Goal: Task Accomplishment & Management: Use online tool/utility

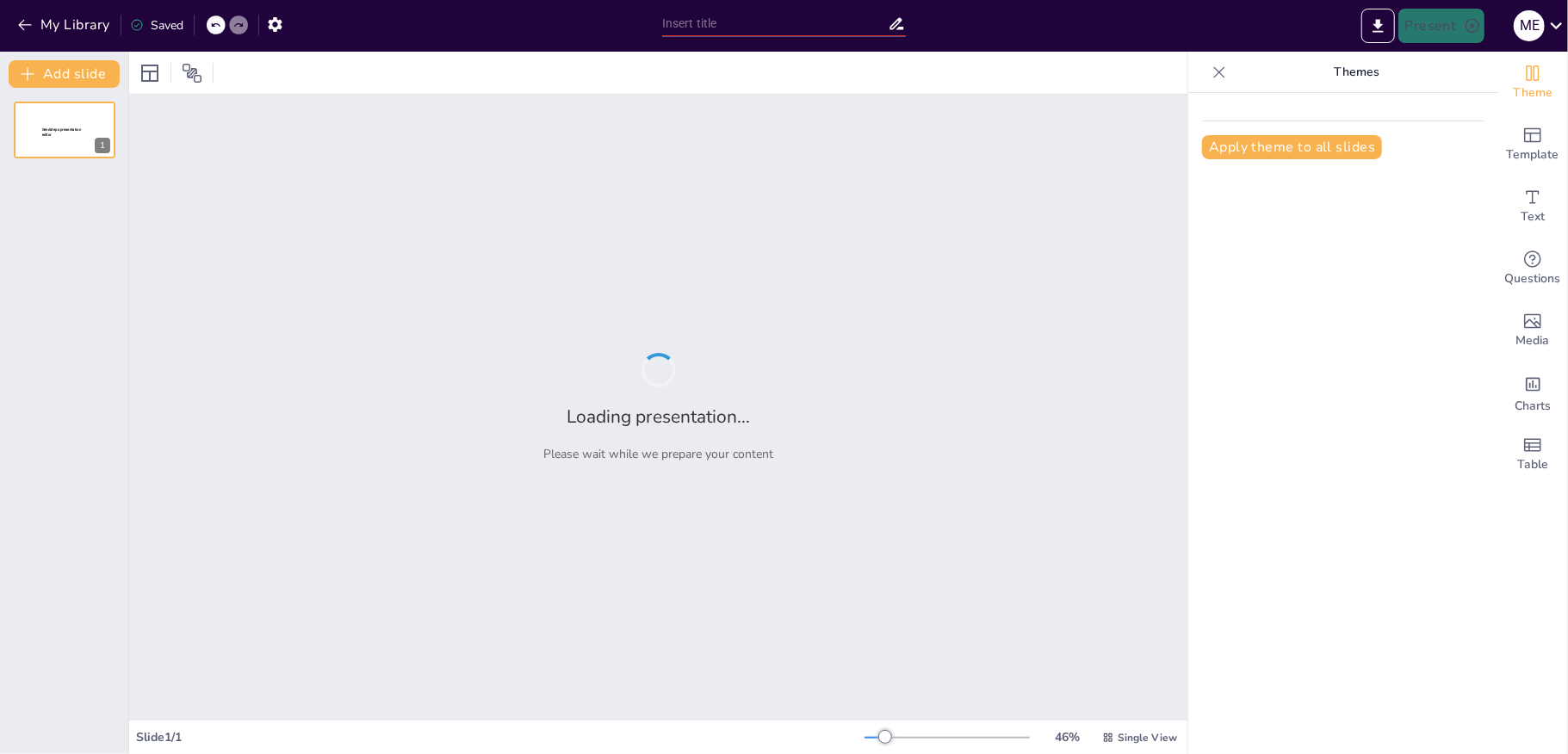
type input "Razones y Proporciones: Conceptos Fundamentales y Ejemplos"
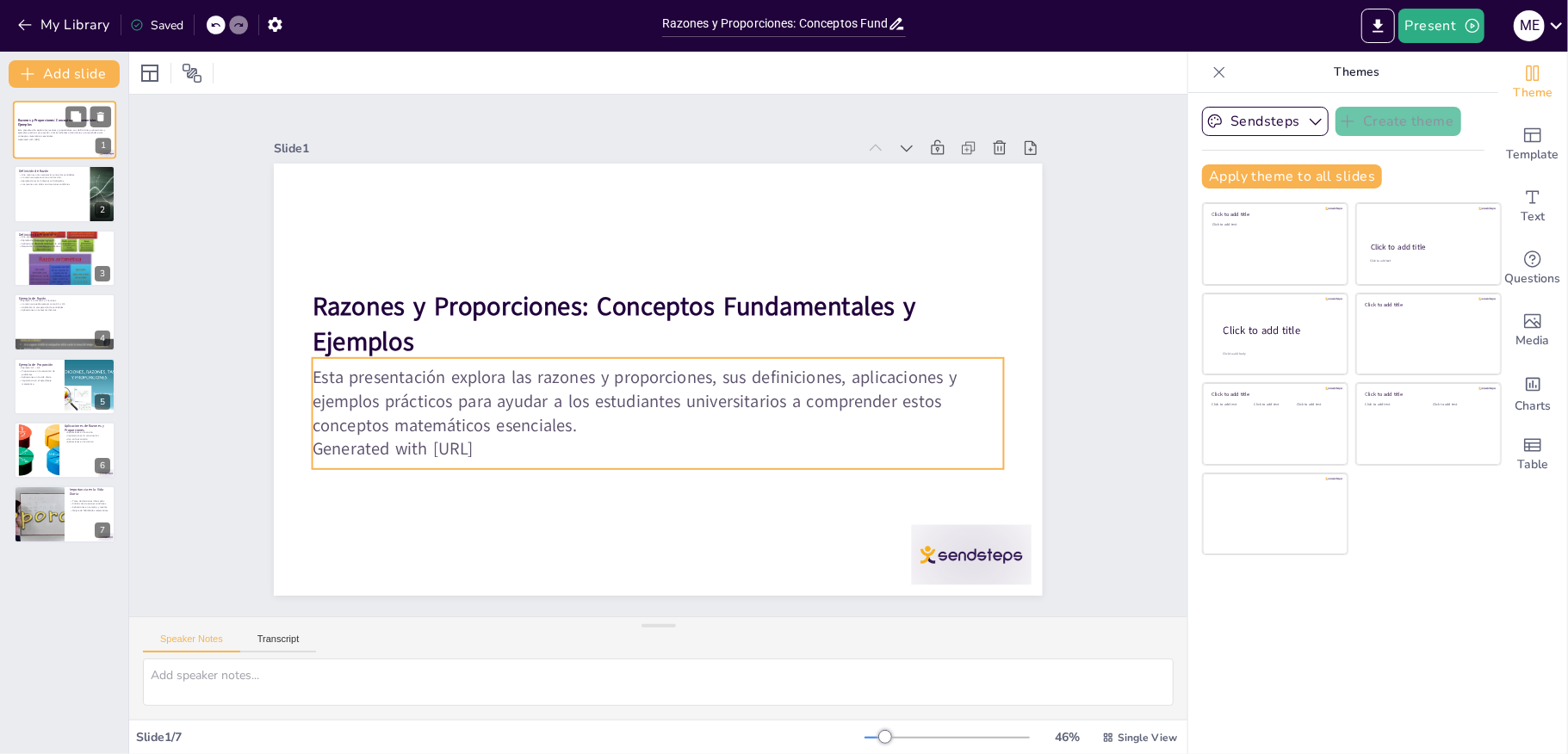
click at [63, 128] on p "Esta presentación explora las razones y proporciones, sus definiciones, aplicac…" at bounding box center [65, 133] width 93 height 9
click at [74, 139] on p "Generated with [URL]" at bounding box center [65, 140] width 93 height 4
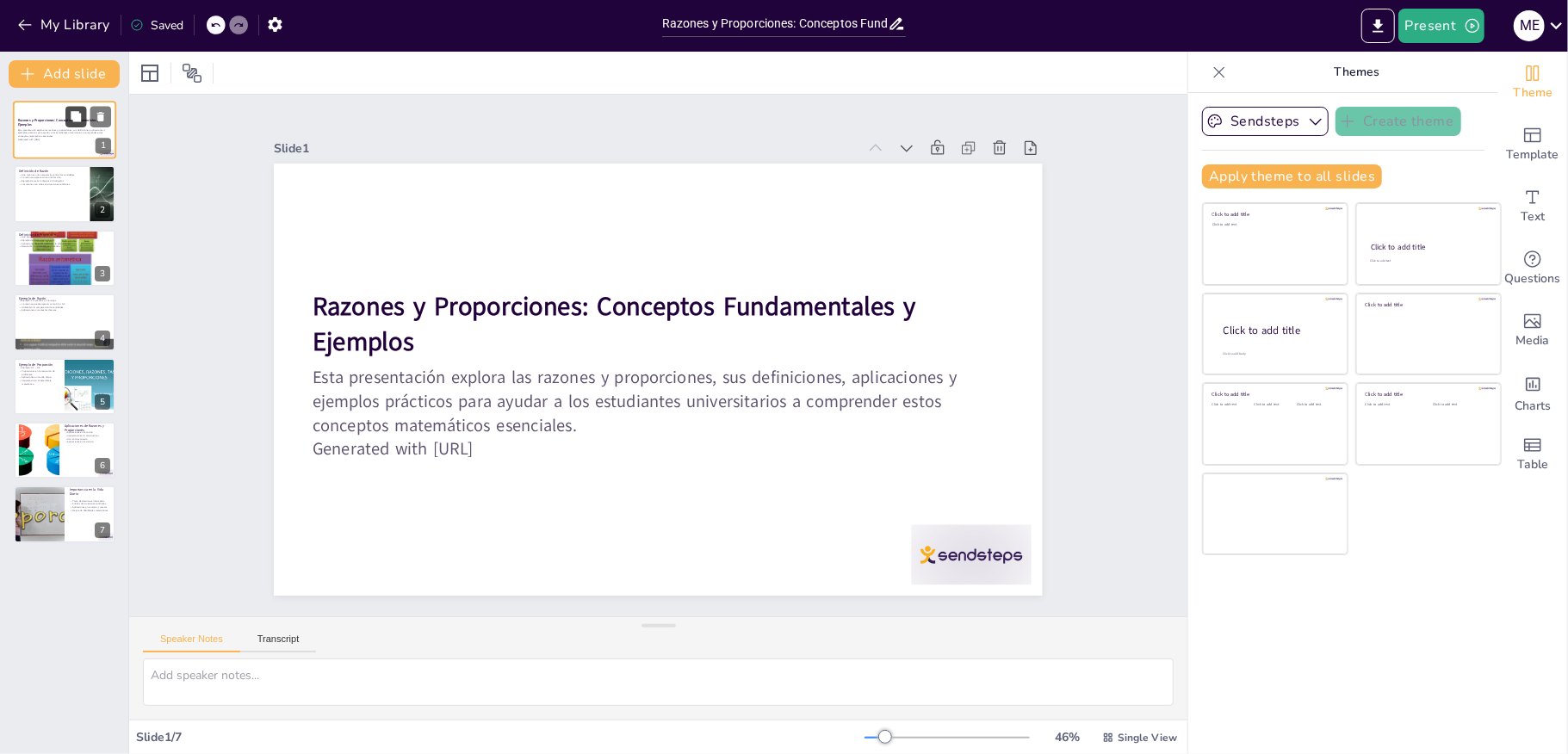
click at [79, 112] on icon at bounding box center [75, 115] width 10 height 10
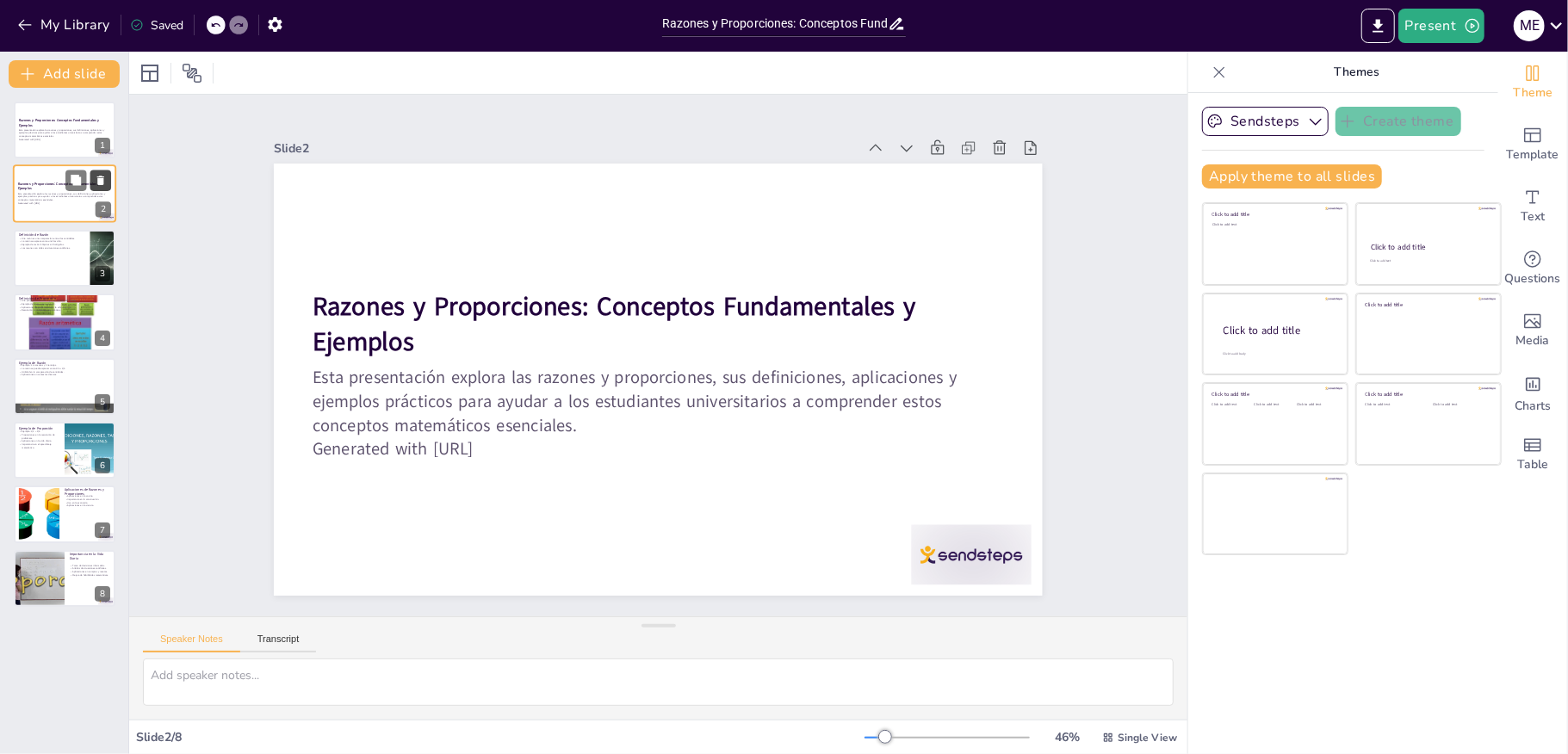
click at [105, 176] on icon at bounding box center [101, 181] width 7 height 9
type textarea "Las razones permiten comparar dos cantidades de manera clara y concisa, facilit…"
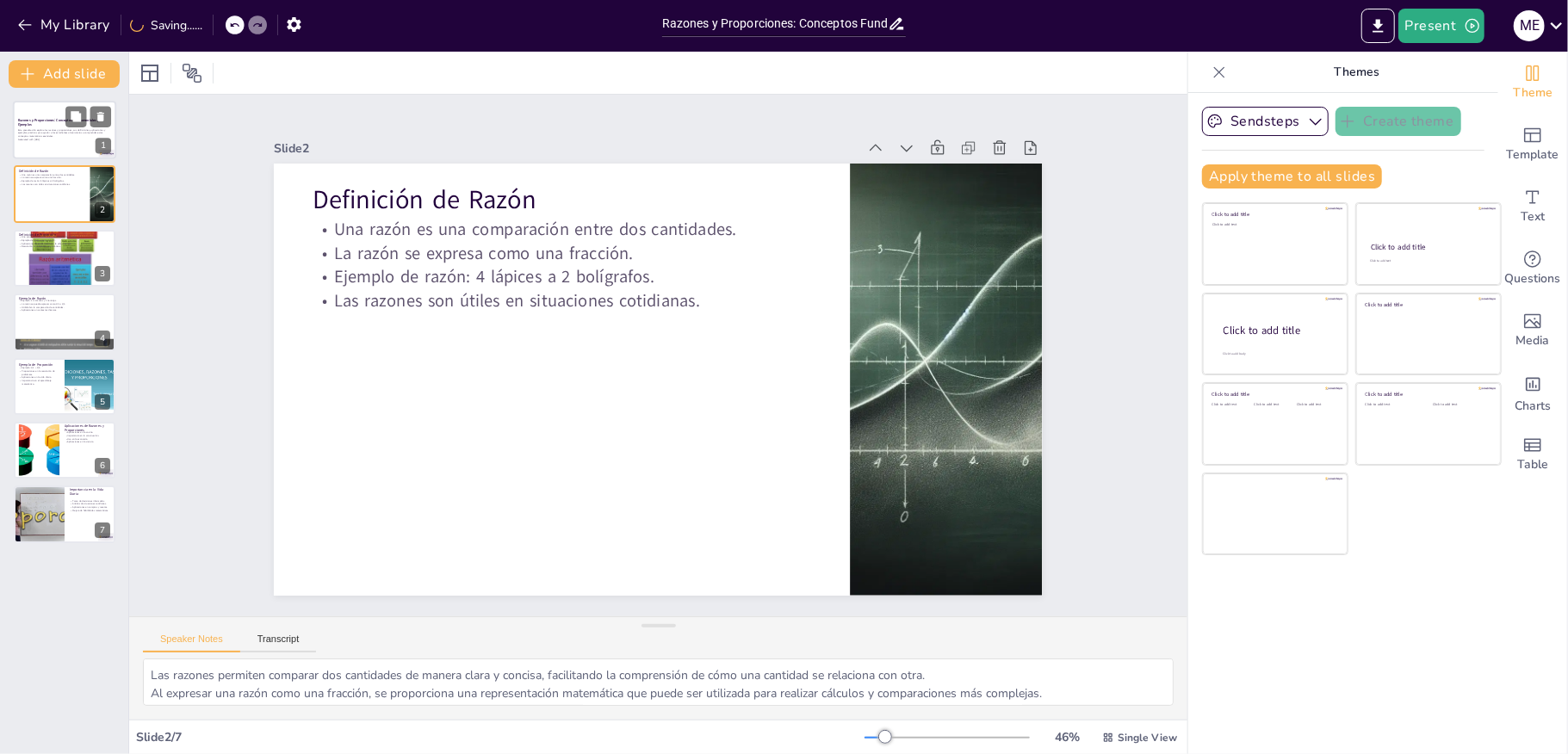
click at [64, 142] on div "Esta presentación explora las razones y proporciones, sus definiciones, aplicac…" at bounding box center [65, 134] width 93 height 15
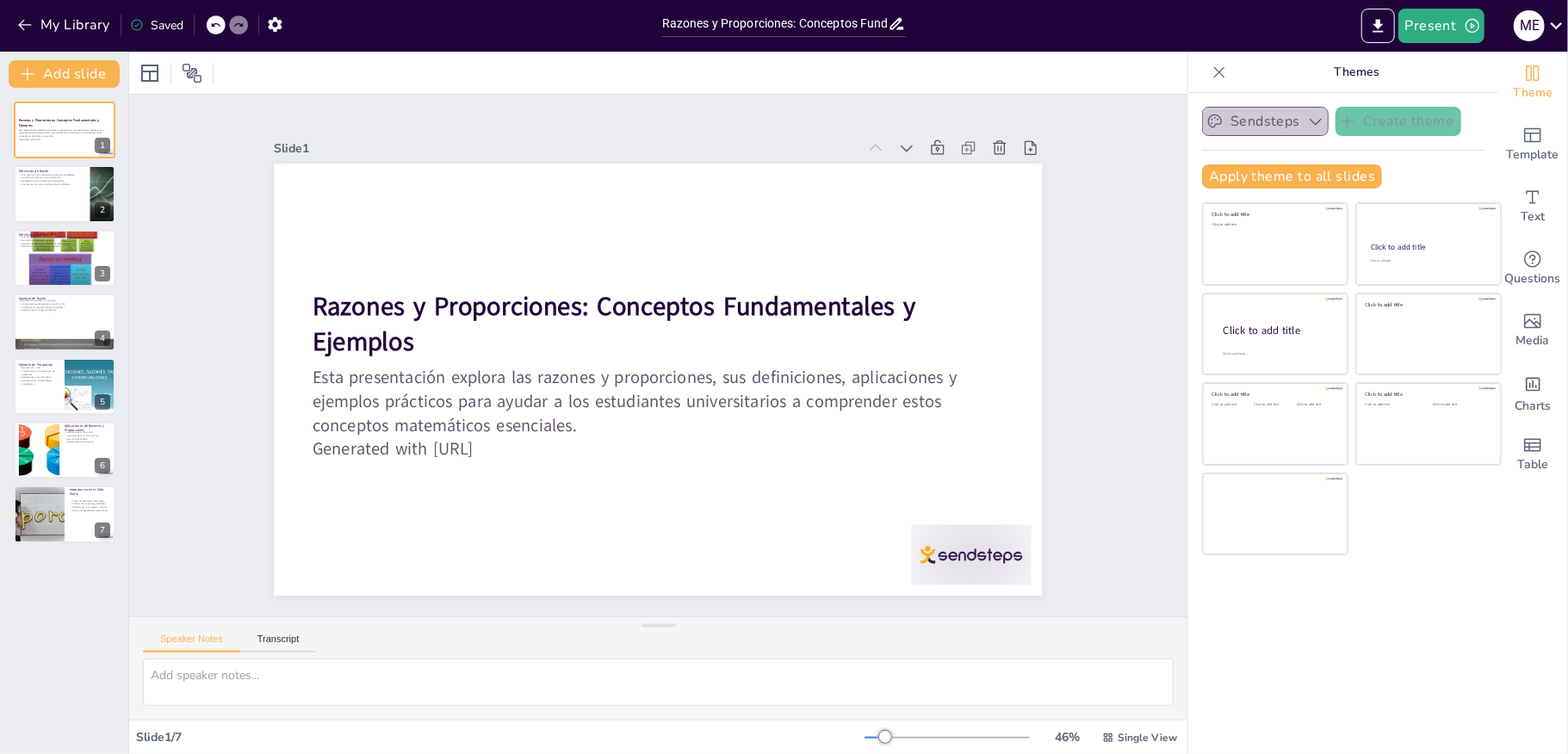
click at [1307, 124] on icon "button" at bounding box center [1315, 121] width 17 height 17
click at [1214, 74] on icon at bounding box center [1220, 72] width 11 height 11
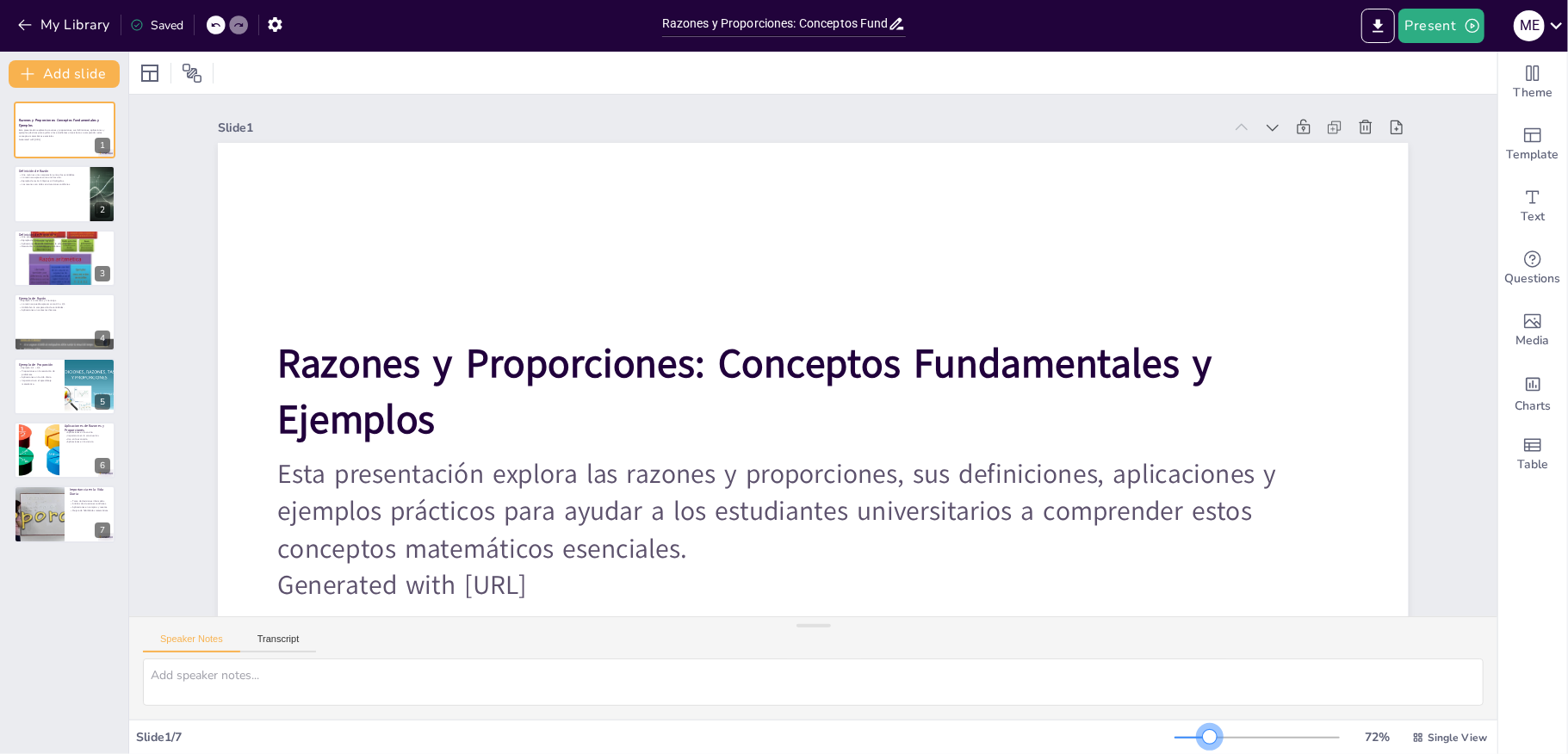
click at [1193, 735] on div at bounding box center [1257, 737] width 165 height 14
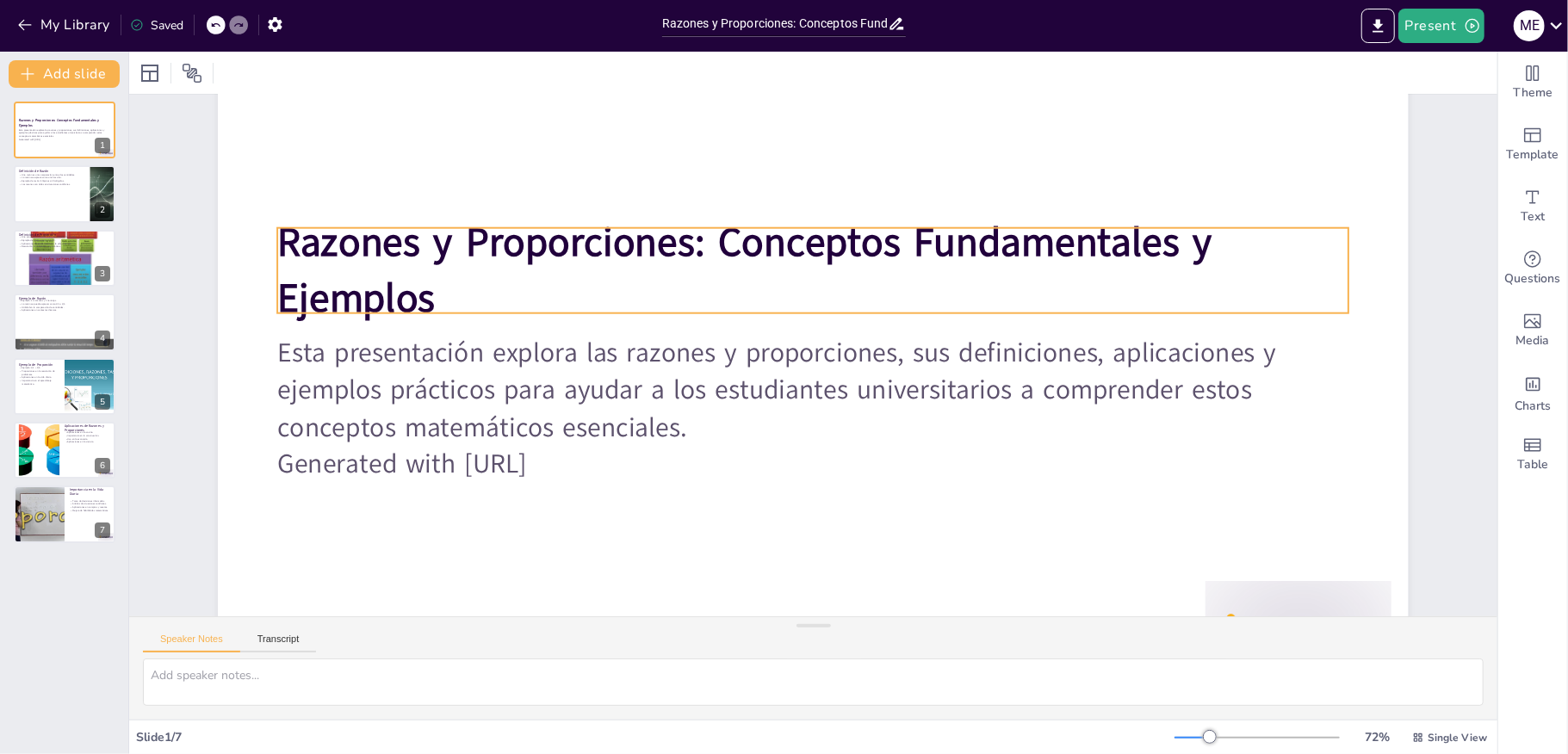
scroll to position [214, 0]
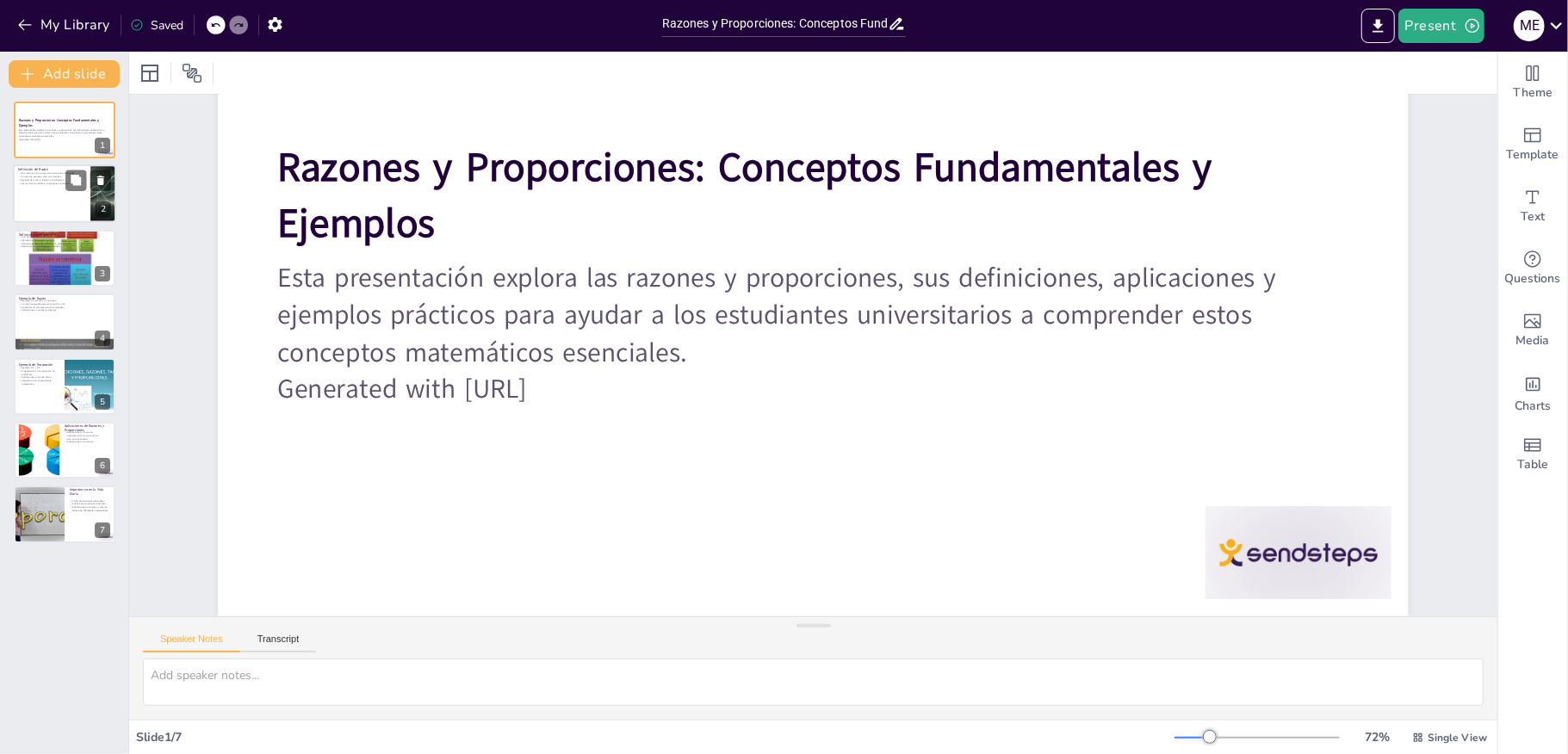
click at [56, 210] on div at bounding box center [65, 194] width 104 height 58
type textarea "Las razones permiten comparar dos cantidades de manera clara y concisa, facilit…"
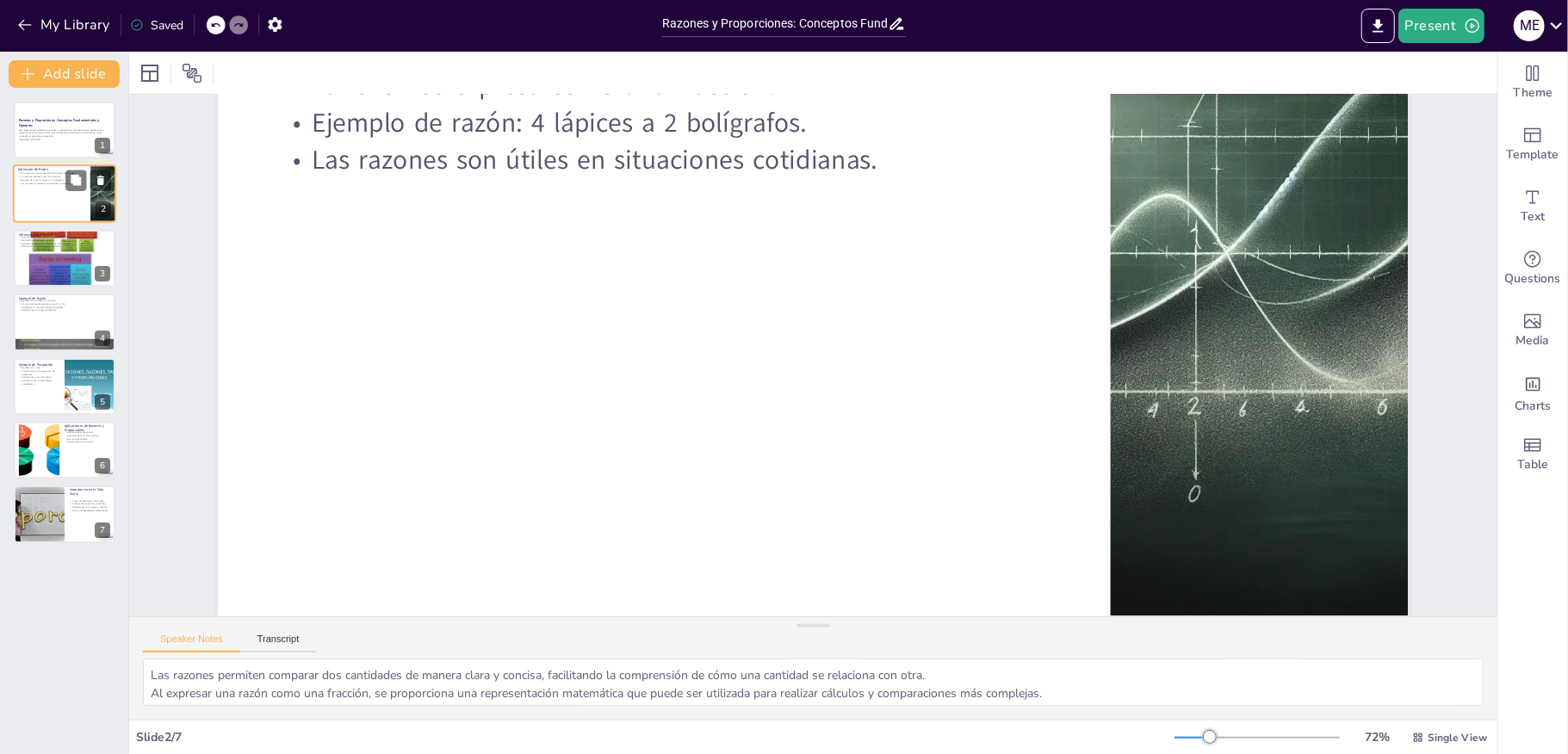
scroll to position [0, 0]
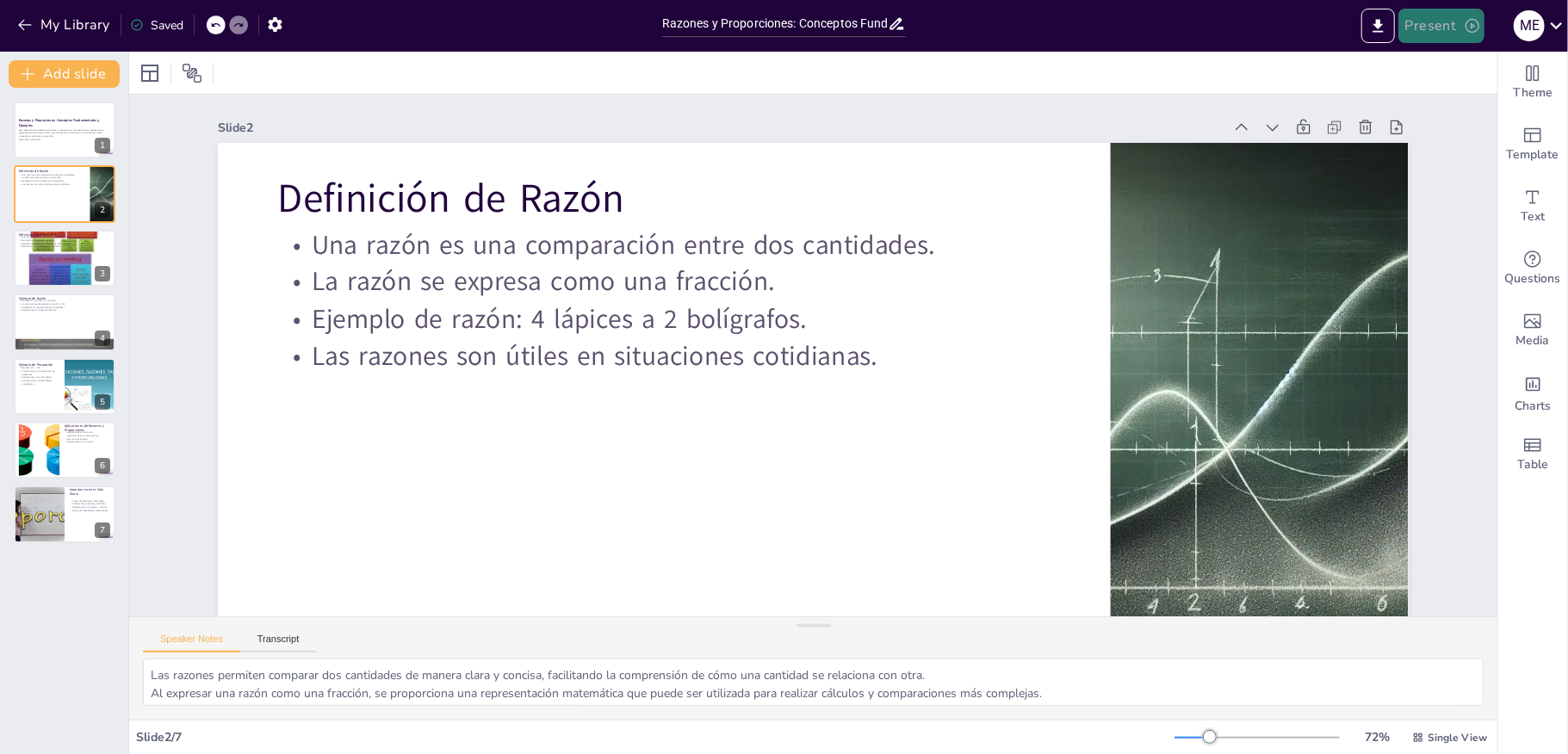
click at [1434, 23] on button "Present" at bounding box center [1441, 25] width 86 height 35
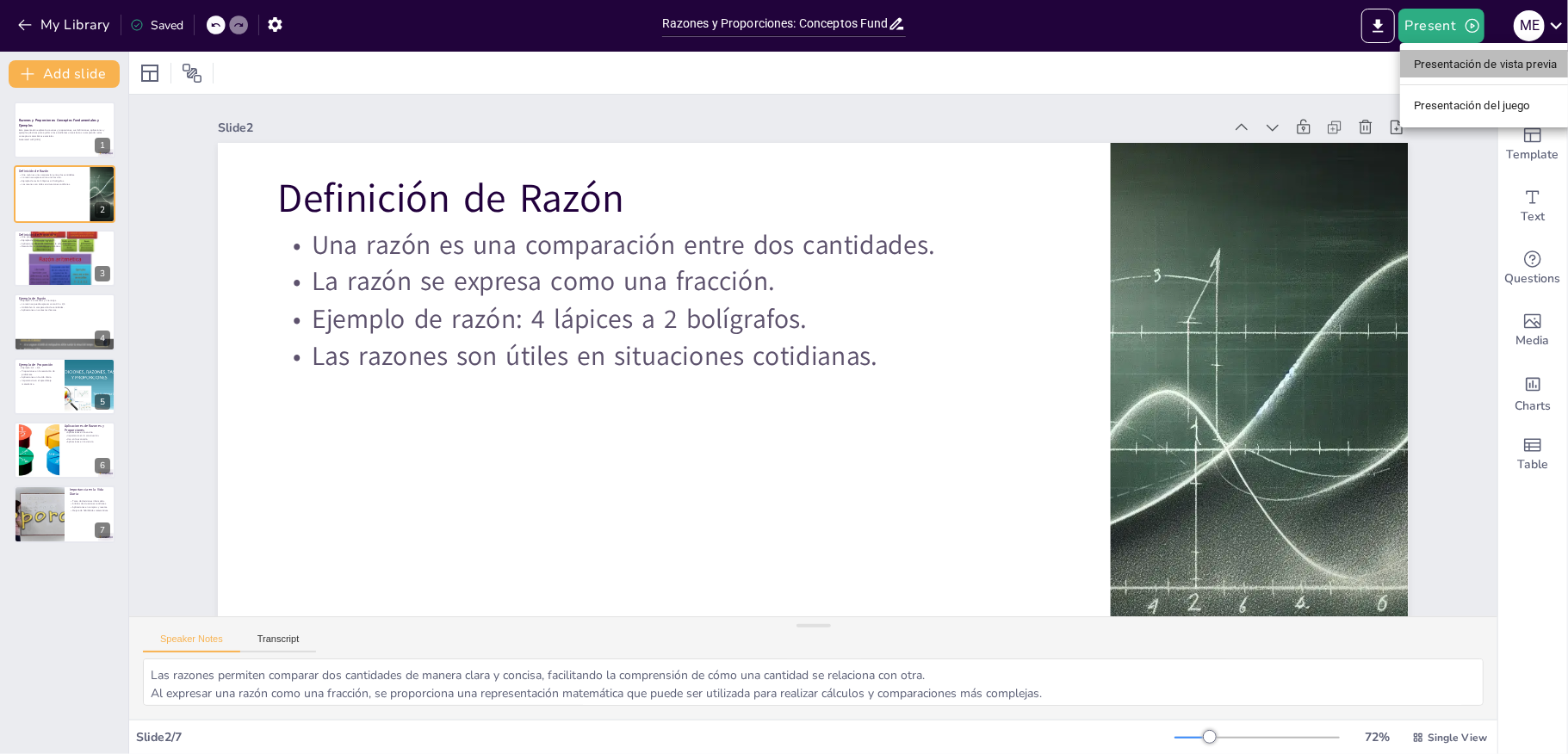
click at [1459, 59] on font "Presentación de vista previa" at bounding box center [1485, 64] width 144 height 13
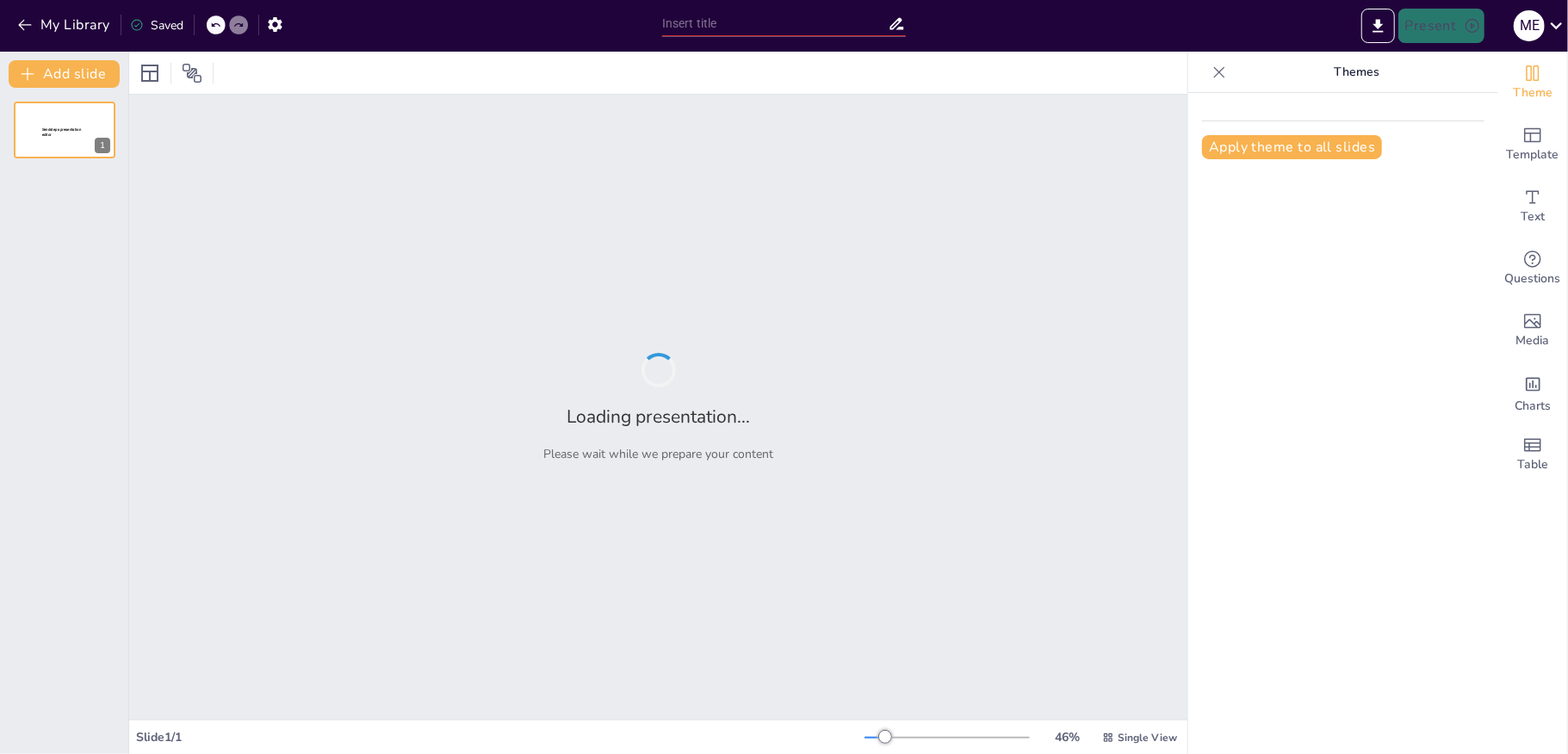
type input "Razones y Proporciones: Conceptos Fundamentales y Ejemplos"
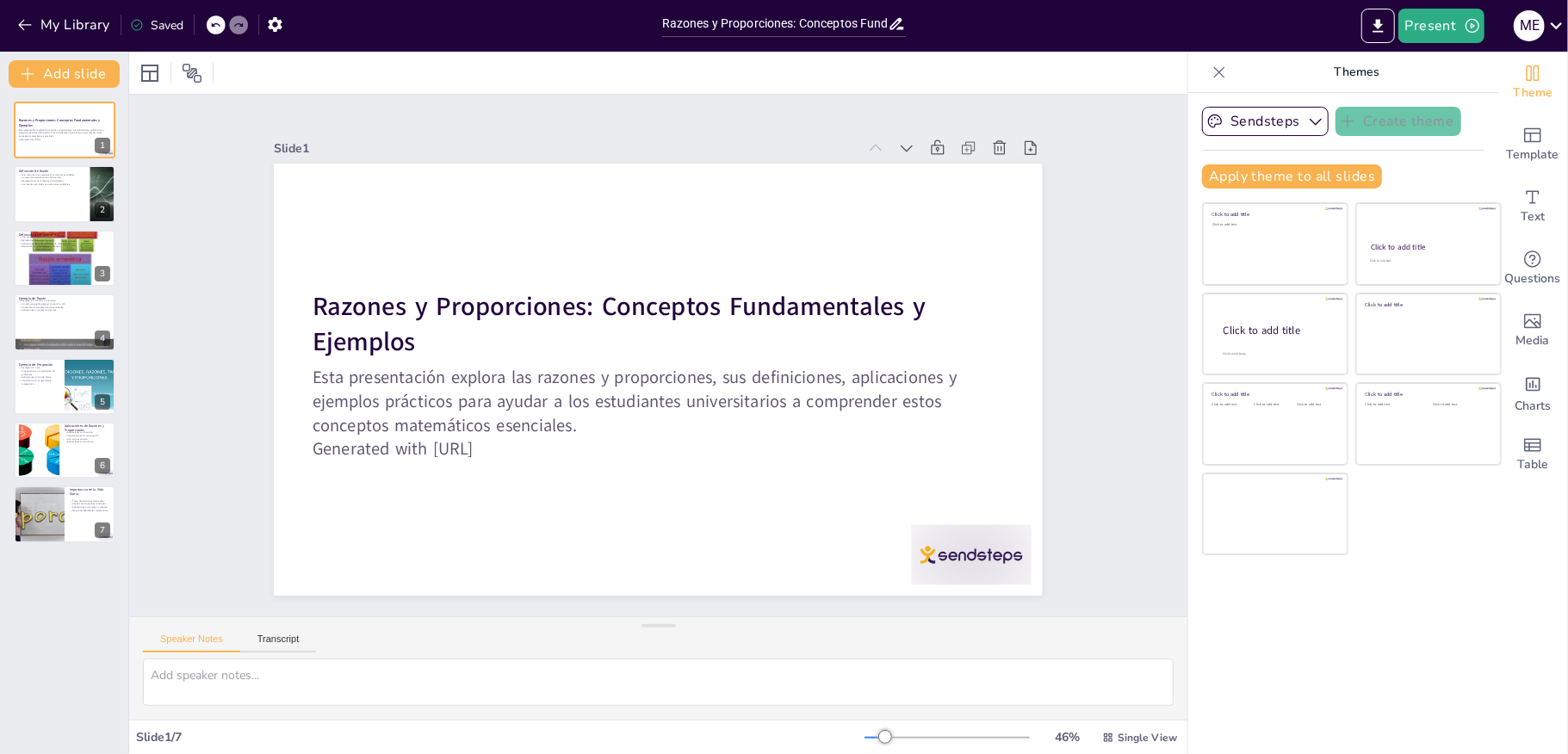
click at [635, 616] on div "Speaker Notes Transcript" at bounding box center [658, 668] width 1058 height 104
click at [898, 139] on icon at bounding box center [906, 147] width 17 height 17
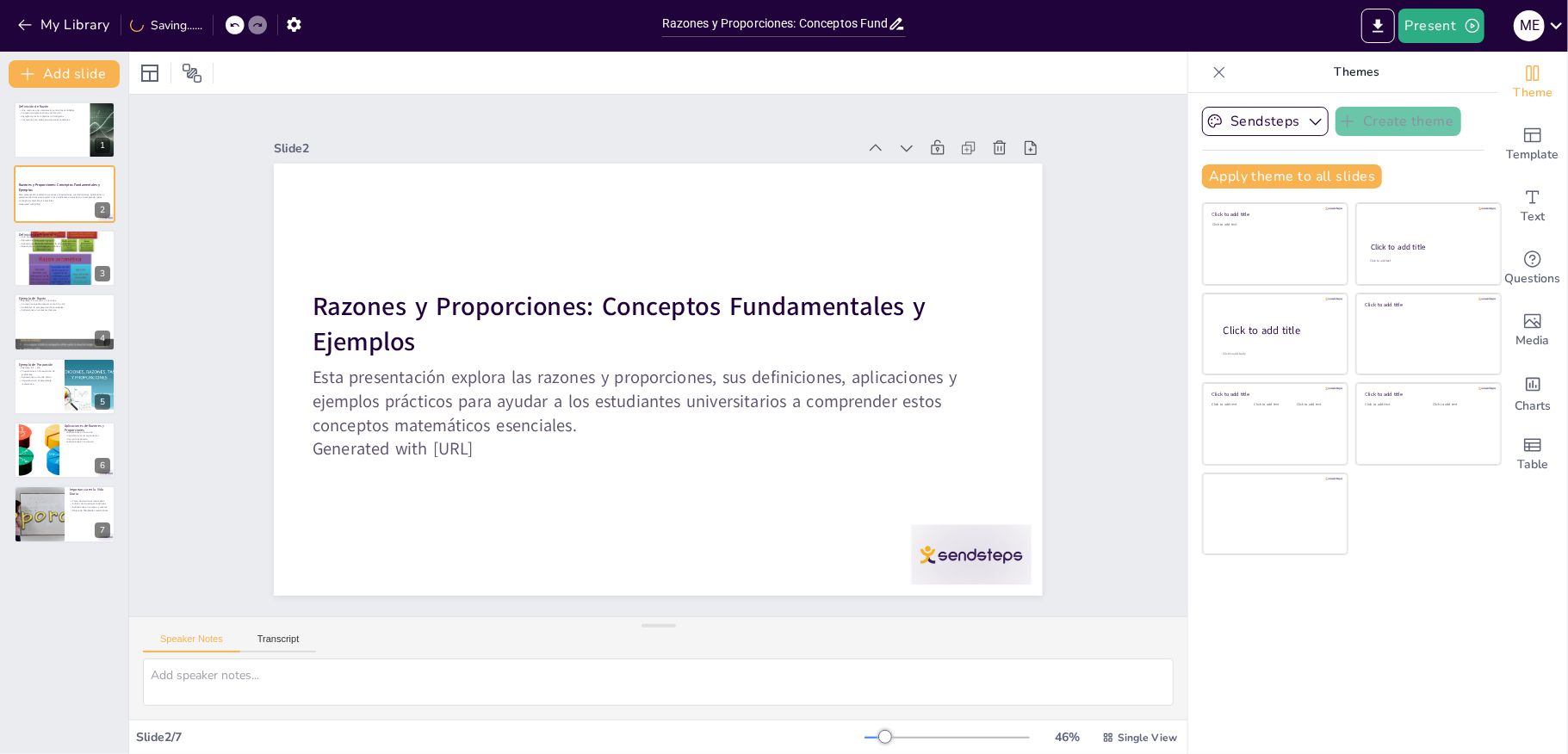
click at [898, 139] on icon at bounding box center [906, 147] width 17 height 17
click at [917, 166] on icon at bounding box center [926, 175] width 19 height 19
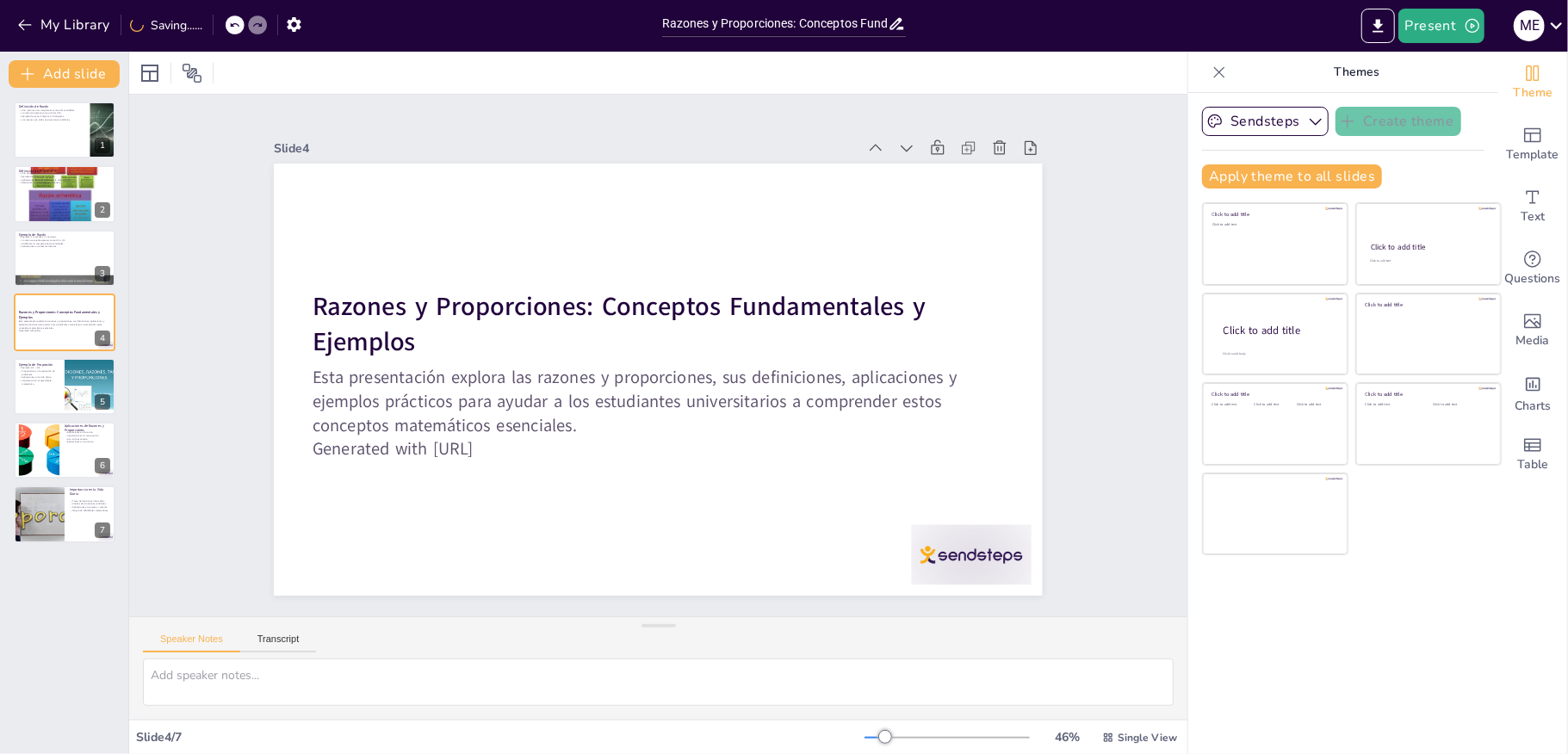
click at [917, 165] on icon at bounding box center [926, 174] width 19 height 19
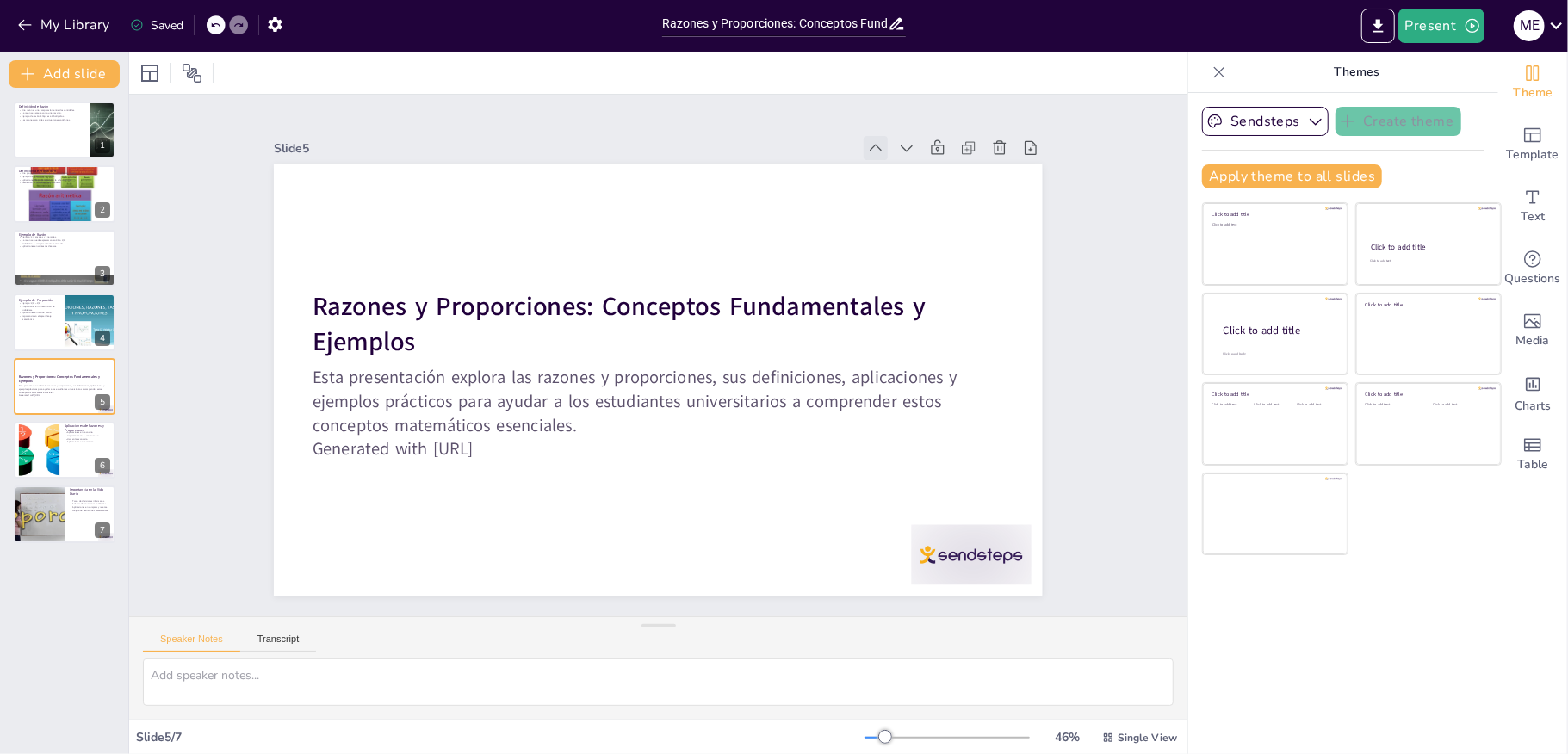
click at [867, 139] on icon at bounding box center [875, 147] width 17 height 17
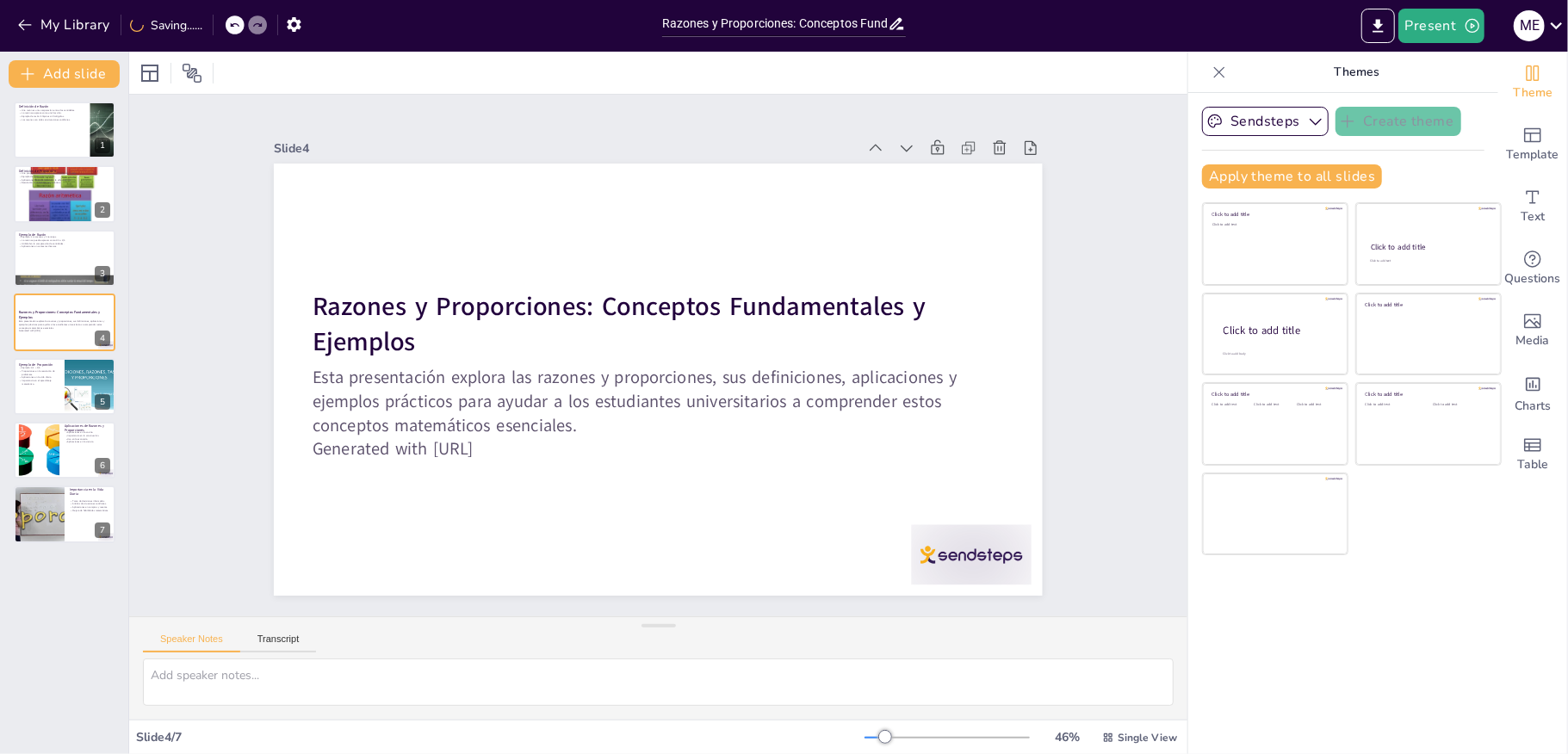
click at [887, 163] on icon at bounding box center [896, 172] width 19 height 19
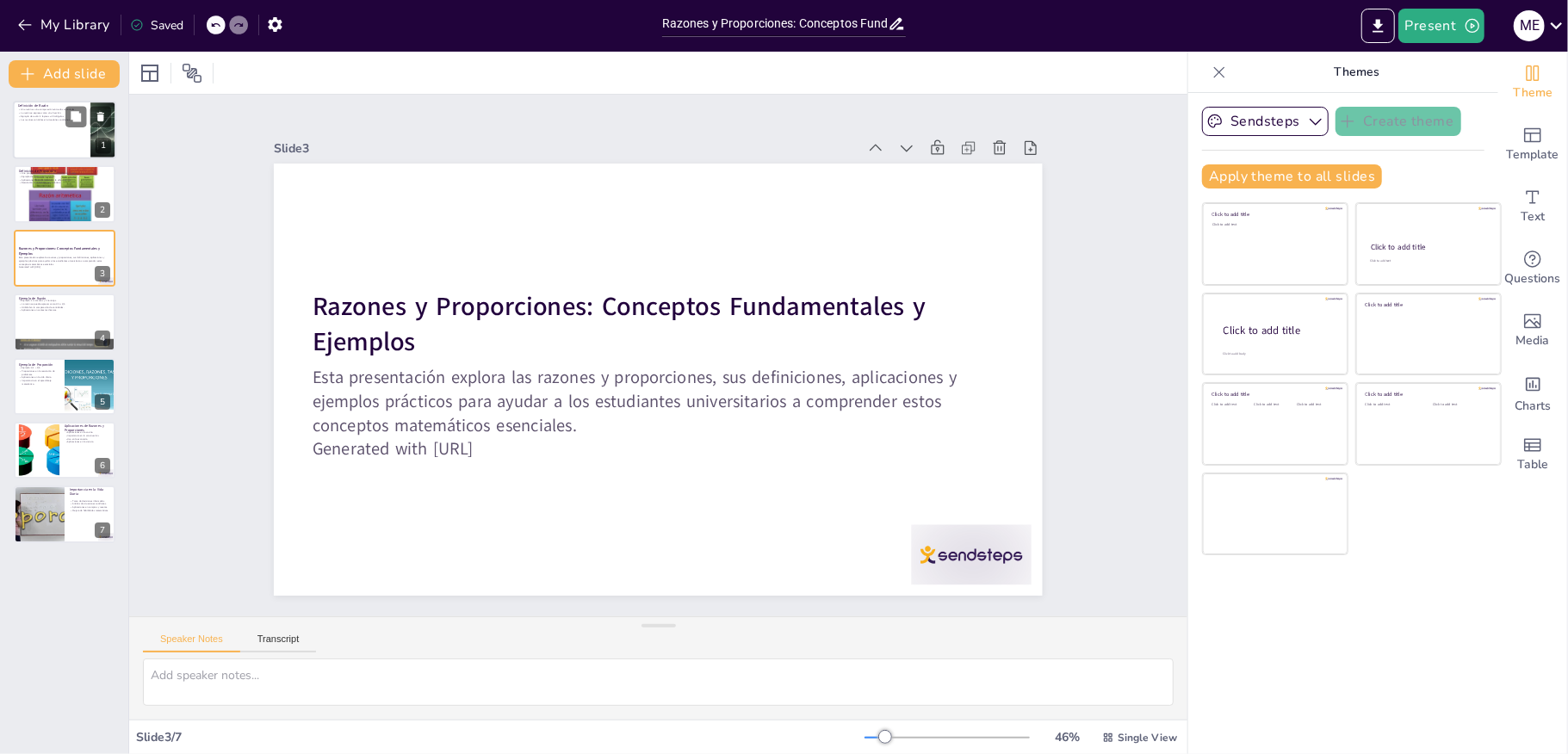
click at [65, 121] on div at bounding box center [88, 116] width 45 height 21
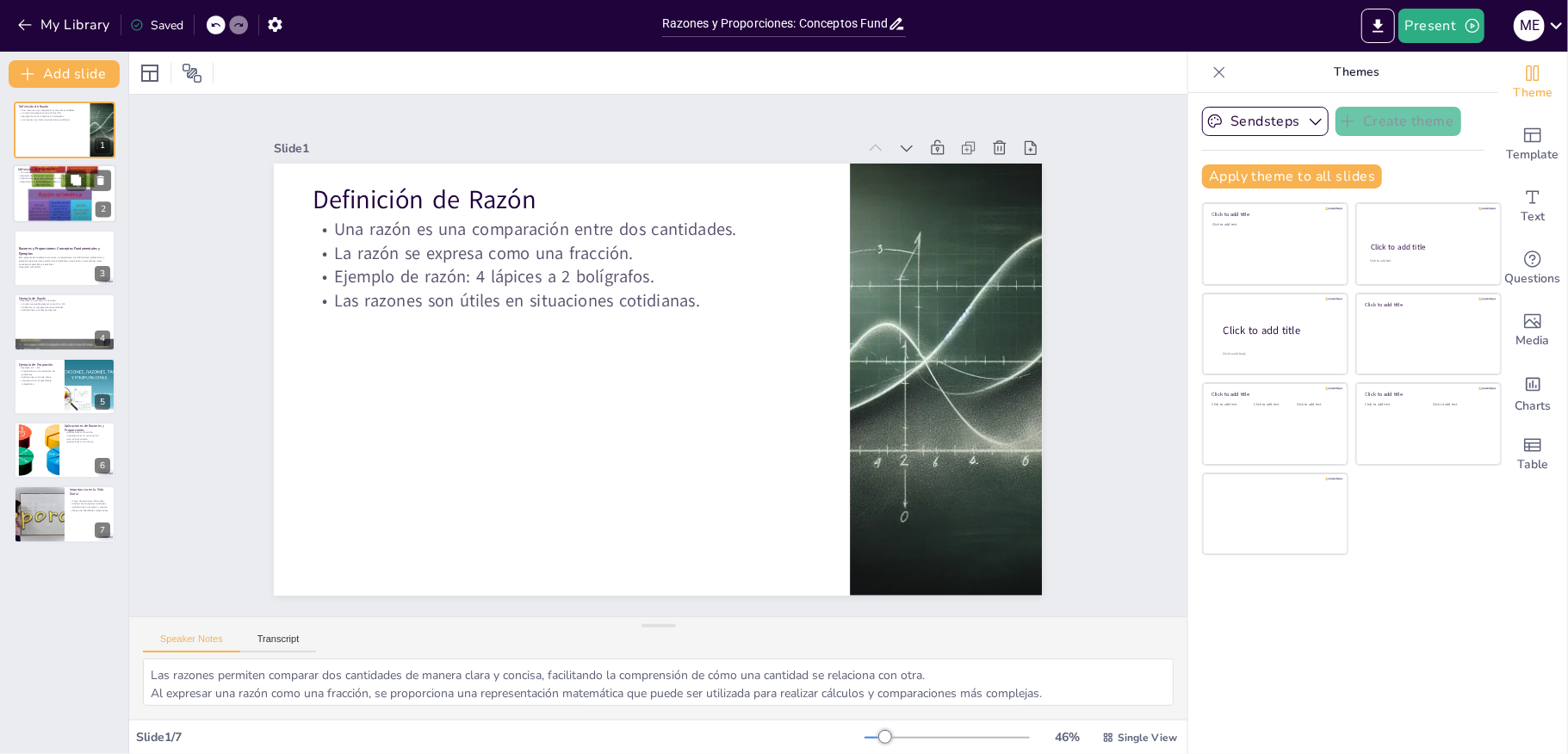
click at [43, 193] on div at bounding box center [65, 194] width 104 height 134
type textarea "La igualdad en una proporción permite establecer relaciones entre diferentes ca…"
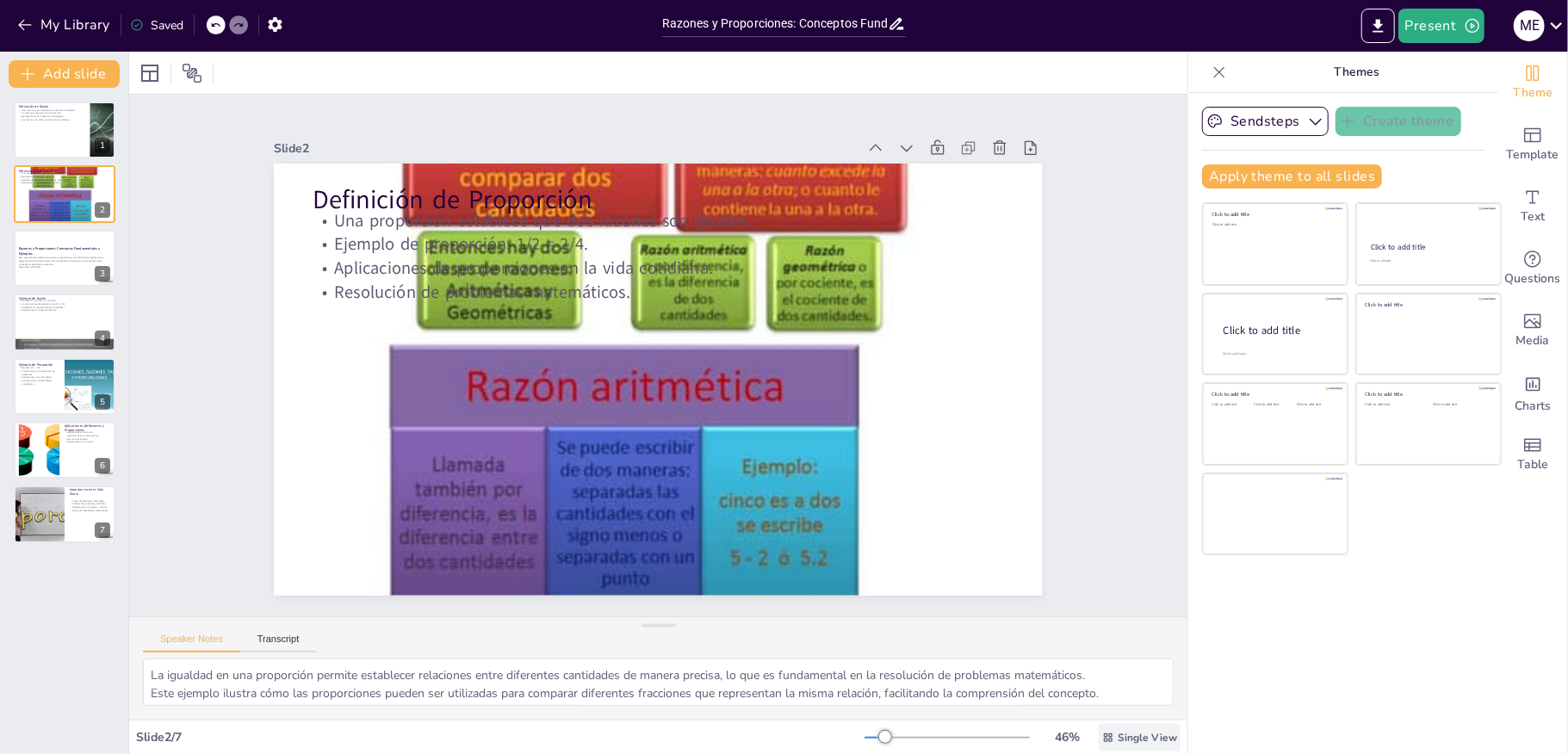
click at [1103, 737] on icon at bounding box center [1108, 737] width 12 height 12
click at [1093, 662] on font "Vista única" at bounding box center [1104, 665] width 58 height 16
click at [984, 181] on icon at bounding box center [987, 184] width 5 height 5
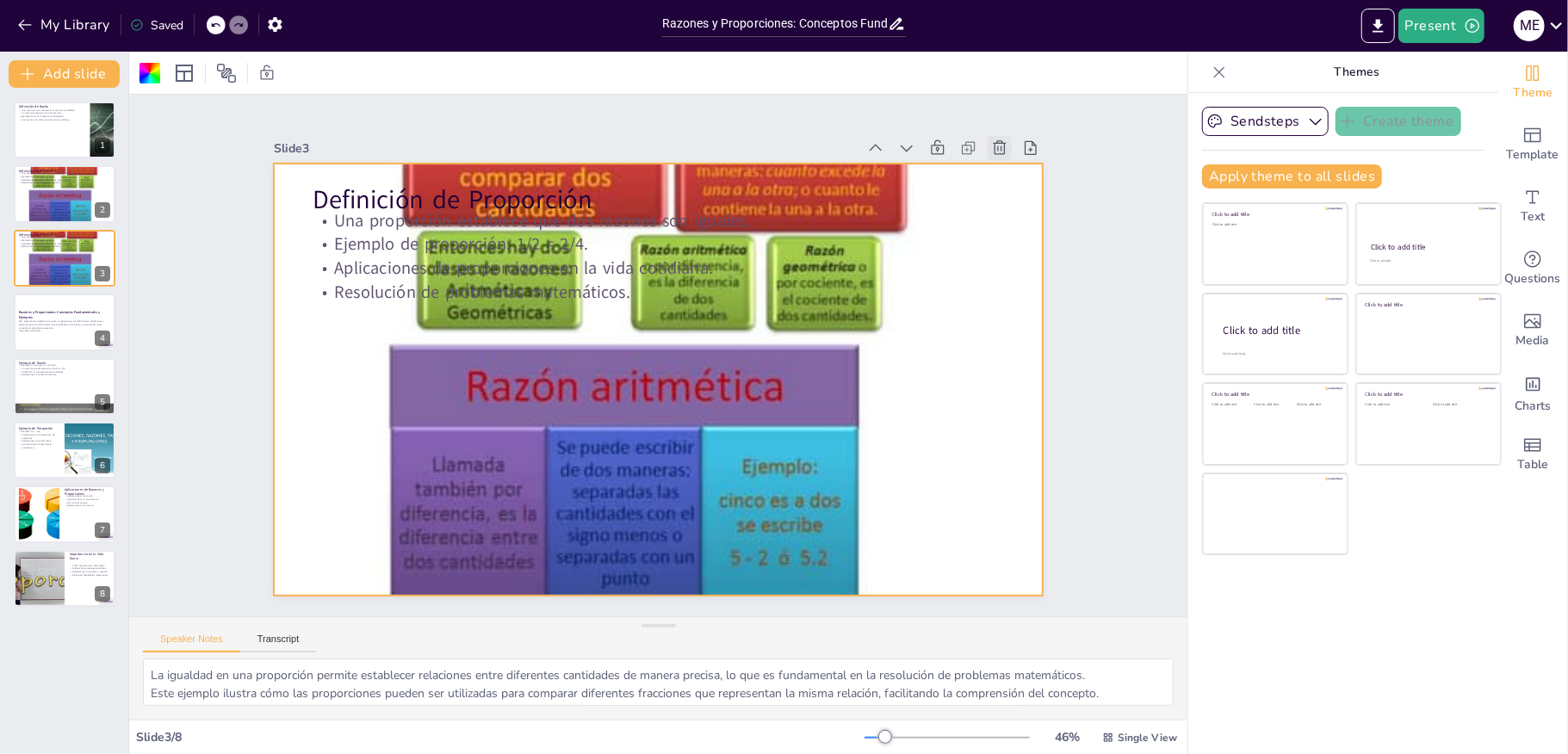
click at [991, 139] on icon at bounding box center [999, 147] width 17 height 17
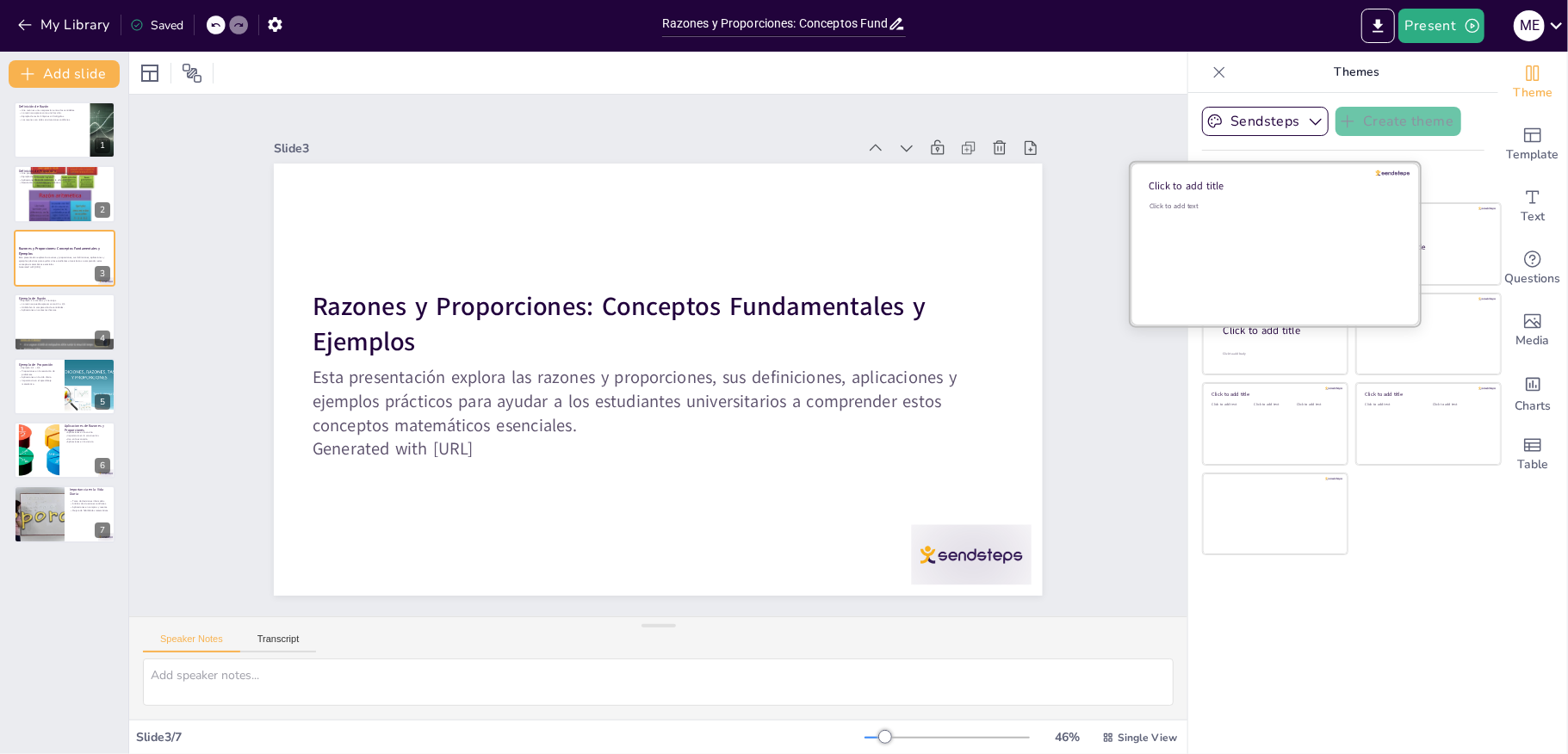
click at [1224, 243] on div "Click to add text" at bounding box center [1273, 254] width 246 height 106
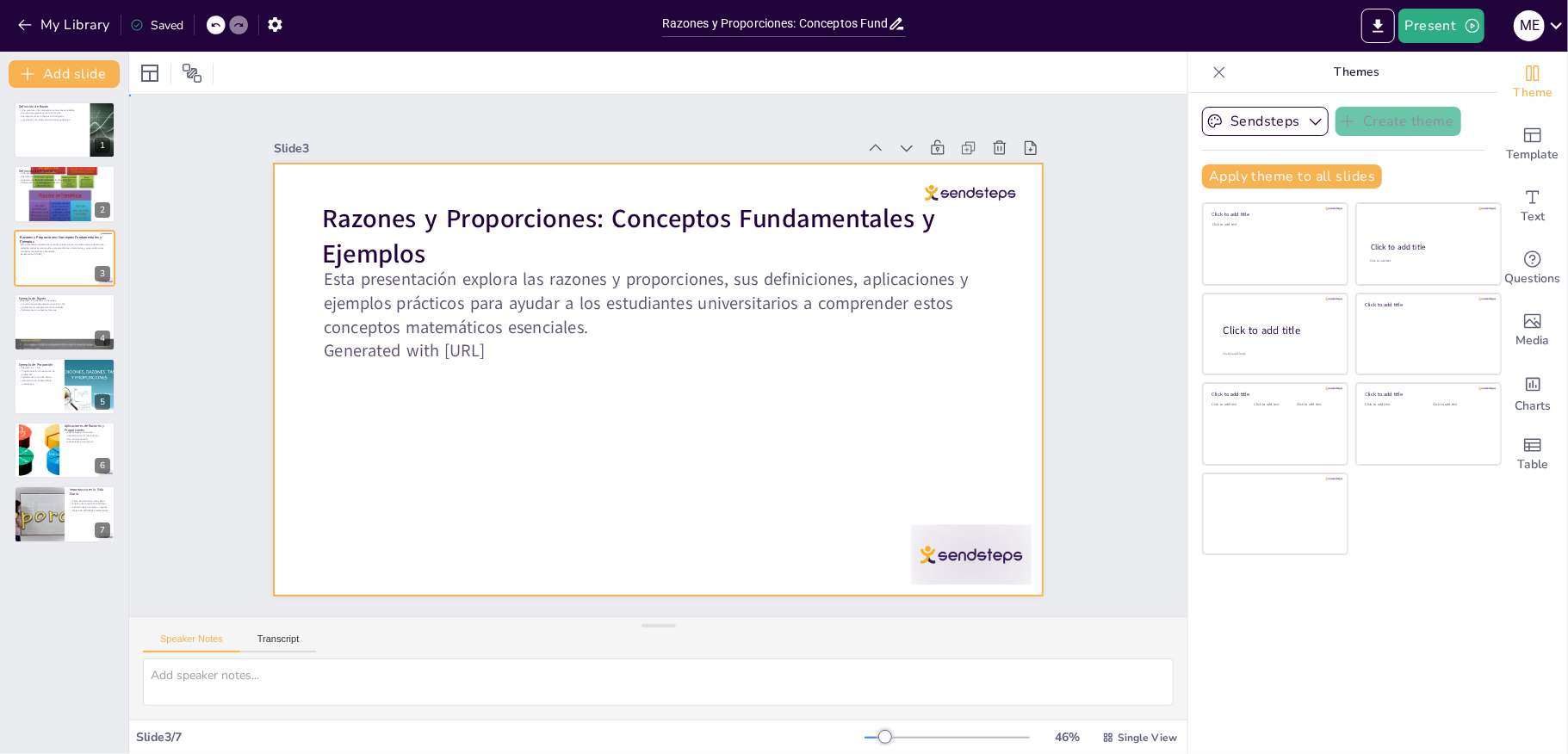
click at [627, 394] on div at bounding box center [657, 380] width 768 height 432
click at [528, 366] on div at bounding box center [657, 380] width 768 height 432
click at [71, 125] on button at bounding box center [75, 116] width 21 height 21
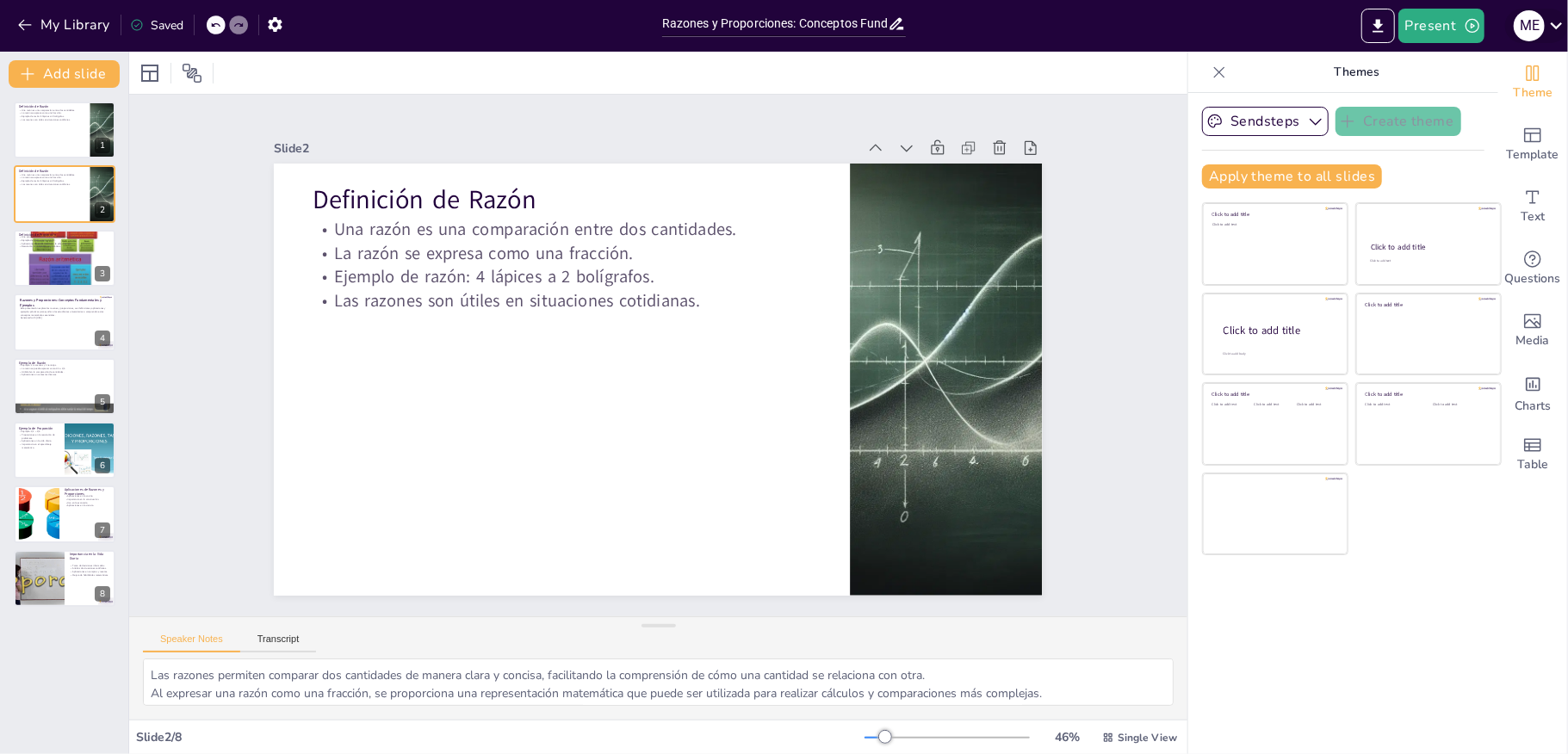
click at [1555, 25] on icon at bounding box center [1556, 25] width 24 height 24
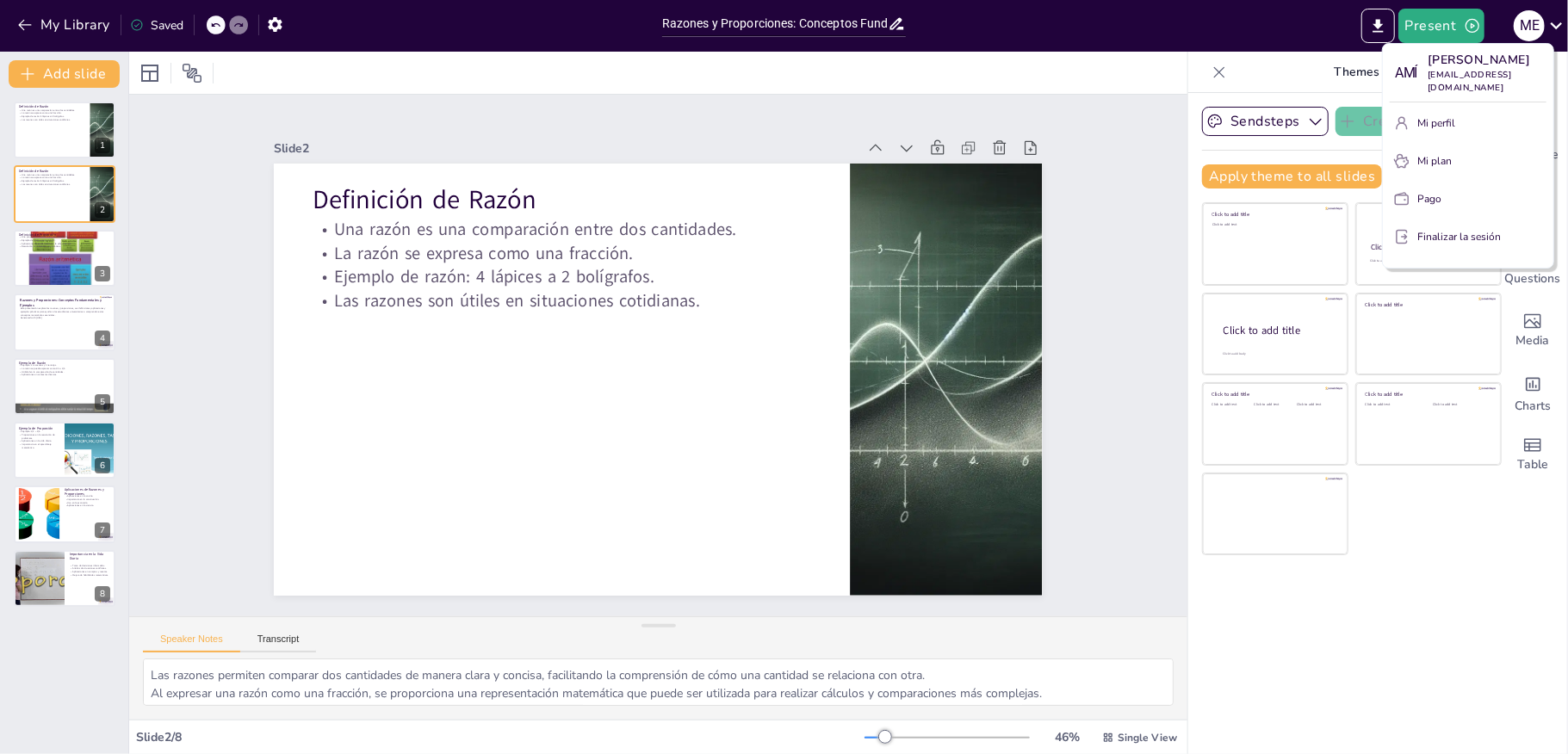
click at [931, 253] on div at bounding box center [784, 377] width 1568 height 754
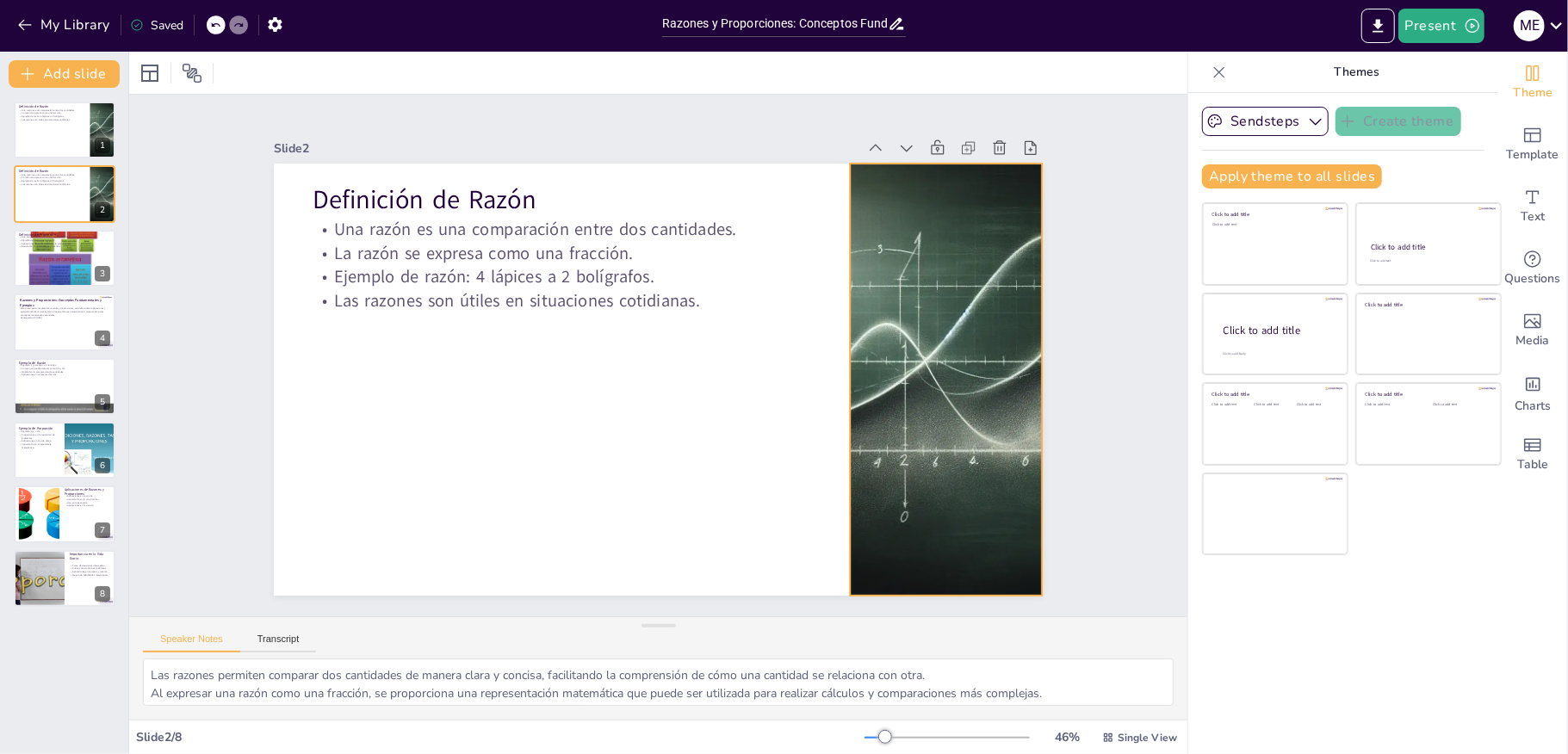
click at [928, 248] on div at bounding box center [942, 410] width 797 height 509
click at [920, 149] on icon at bounding box center [927, 156] width 15 height 15
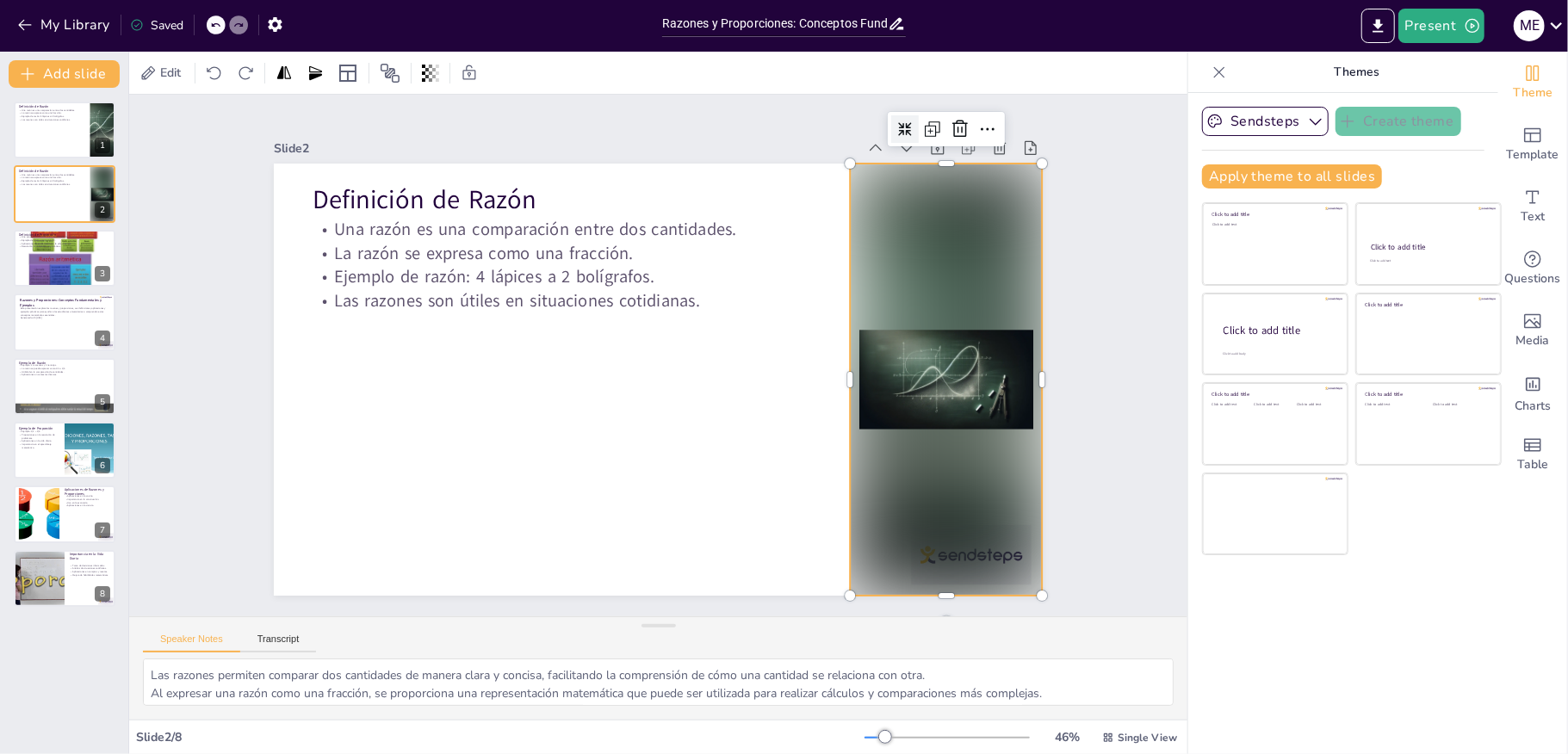
click at [898, 123] on icon at bounding box center [904, 129] width 14 height 14
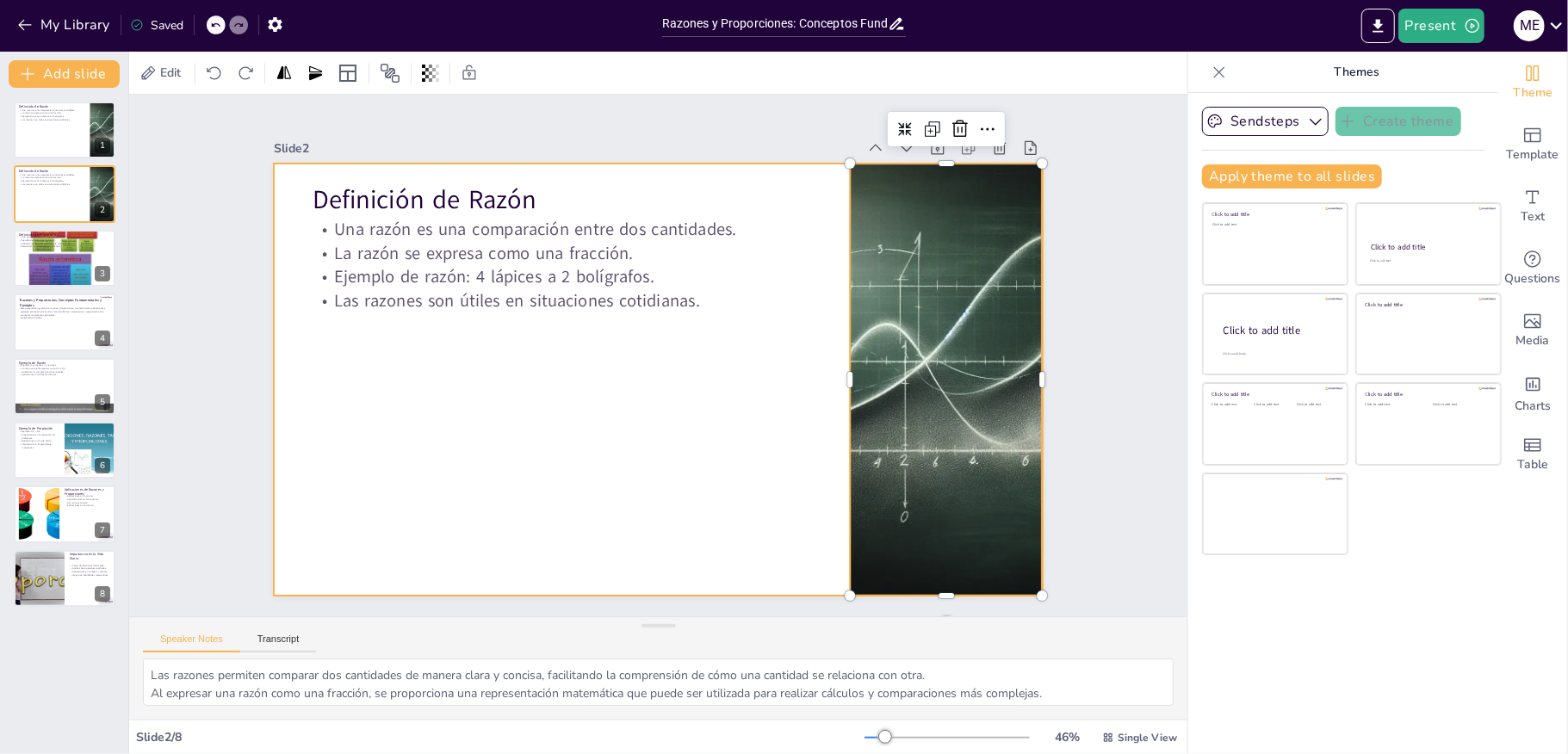
click at [612, 441] on div at bounding box center [657, 380] width 768 height 432
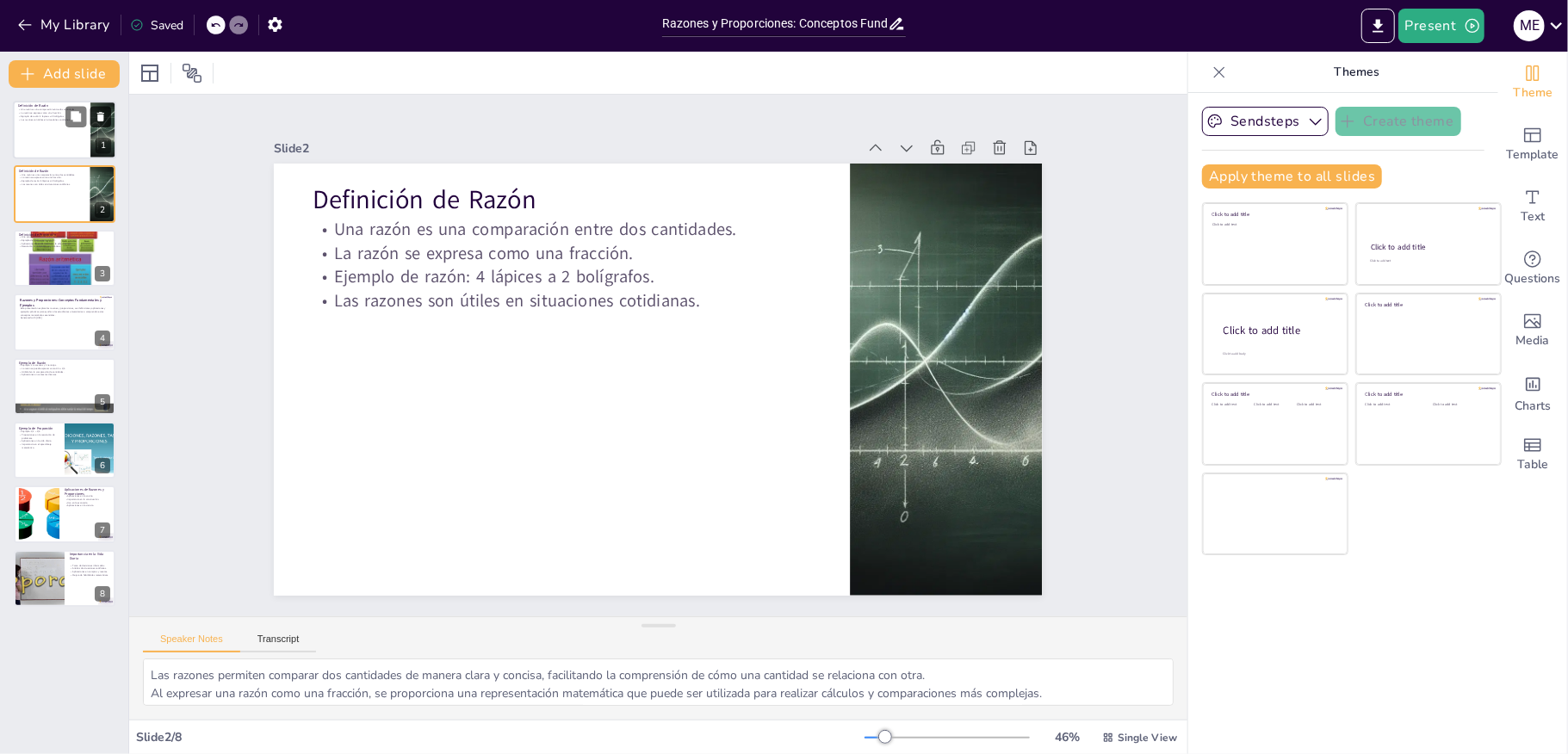
click at [95, 121] on icon at bounding box center [100, 116] width 12 height 12
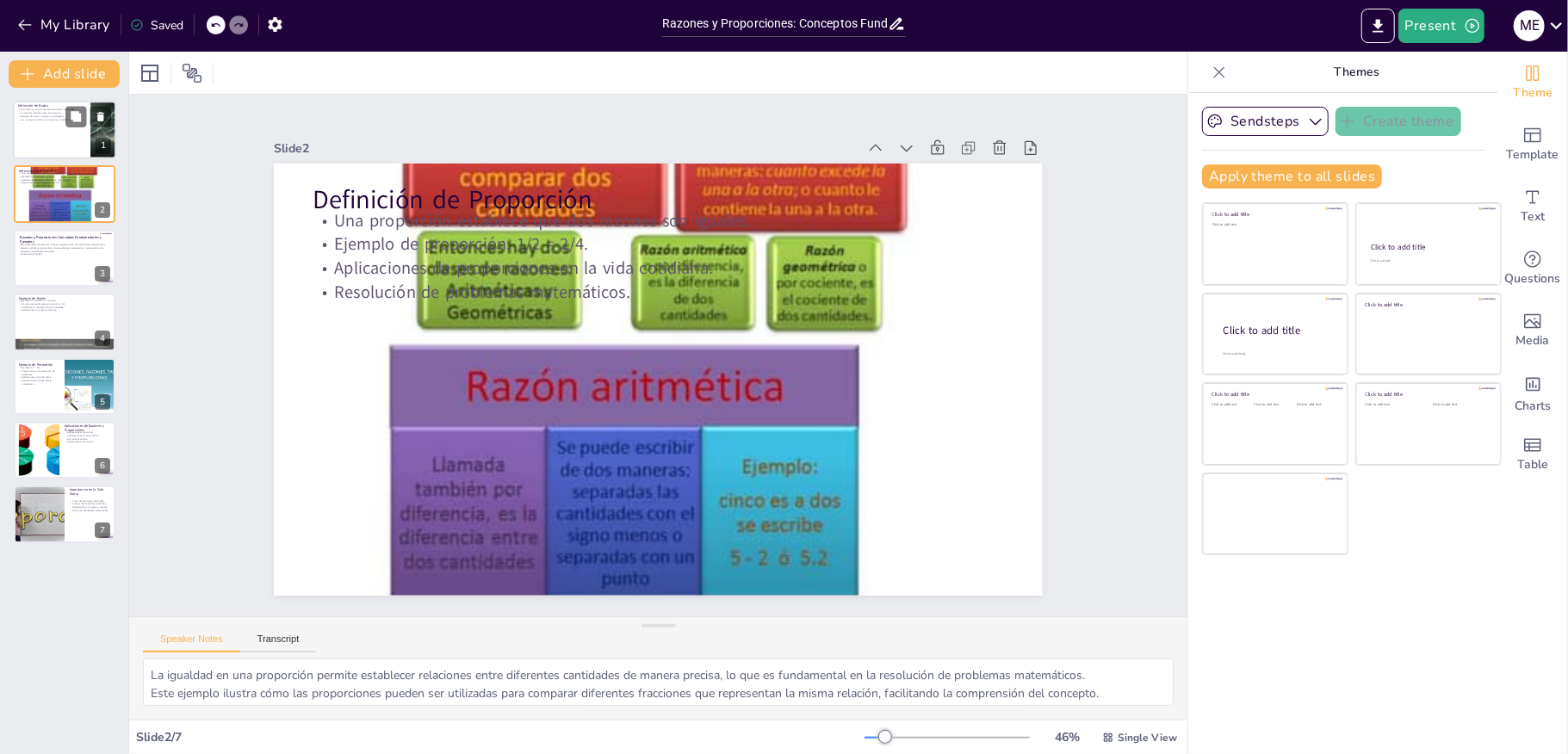
click at [50, 142] on div at bounding box center [65, 130] width 104 height 58
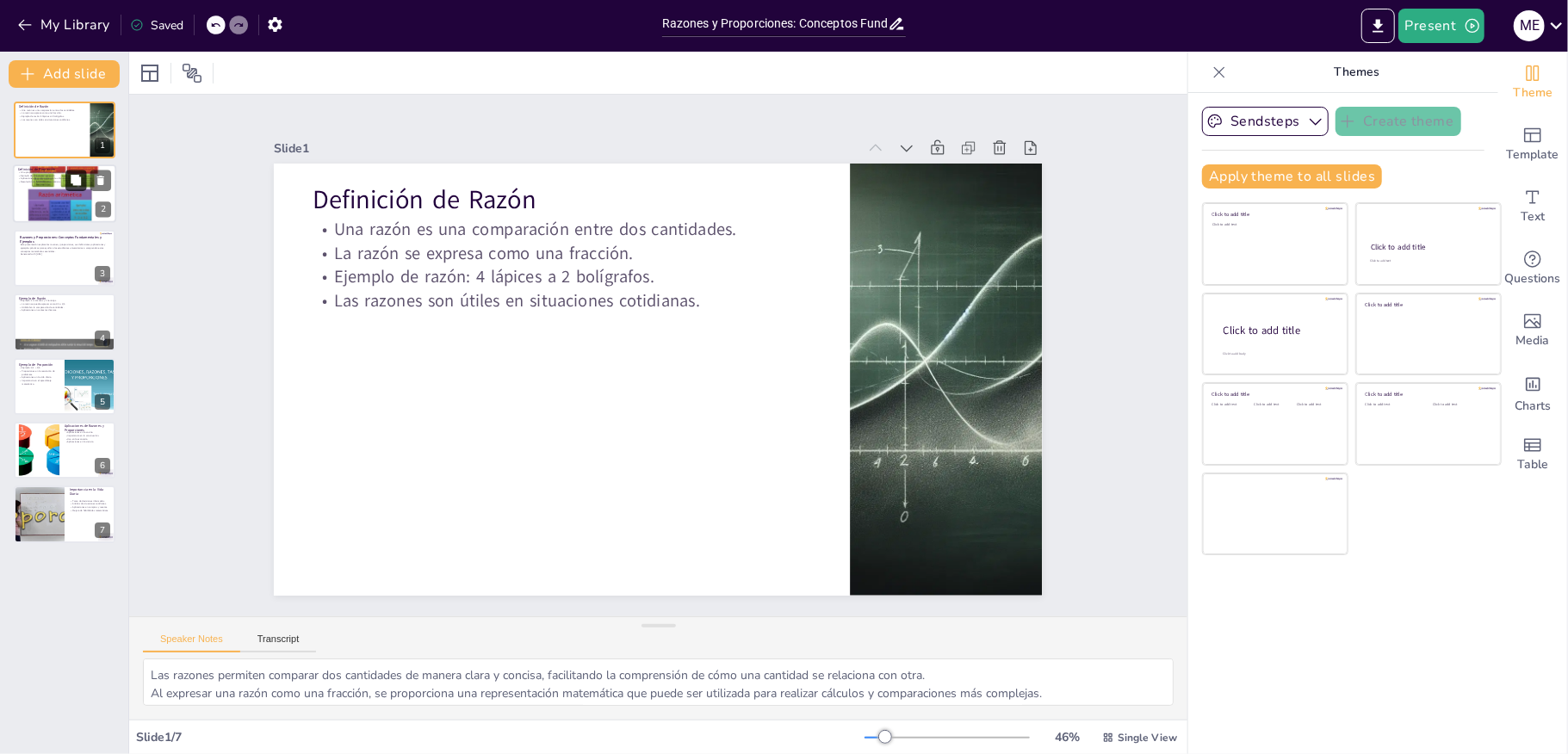
click at [74, 180] on icon at bounding box center [75, 180] width 10 height 10
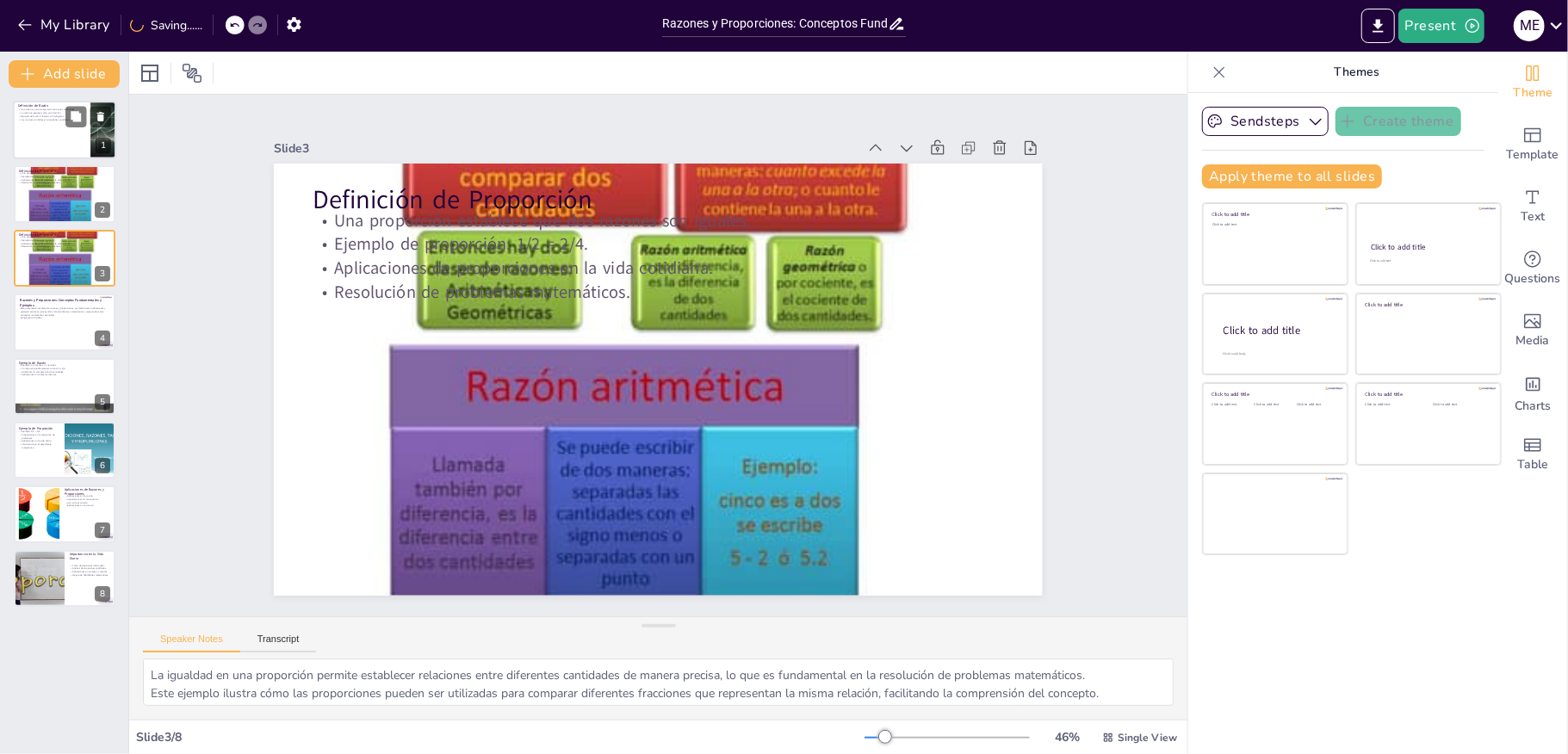
click at [75, 144] on div at bounding box center [65, 130] width 104 height 58
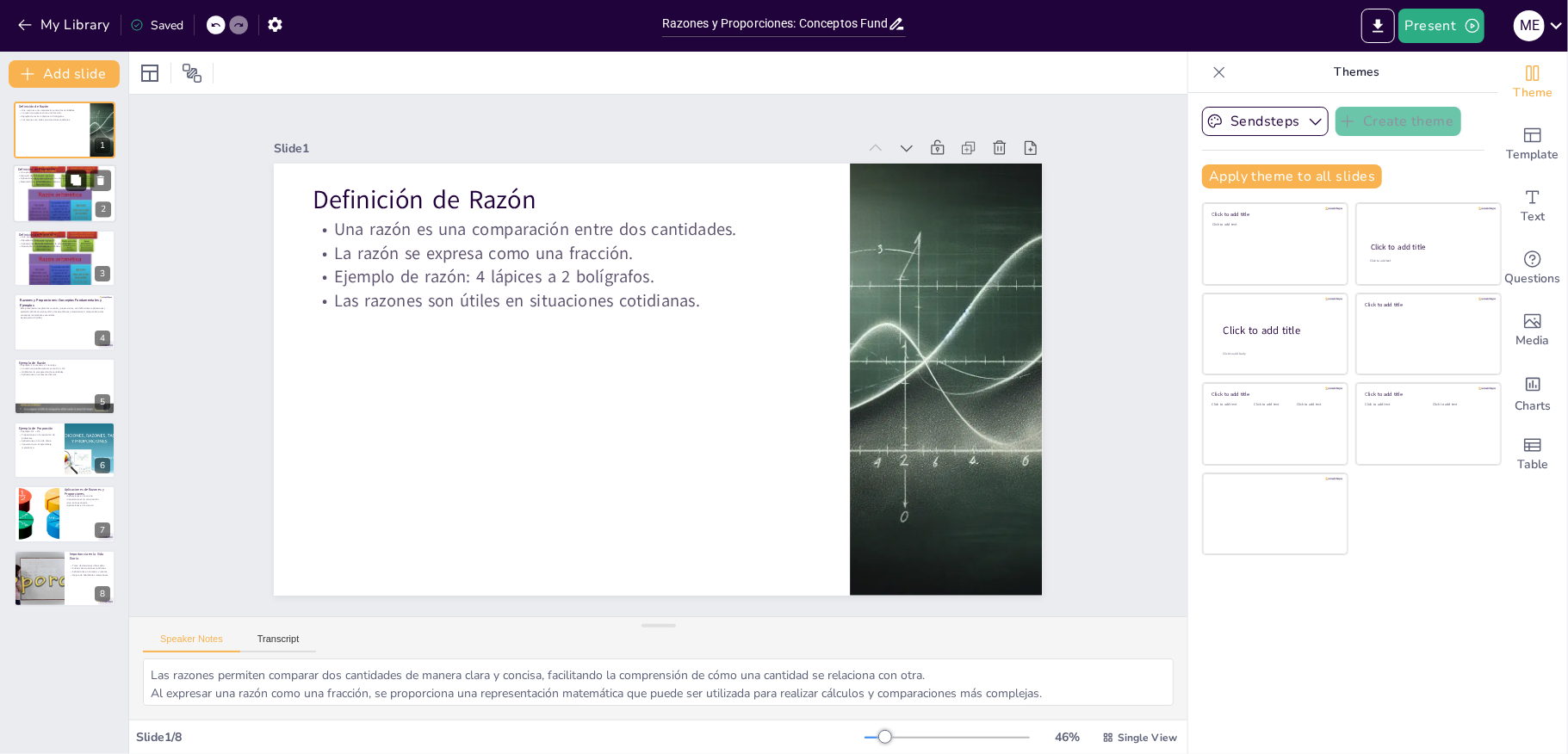
click at [84, 189] on button at bounding box center [75, 181] width 21 height 21
type textarea "La igualdad en una proporción permite establecer relaciones entre diferentes ca…"
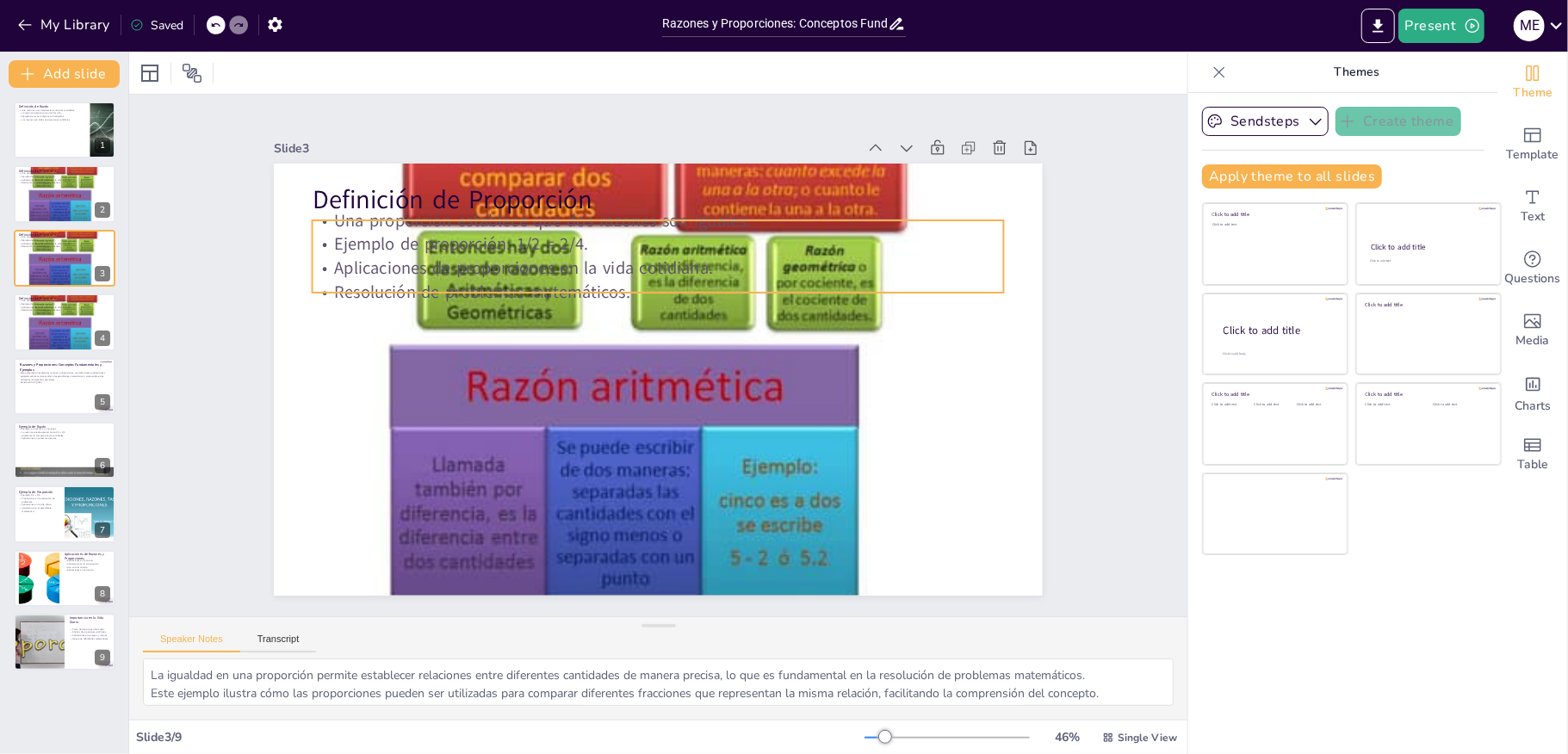
click at [333, 276] on p "Resolución de problemas matemáticos." at bounding box center [664, 293] width 691 height 96
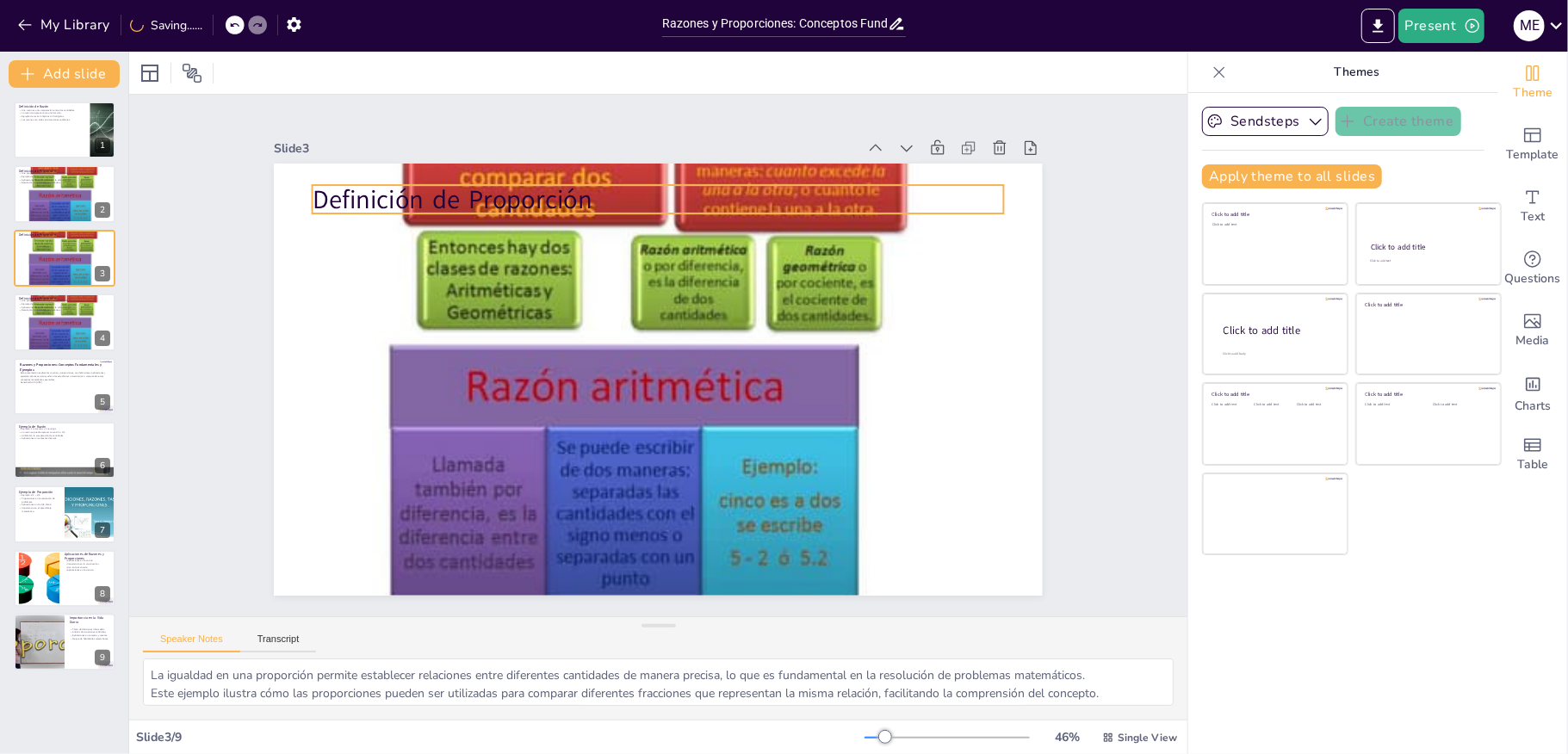
click at [313, 187] on p "Definición de Proporción" at bounding box center [658, 200] width 692 height 36
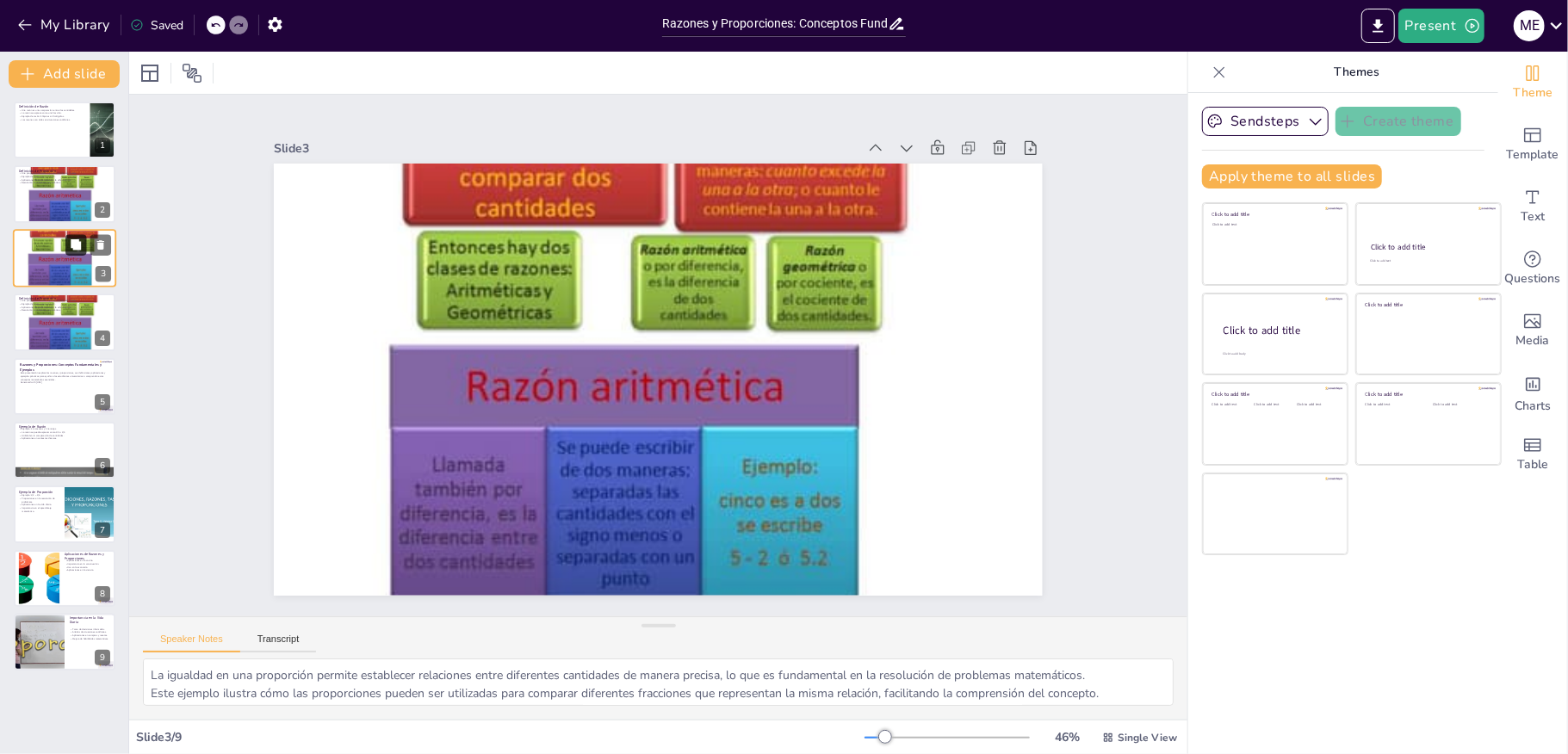
click at [79, 242] on icon at bounding box center [75, 243] width 10 height 10
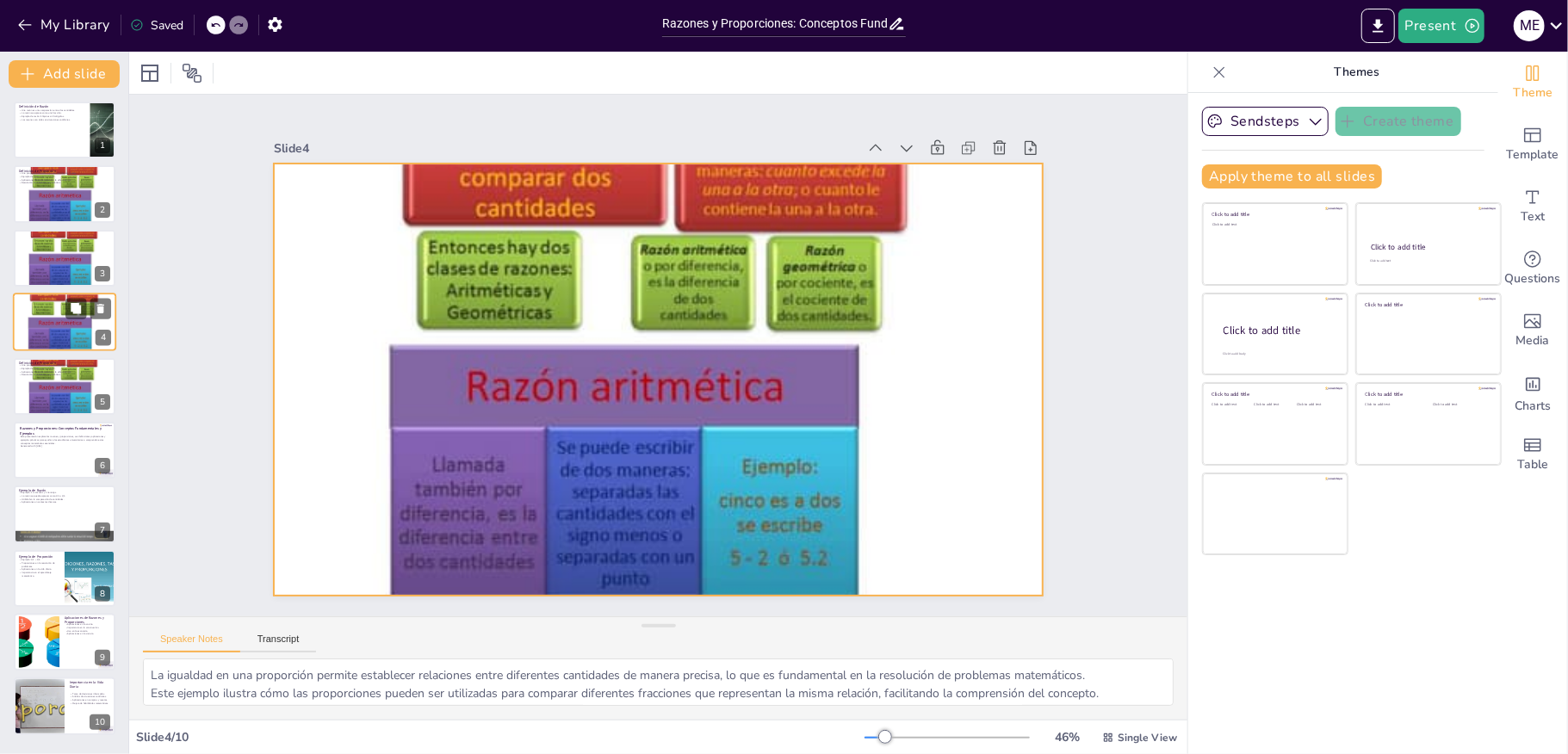
click at [64, 323] on div at bounding box center [65, 322] width 104 height 134
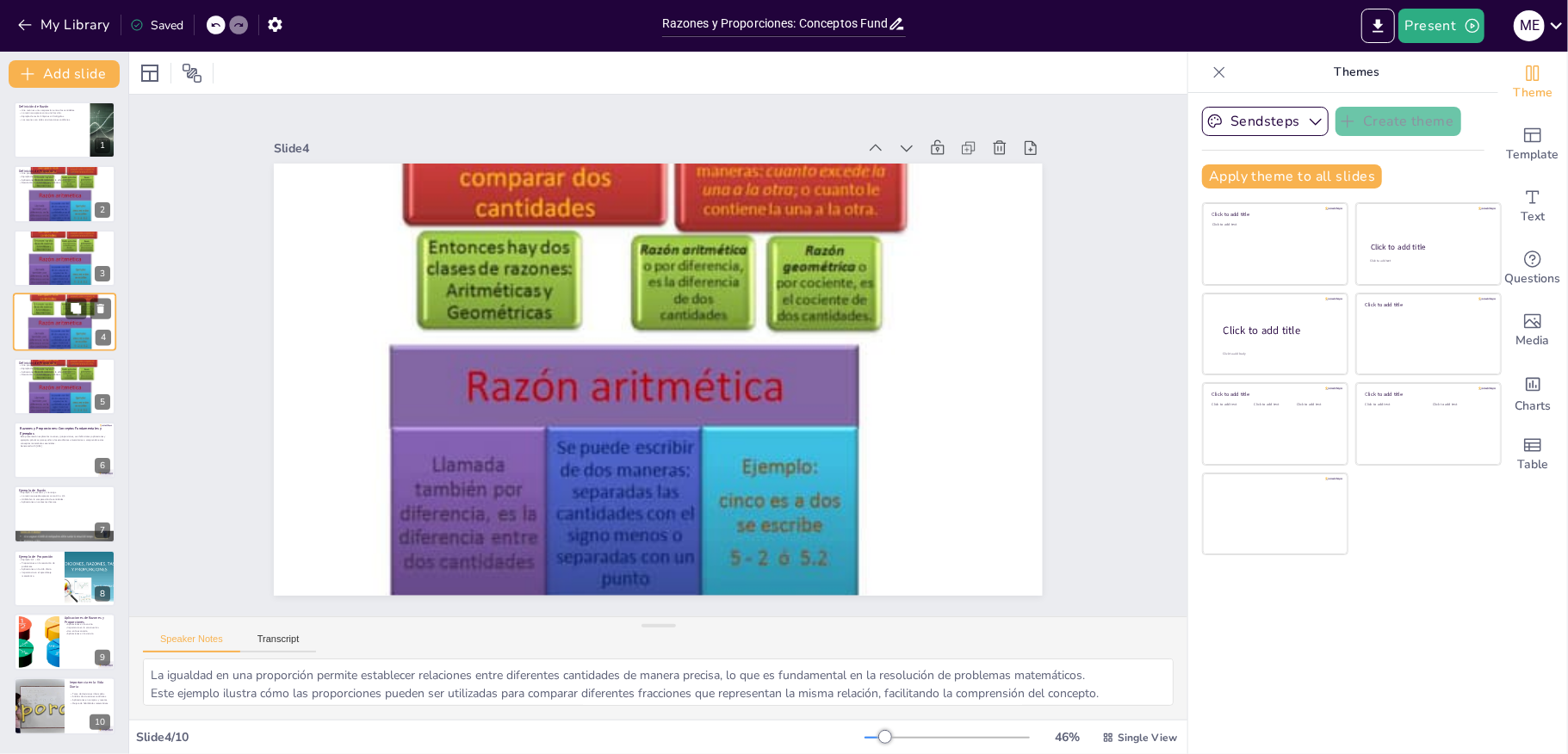
click at [42, 327] on div at bounding box center [65, 322] width 104 height 134
click at [98, 307] on icon at bounding box center [101, 308] width 7 height 9
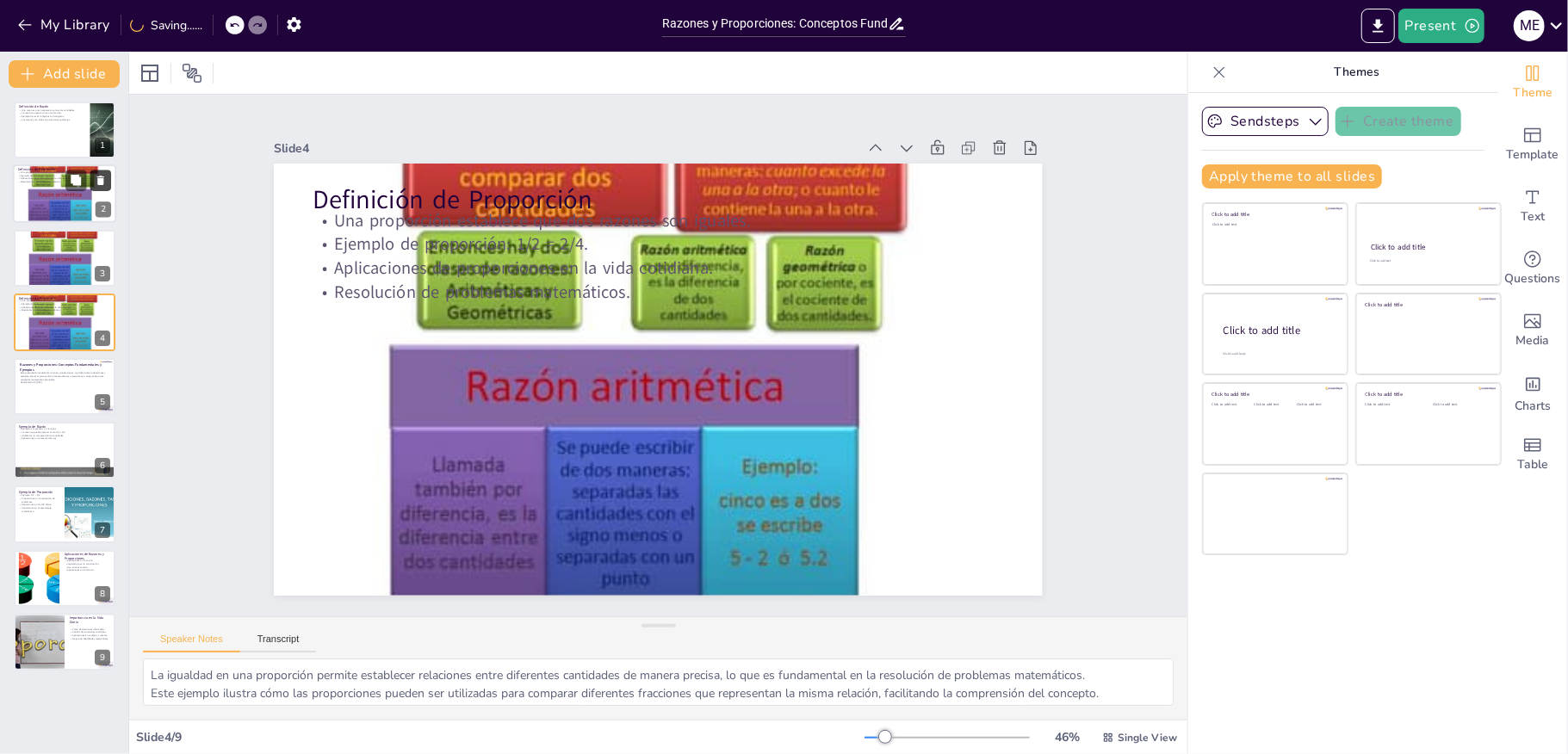
click at [96, 176] on icon at bounding box center [100, 180] width 12 height 12
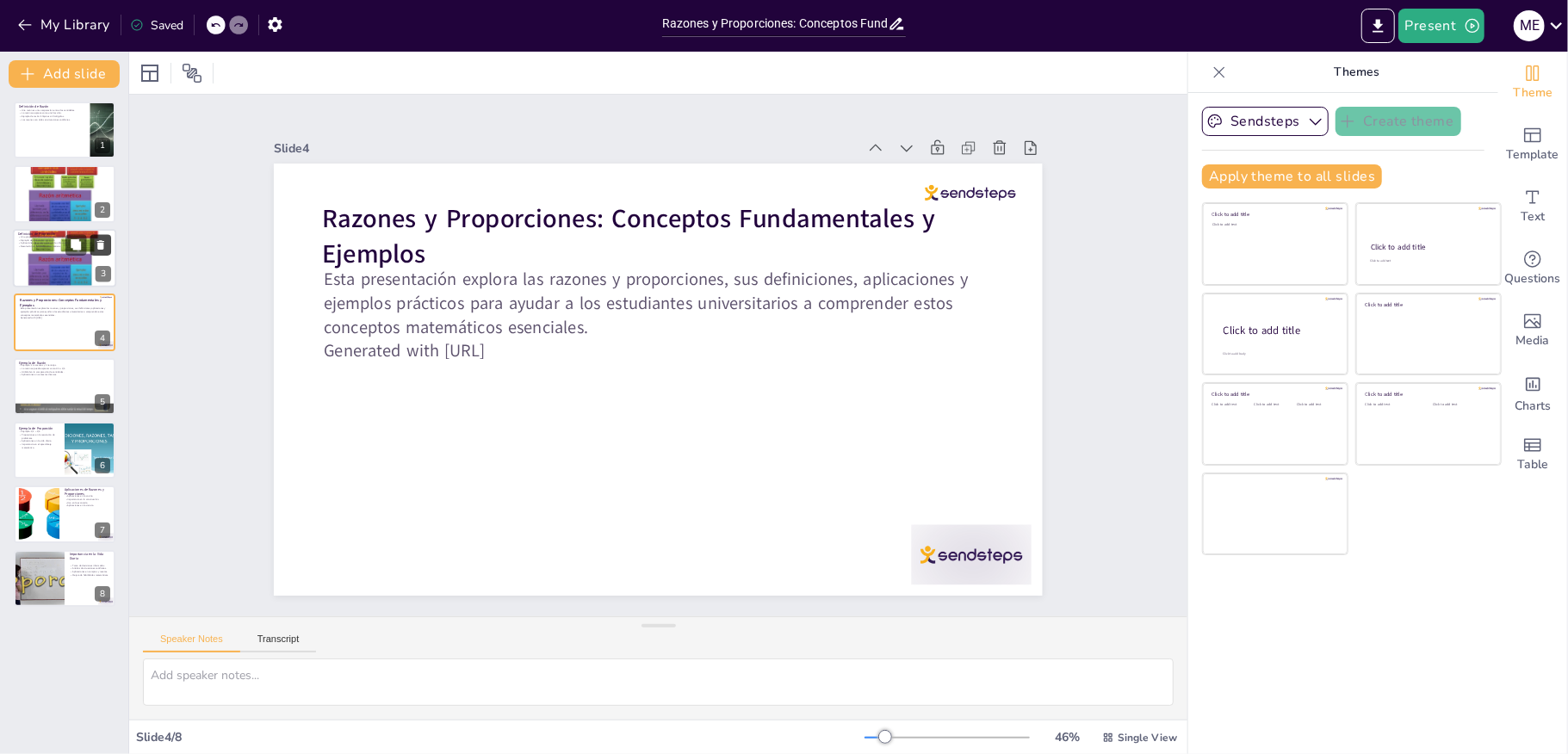
click at [104, 244] on icon at bounding box center [101, 244] width 7 height 9
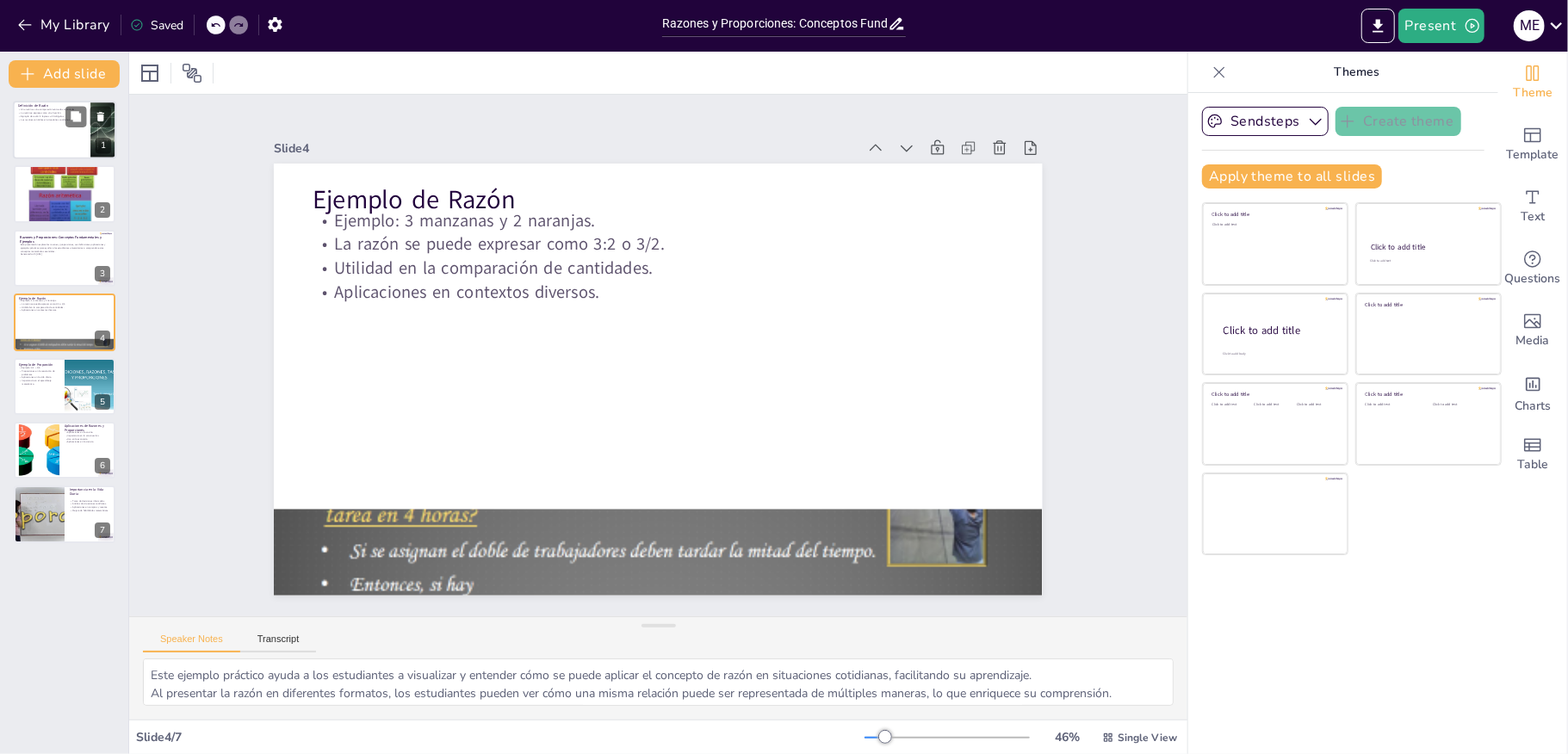
click at [50, 141] on div at bounding box center [65, 130] width 104 height 58
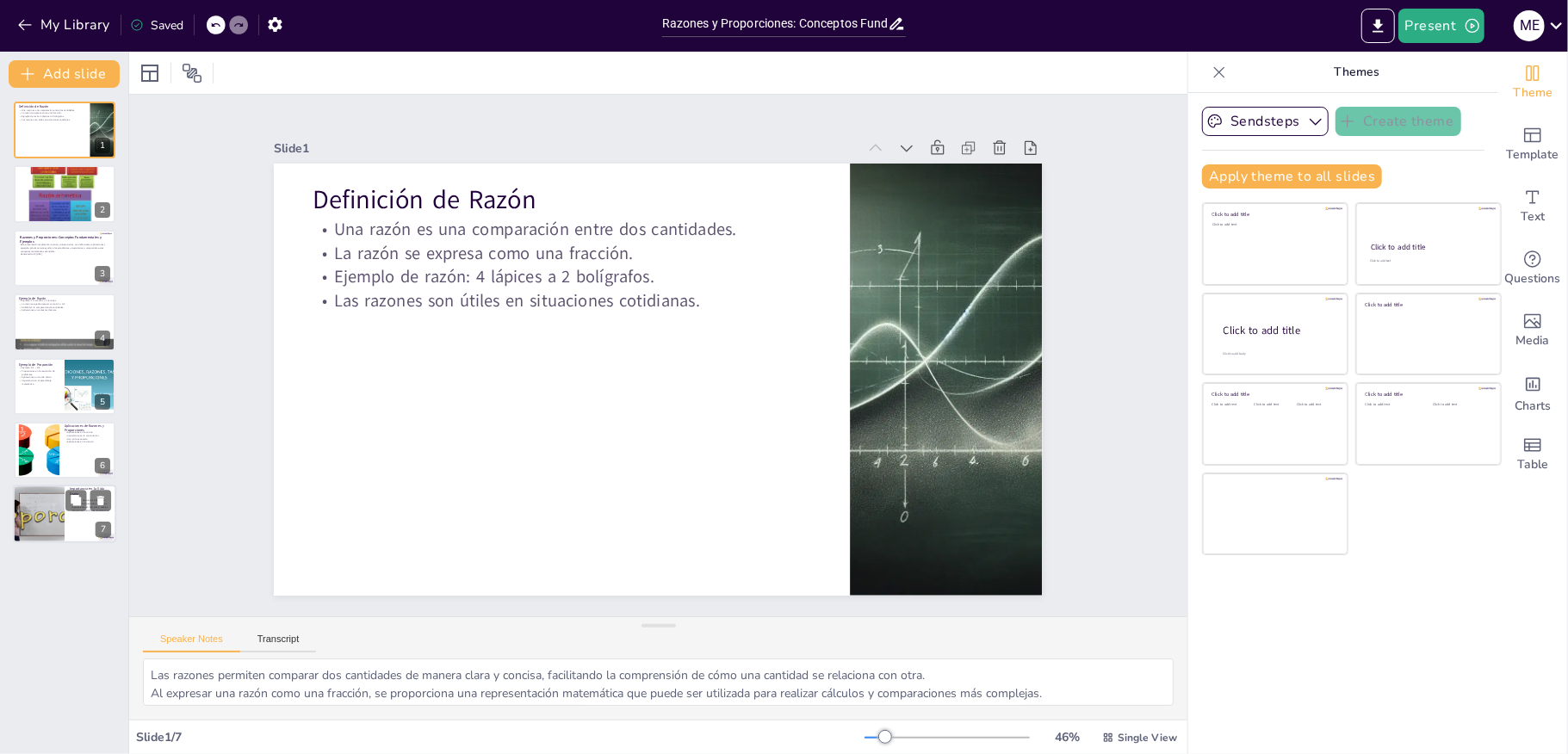
click at [85, 528] on div at bounding box center [65, 514] width 104 height 58
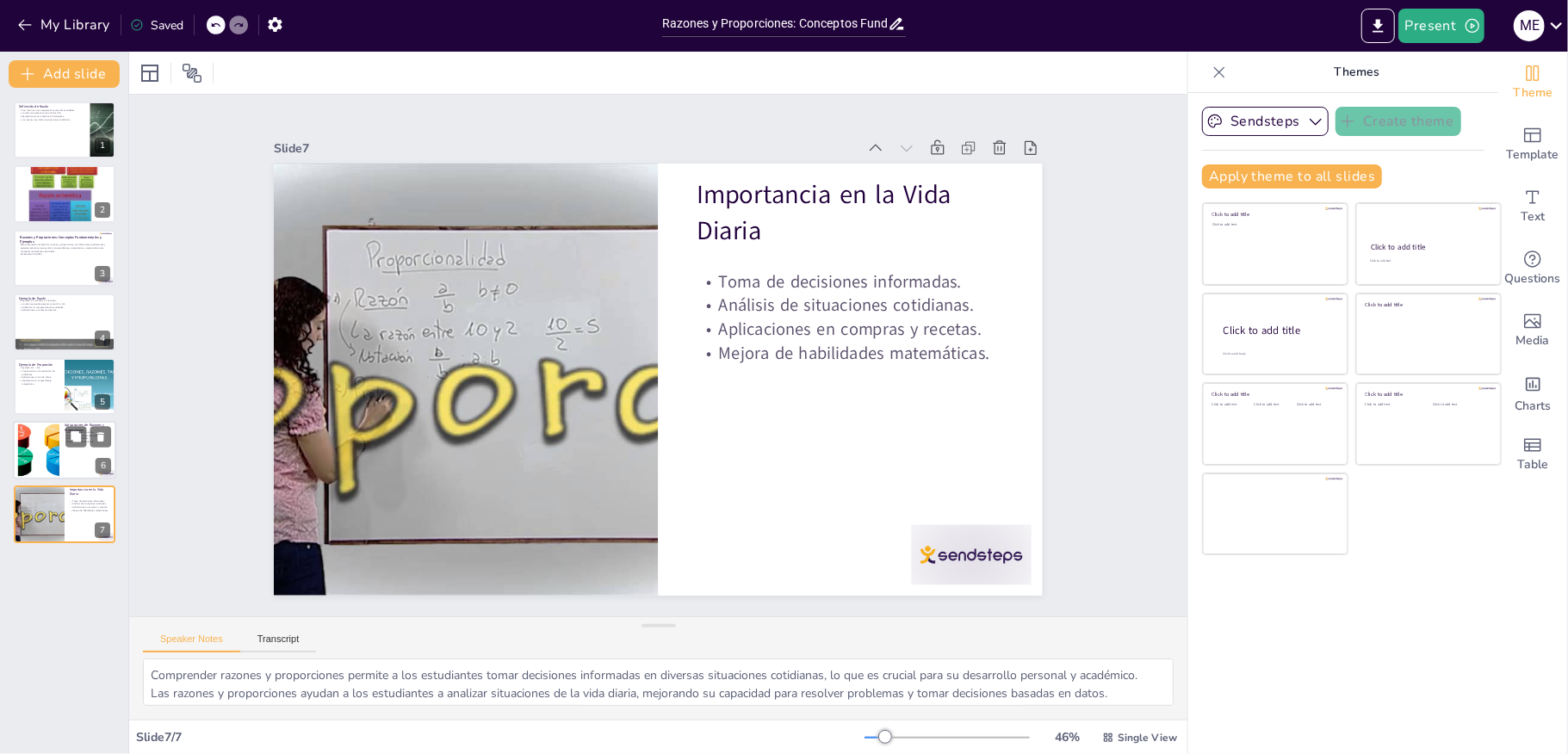
click at [65, 455] on div at bounding box center [65, 450] width 104 height 58
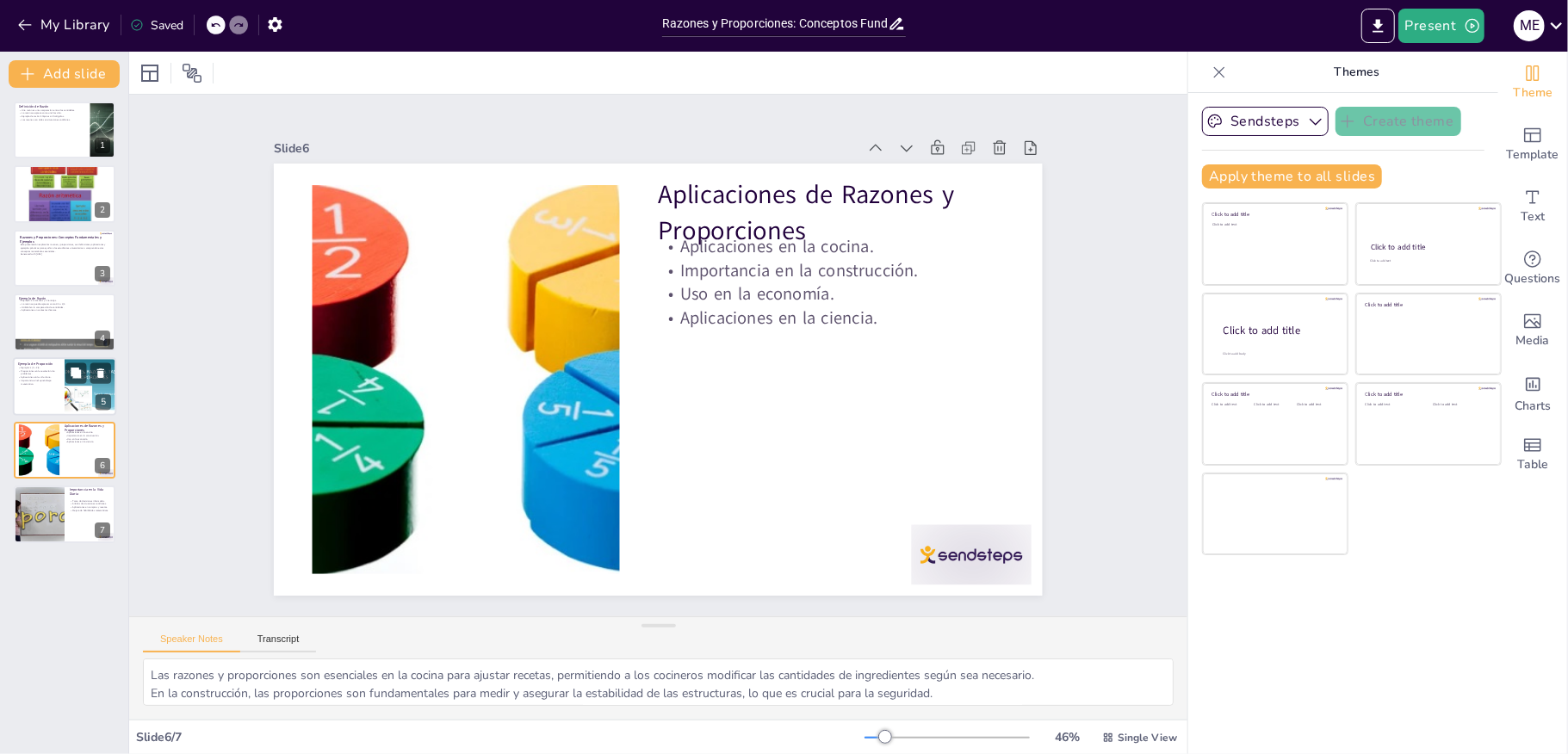
click at [33, 396] on div at bounding box center [65, 386] width 104 height 58
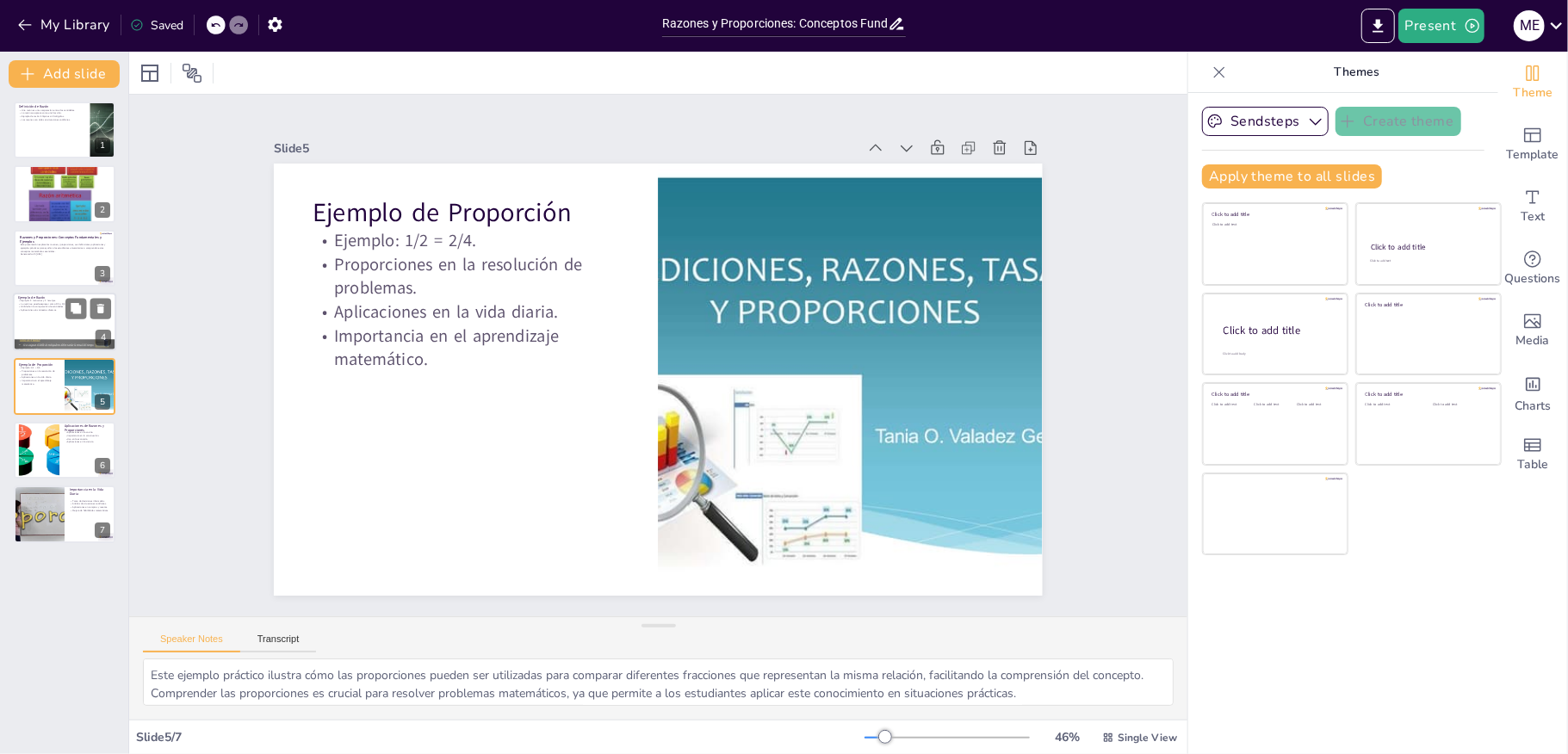
click at [35, 318] on div at bounding box center [65, 322] width 104 height 58
type textarea "Este ejemplo práctico ayuda a los estudiantes a visualizar y entender cómo se p…"
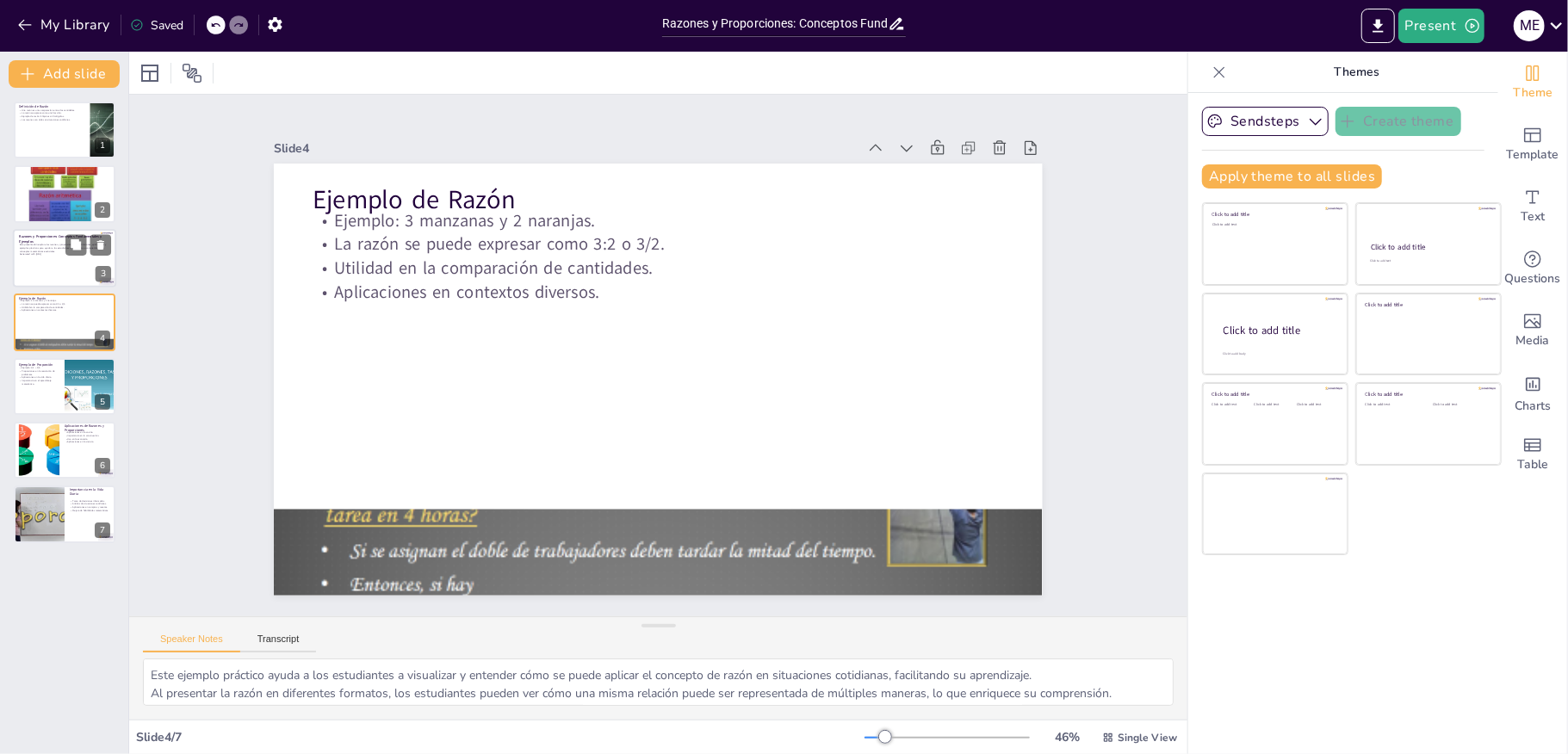
click at [25, 259] on div at bounding box center [65, 258] width 104 height 58
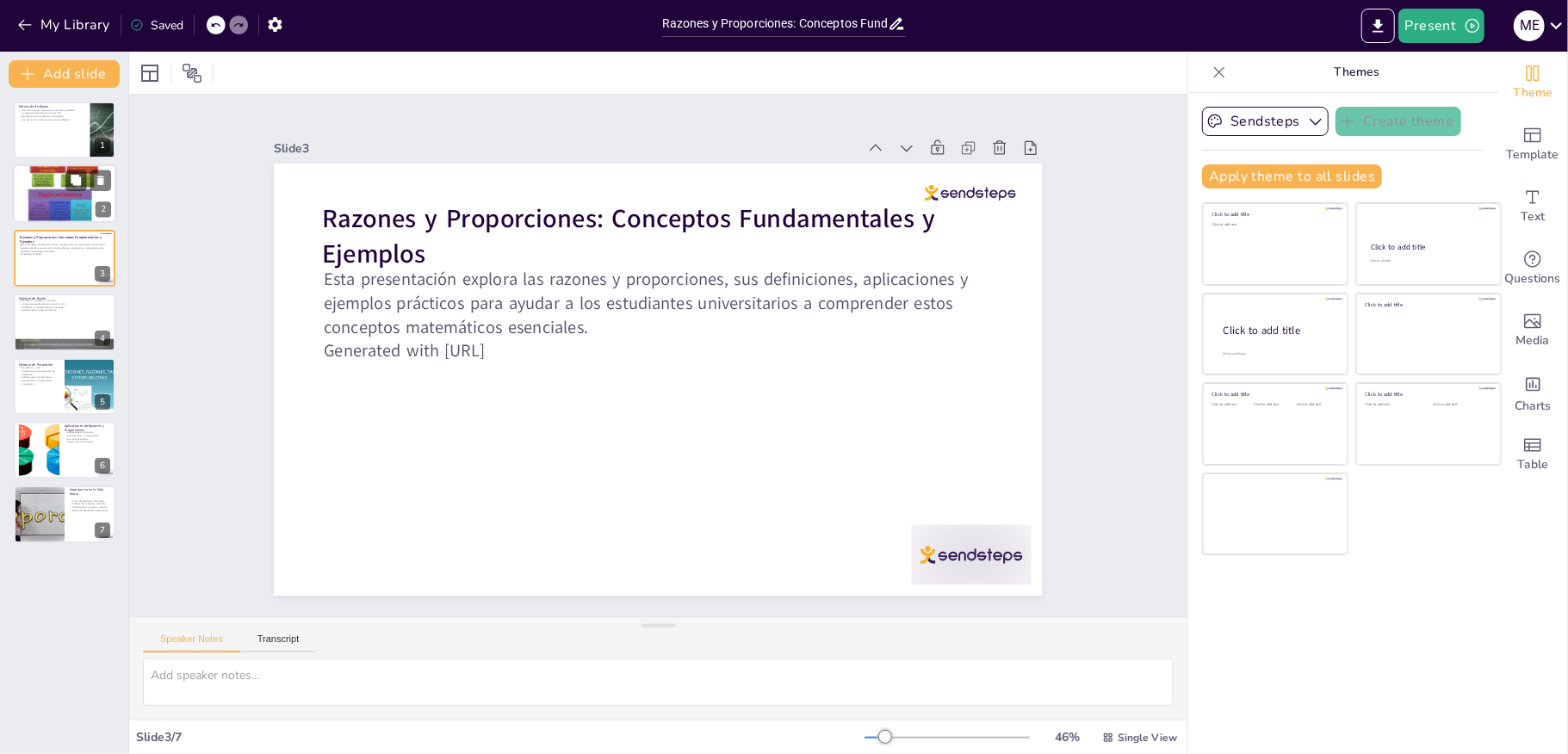
click at [38, 206] on div at bounding box center [65, 194] width 104 height 134
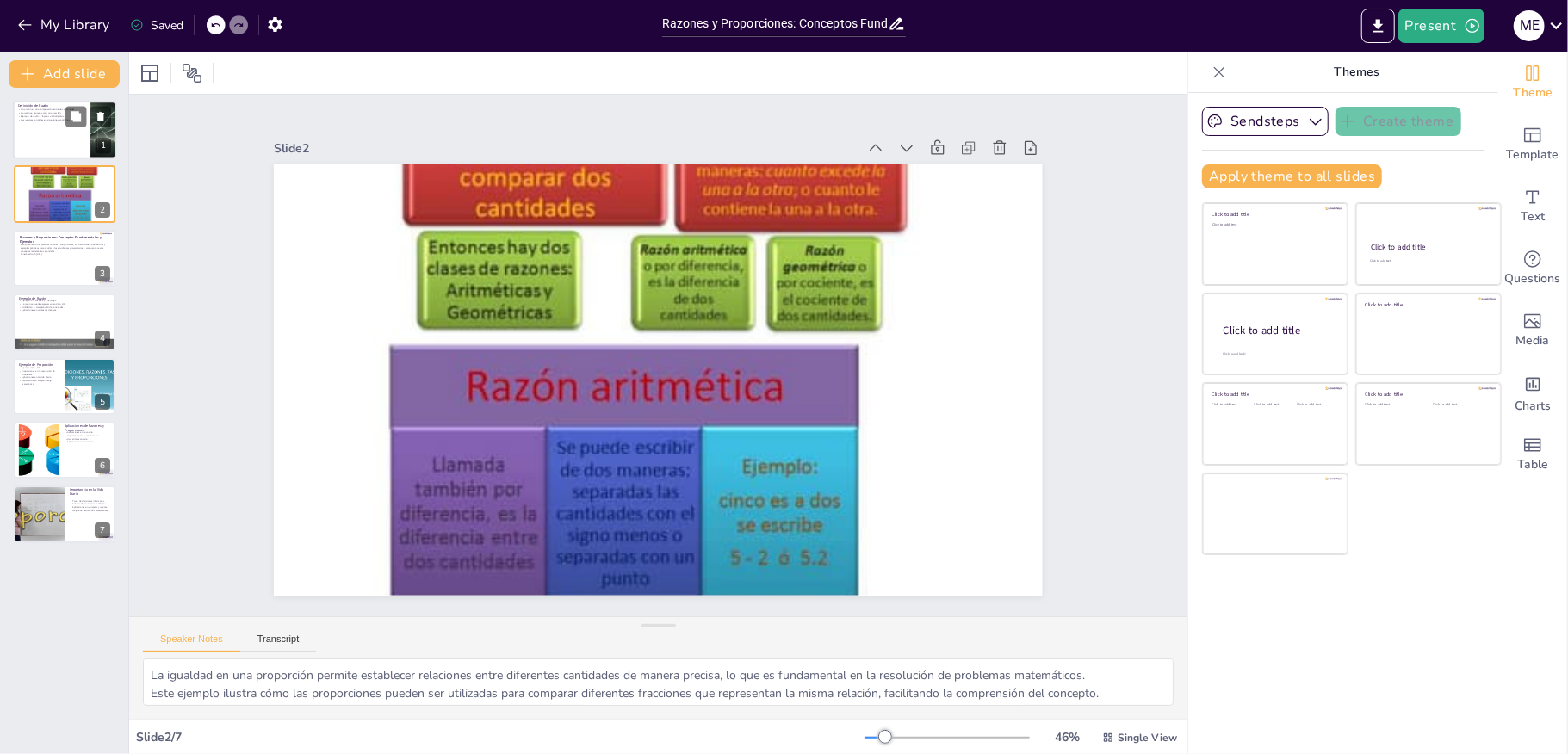
click at [39, 146] on div at bounding box center [65, 130] width 104 height 58
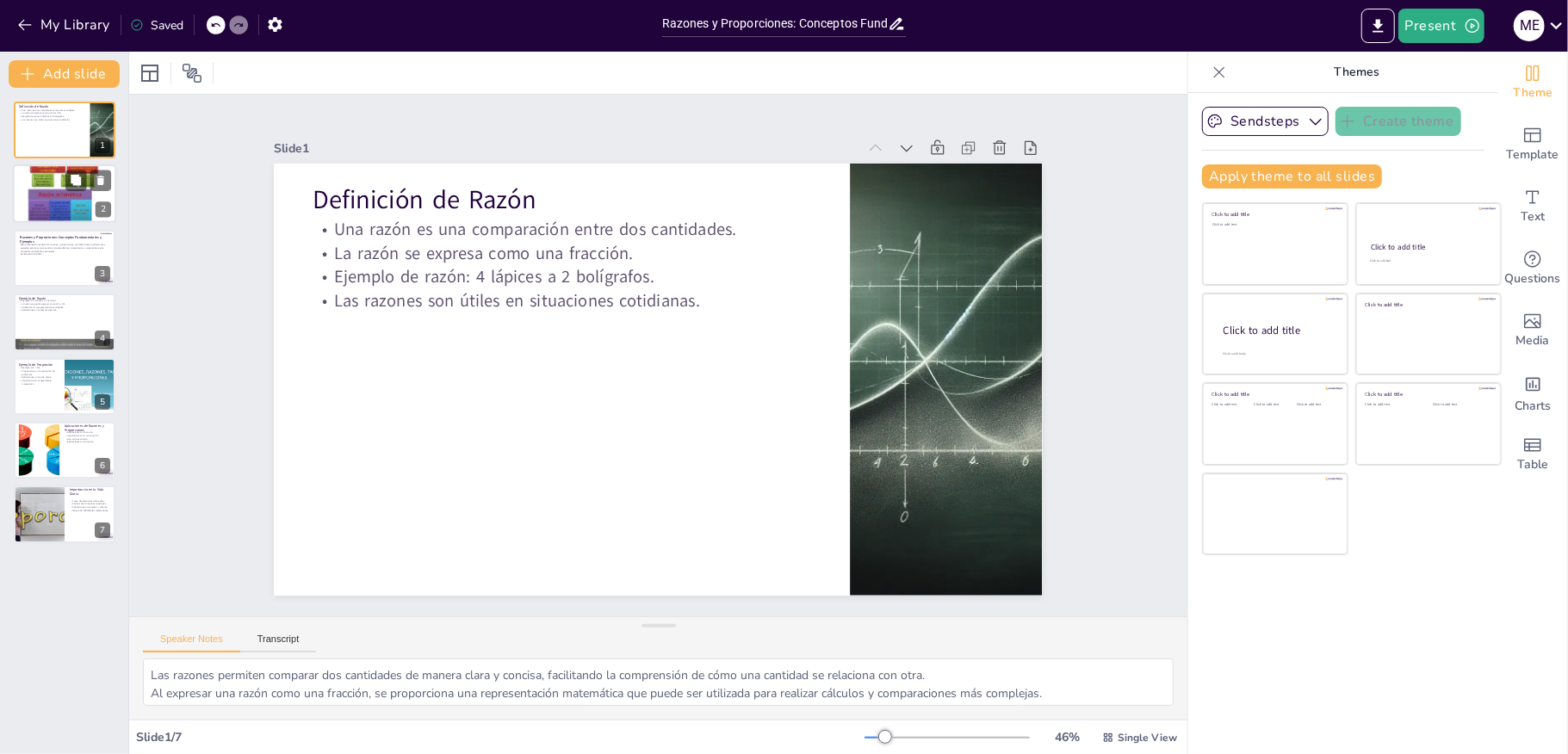
click at [13, 204] on div "2" at bounding box center [65, 194] width 104 height 58
type textarea "La igualdad en una proporción permite establecer relaciones entre diferentes ca…"
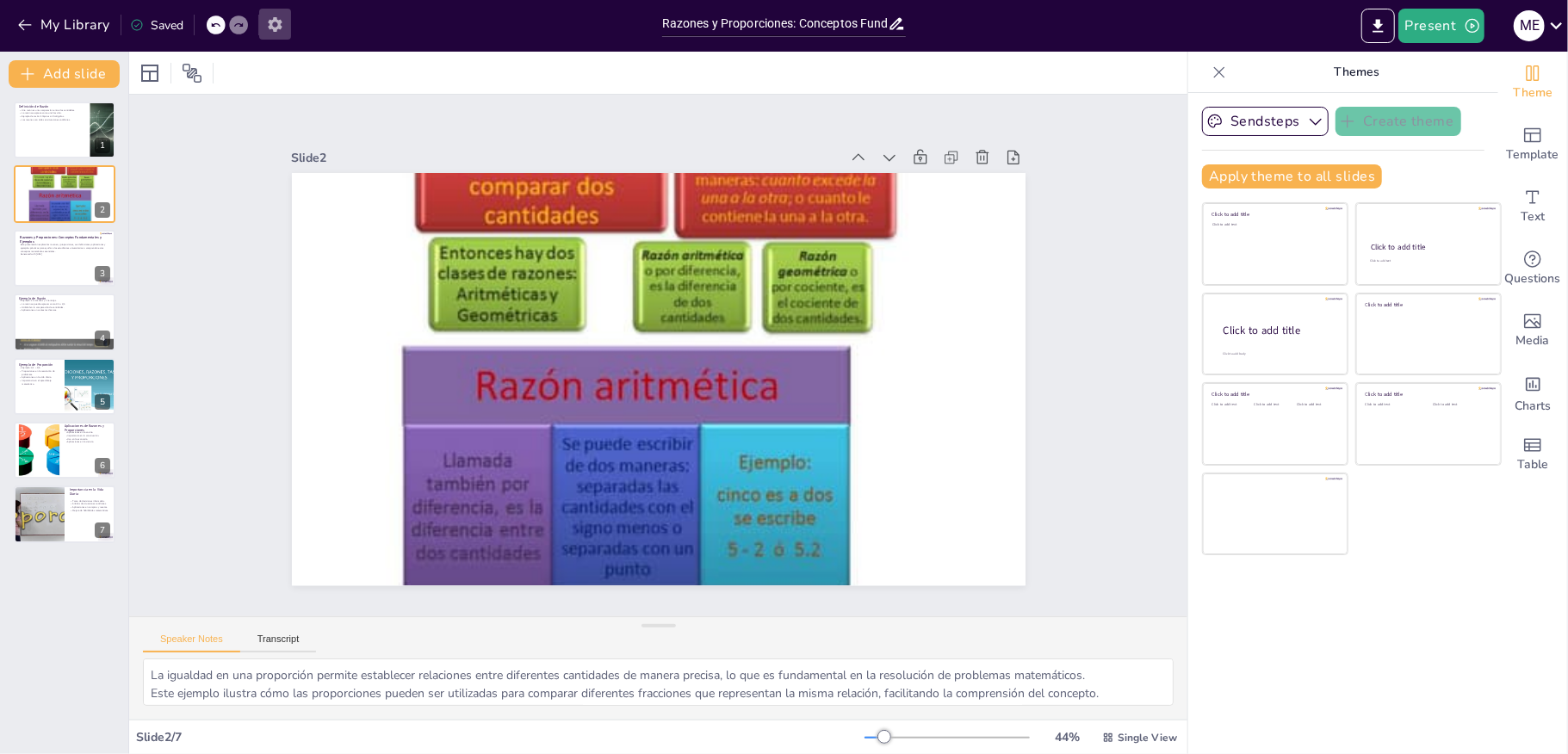
click at [270, 23] on icon "button" at bounding box center [275, 25] width 14 height 15
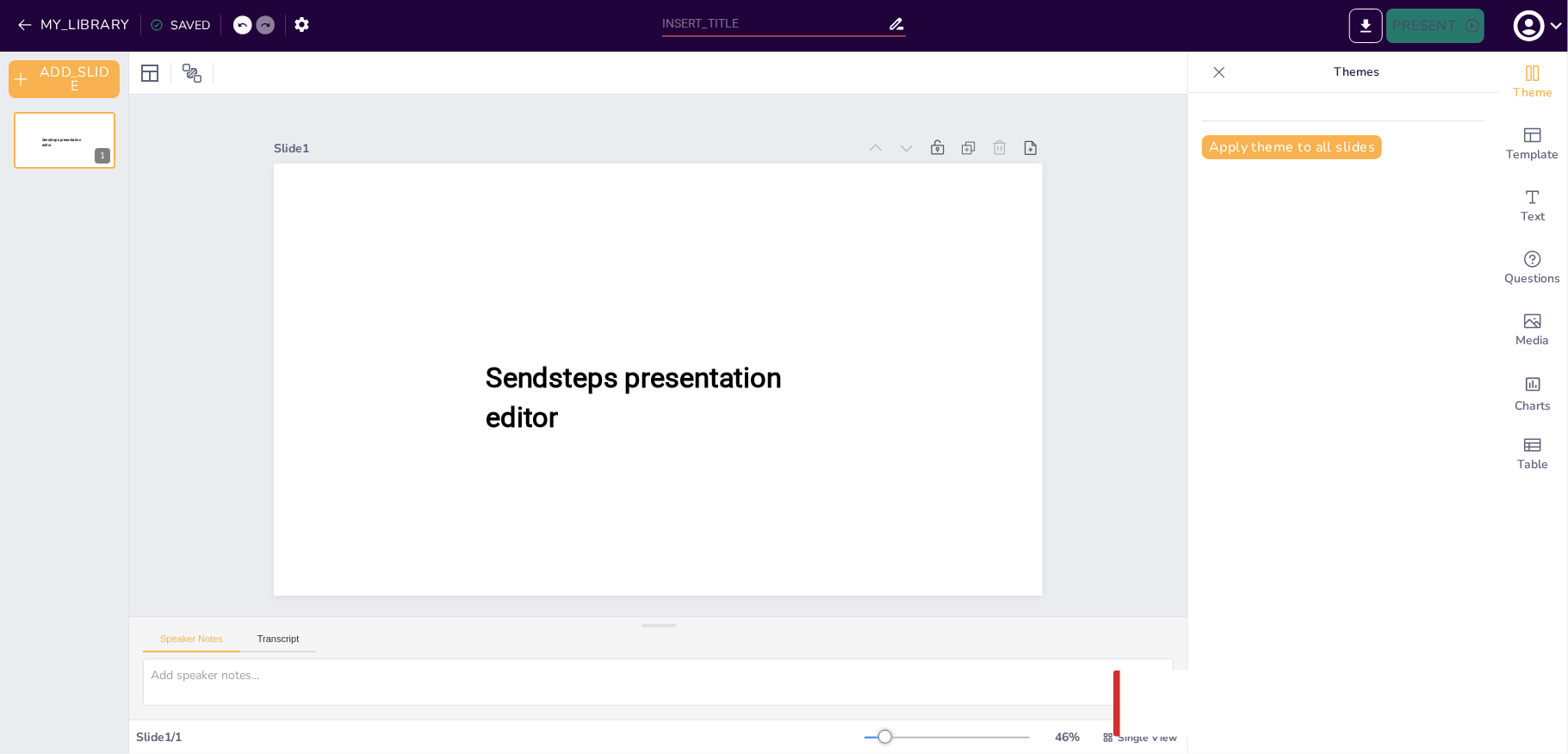
type input "Razones y Proporciones: Conceptos Fundamentales y Ejemplos"
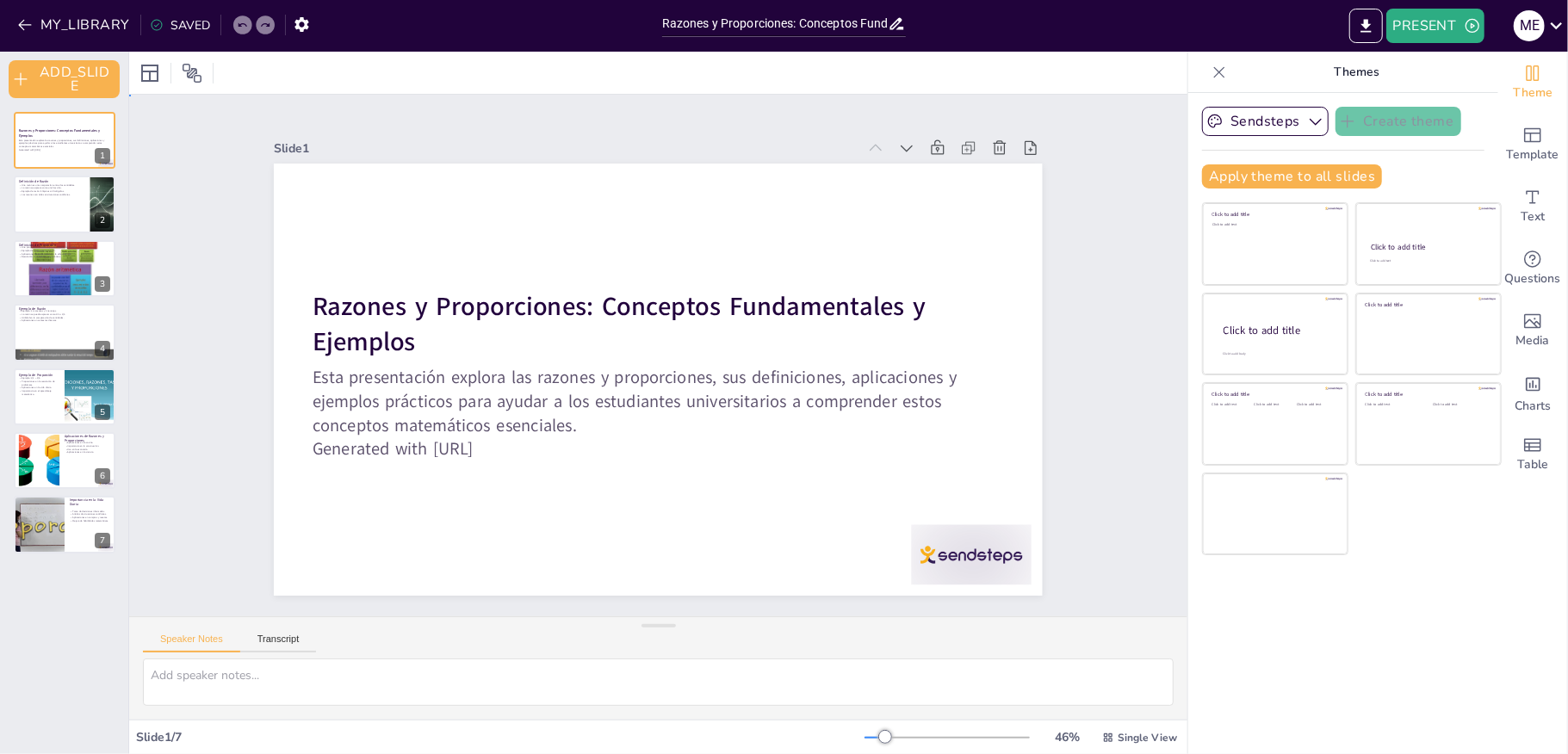
click at [155, 529] on div "Slide 1 Razones y Proporciones: Conceptos Fundamentales y Ejemplos Esta present…" at bounding box center [658, 355] width 1058 height 521
click at [1086, 281] on div "Slide 1 Razones y Proporciones: Conceptos Fundamentales y Ejemplos Esta present…" at bounding box center [658, 355] width 1058 height 521
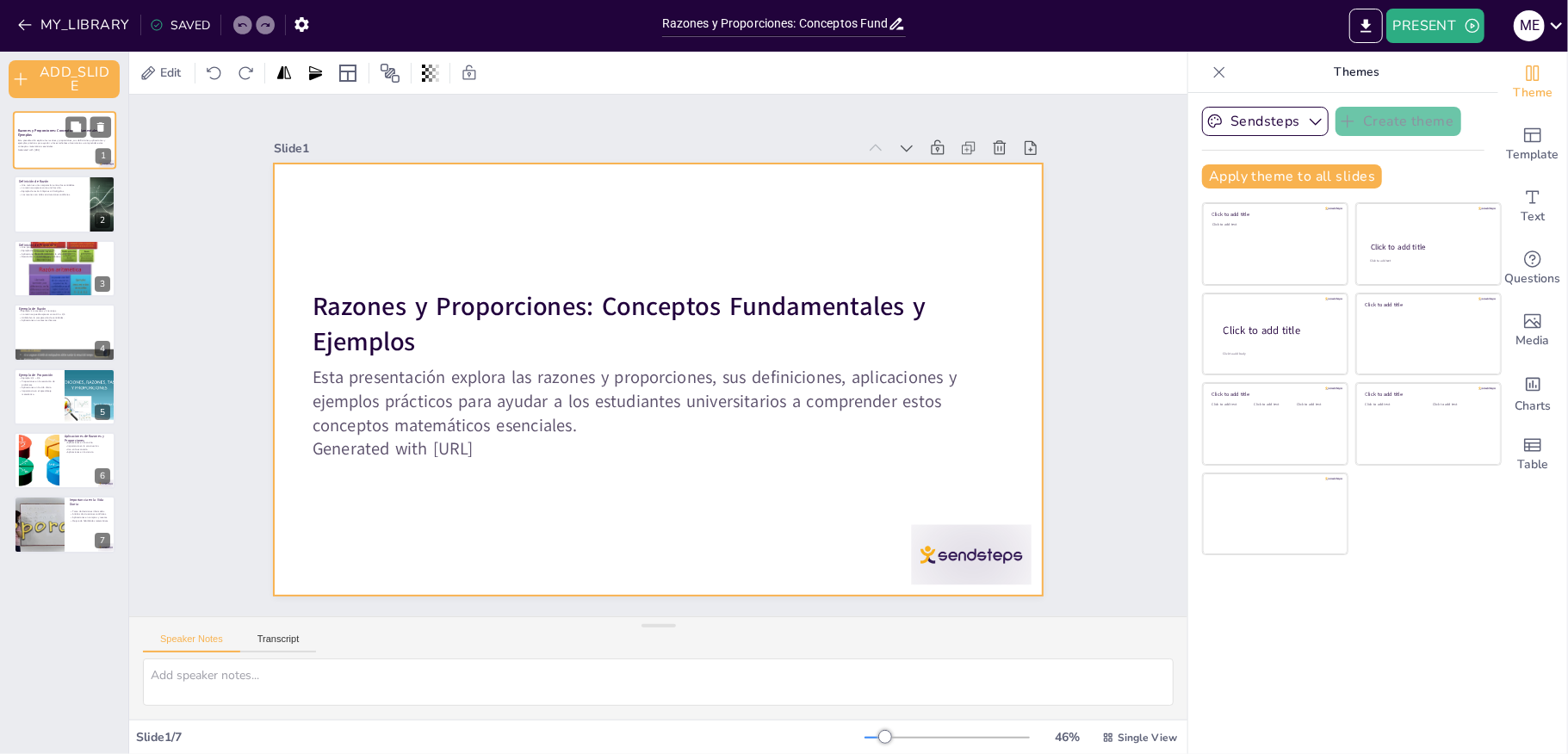
click at [38, 162] on div at bounding box center [65, 140] width 104 height 58
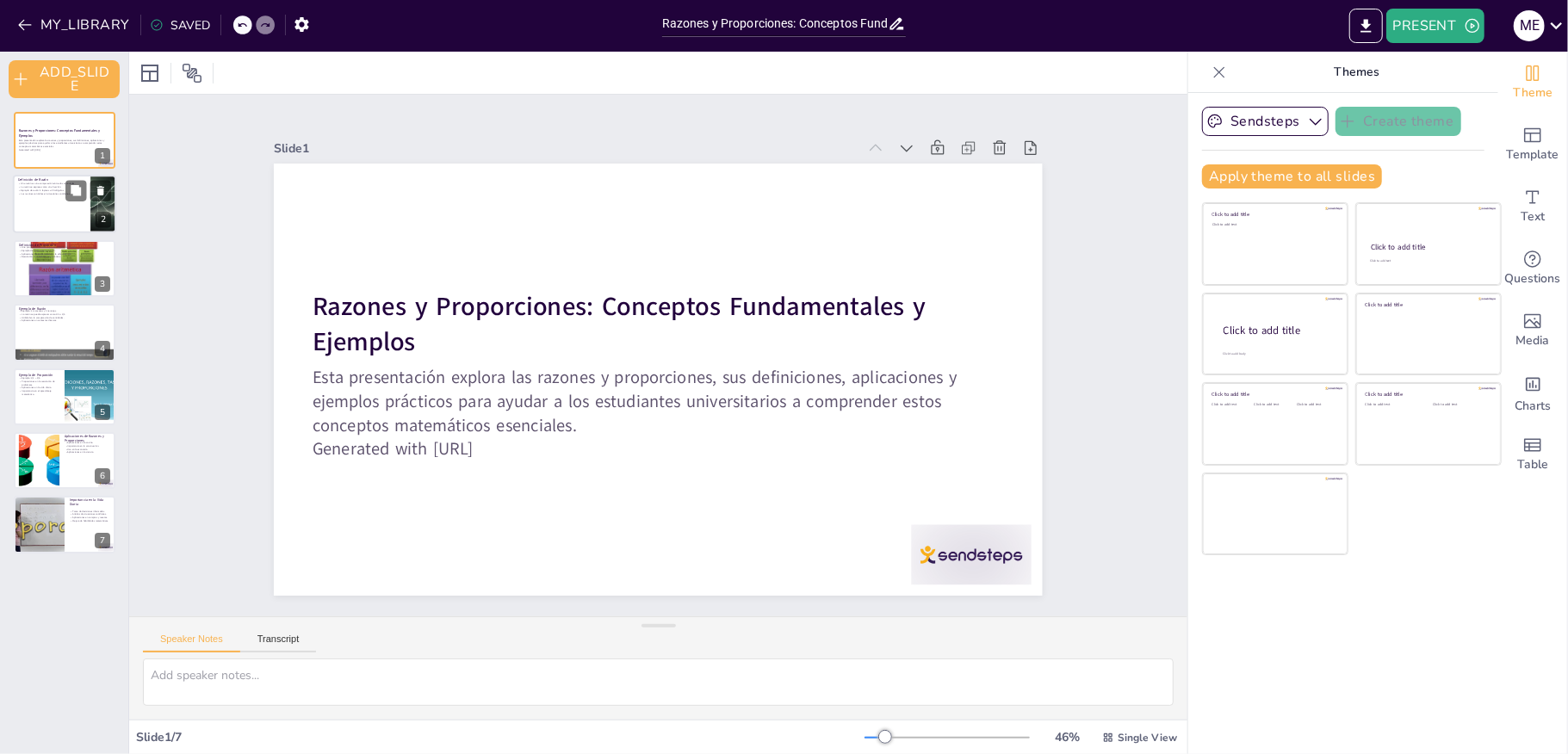
click at [53, 203] on div at bounding box center [65, 204] width 104 height 58
type textarea "Las razones permiten comparar dos cantidades de manera clara y concisa, facilit…"
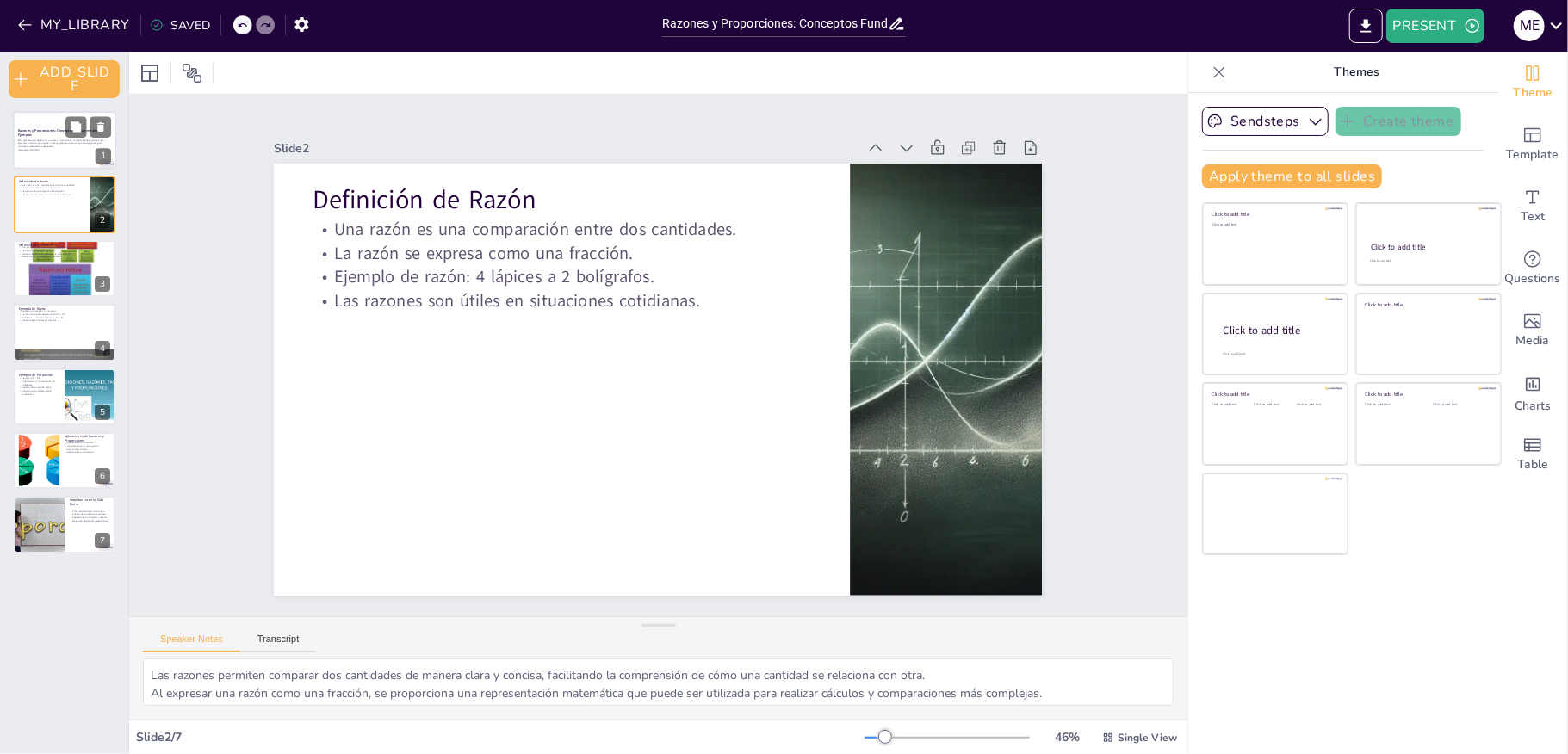
click at [40, 164] on div at bounding box center [65, 140] width 104 height 58
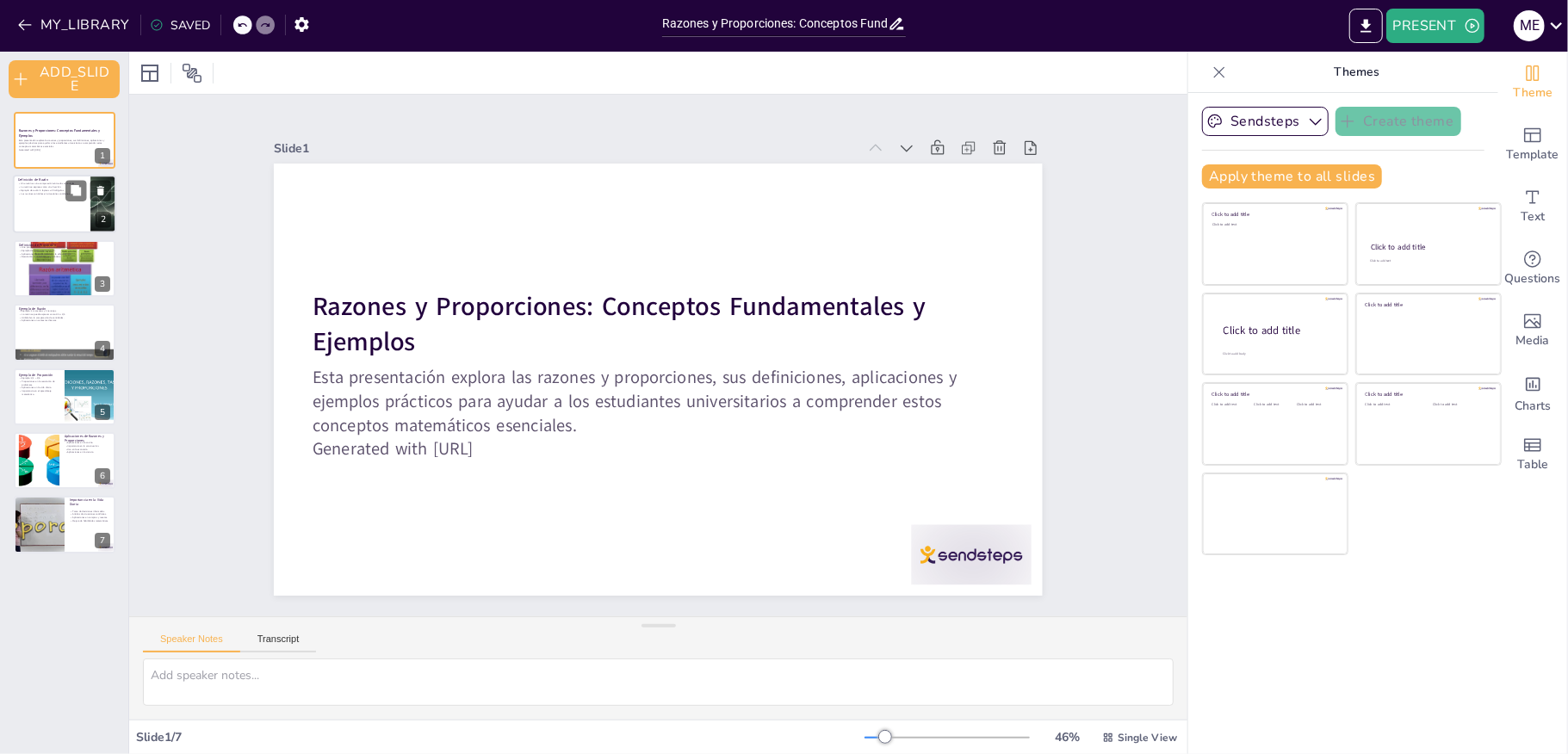
click at [35, 208] on div at bounding box center [65, 204] width 104 height 58
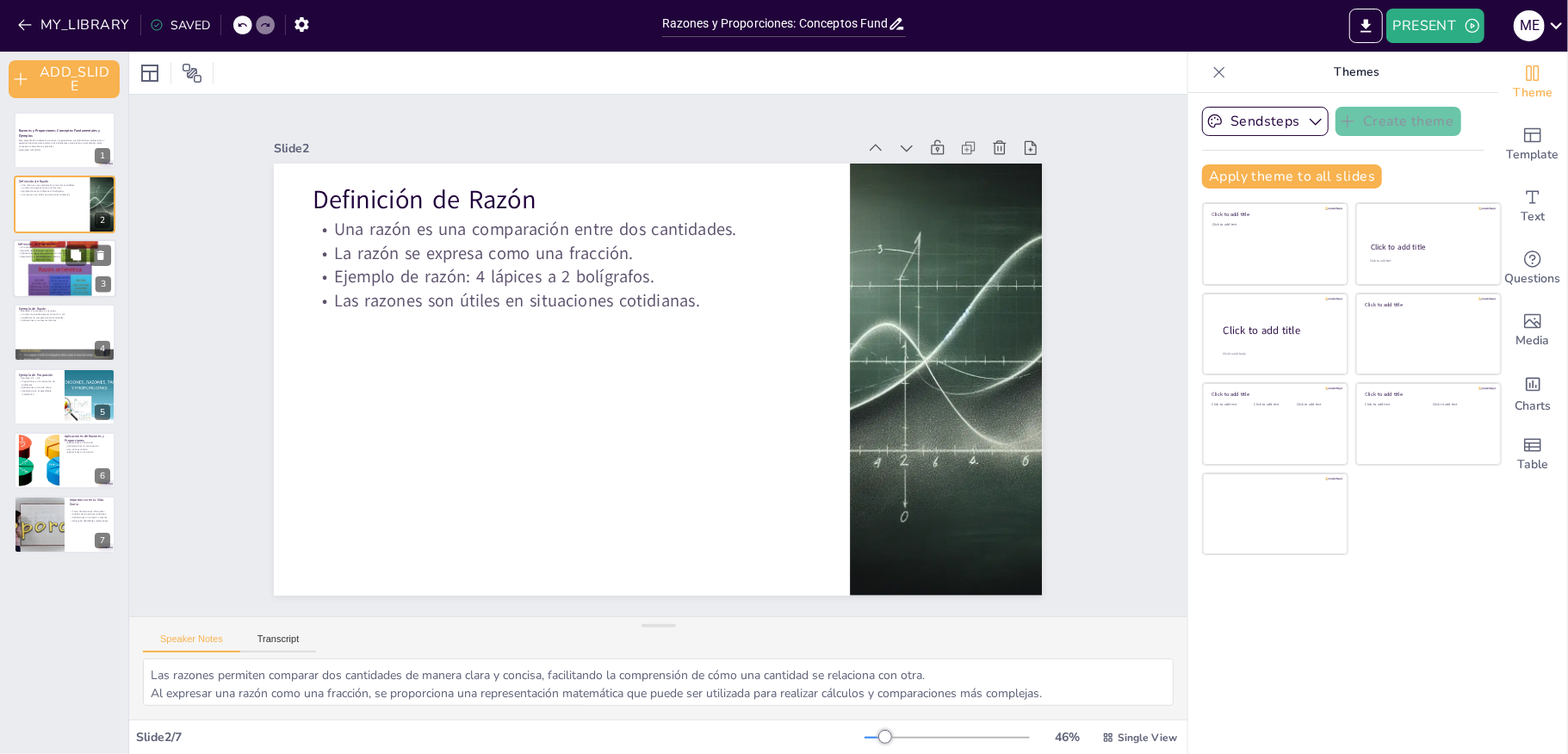
click at [35, 296] on div at bounding box center [65, 269] width 104 height 134
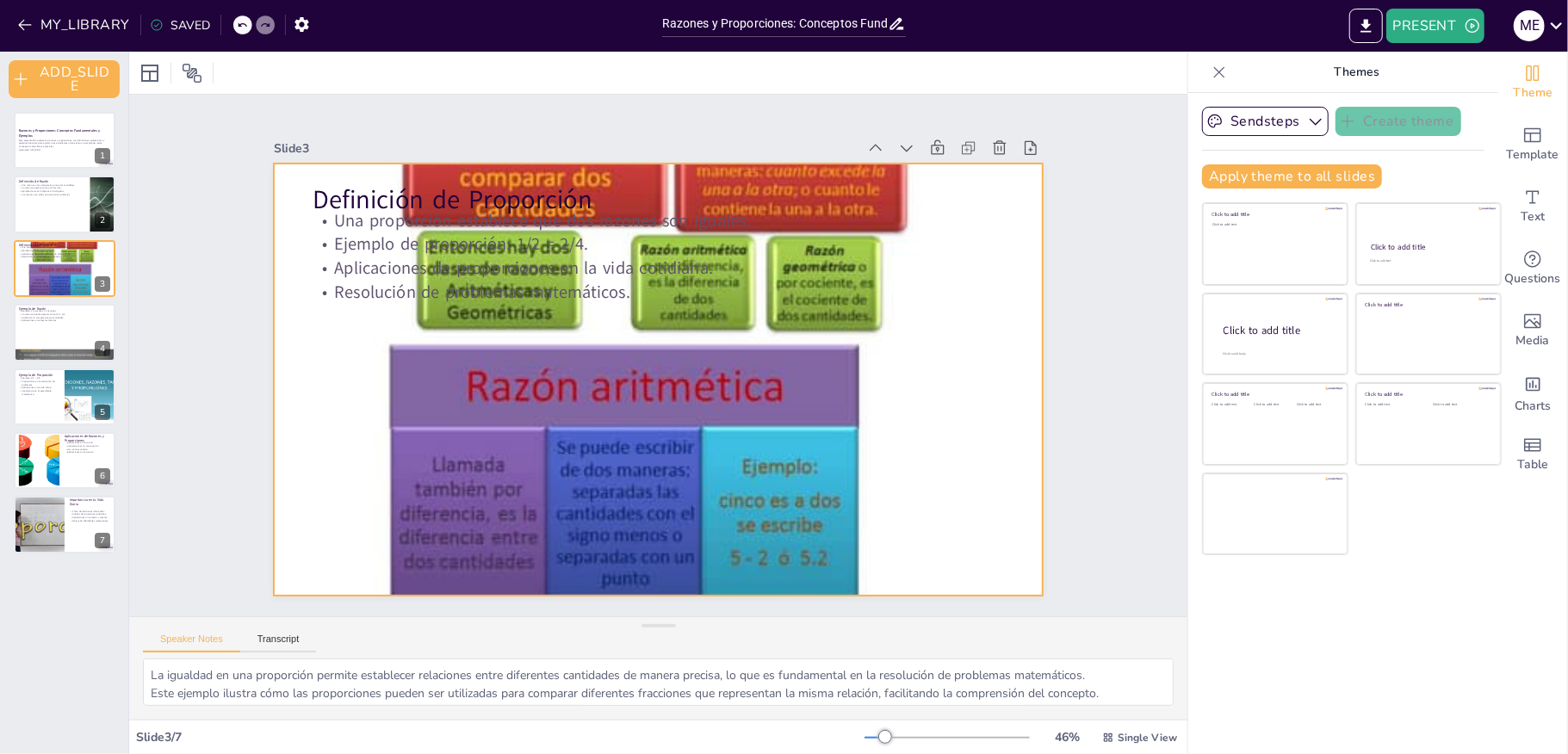
click at [465, 367] on div at bounding box center [657, 379] width 768 height 993
click at [601, 394] on div at bounding box center [657, 379] width 768 height 993
click at [964, 372] on div at bounding box center [657, 379] width 768 height 993
click at [1018, 331] on div at bounding box center [657, 379] width 768 height 993
click at [1021, 338] on div at bounding box center [657, 379] width 768 height 993
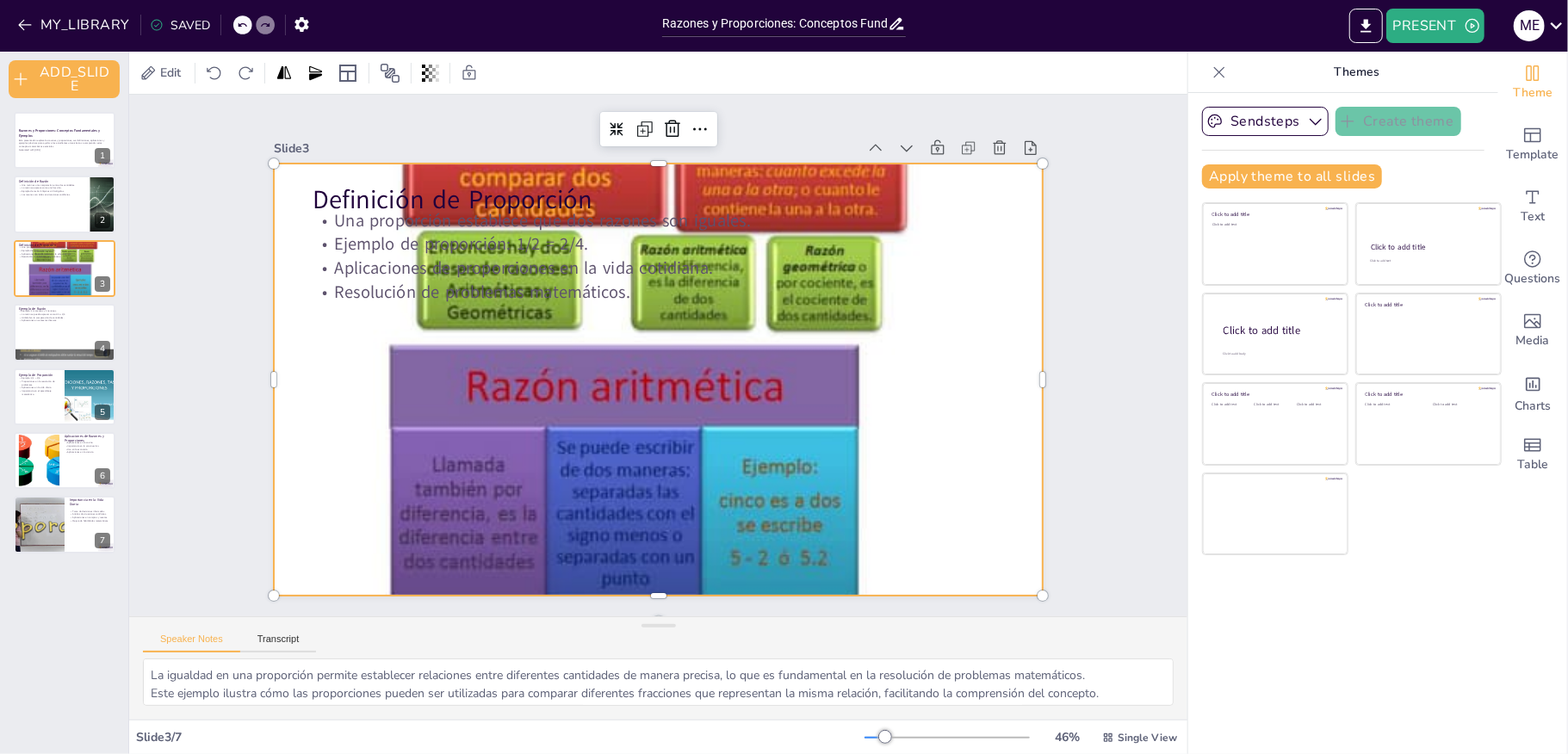
drag, startPoint x: 594, startPoint y: 124, endPoint x: 593, endPoint y: 134, distance: 10.0
click at [604, 132] on div at bounding box center [617, 129] width 27 height 27
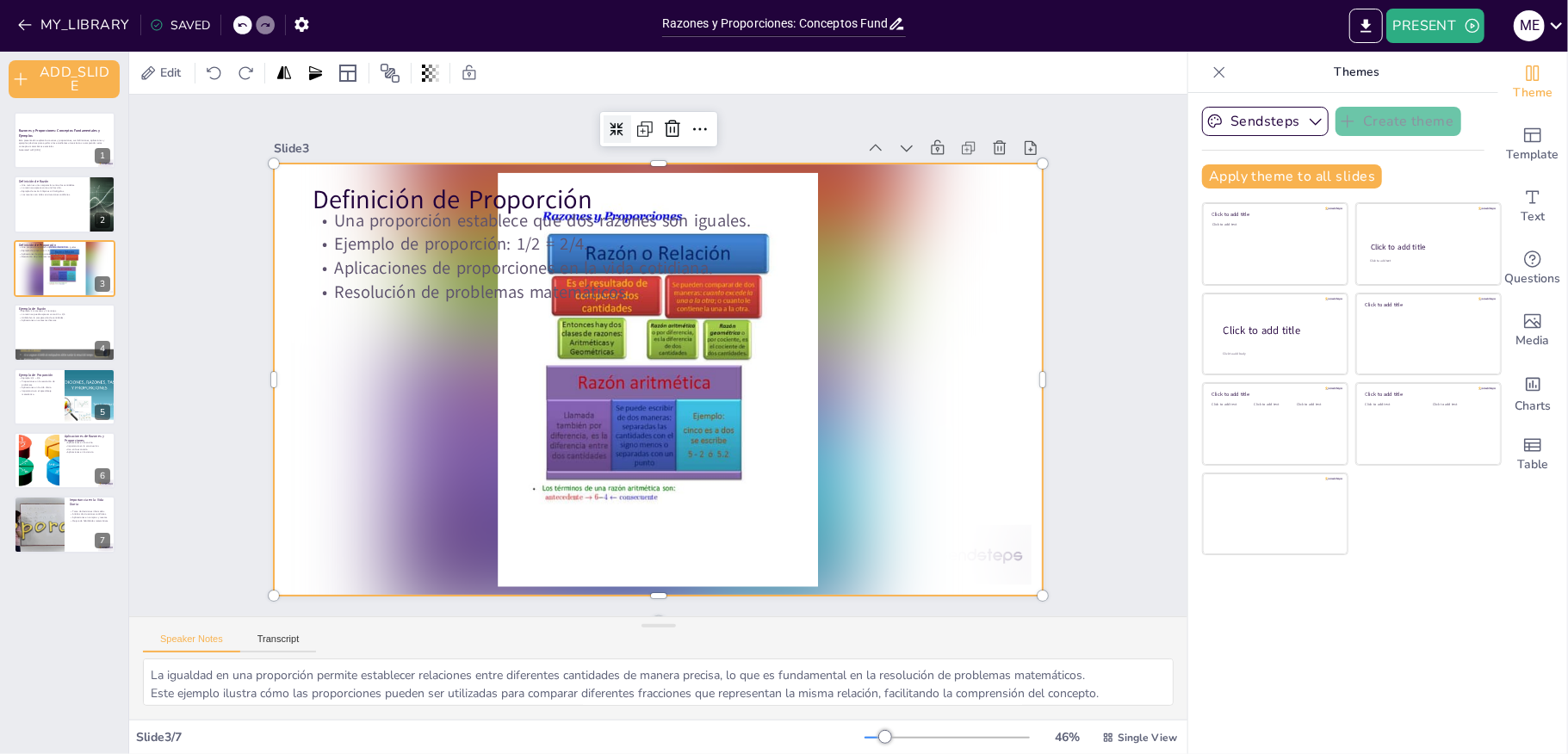
click at [610, 123] on icon at bounding box center [617, 130] width 15 height 15
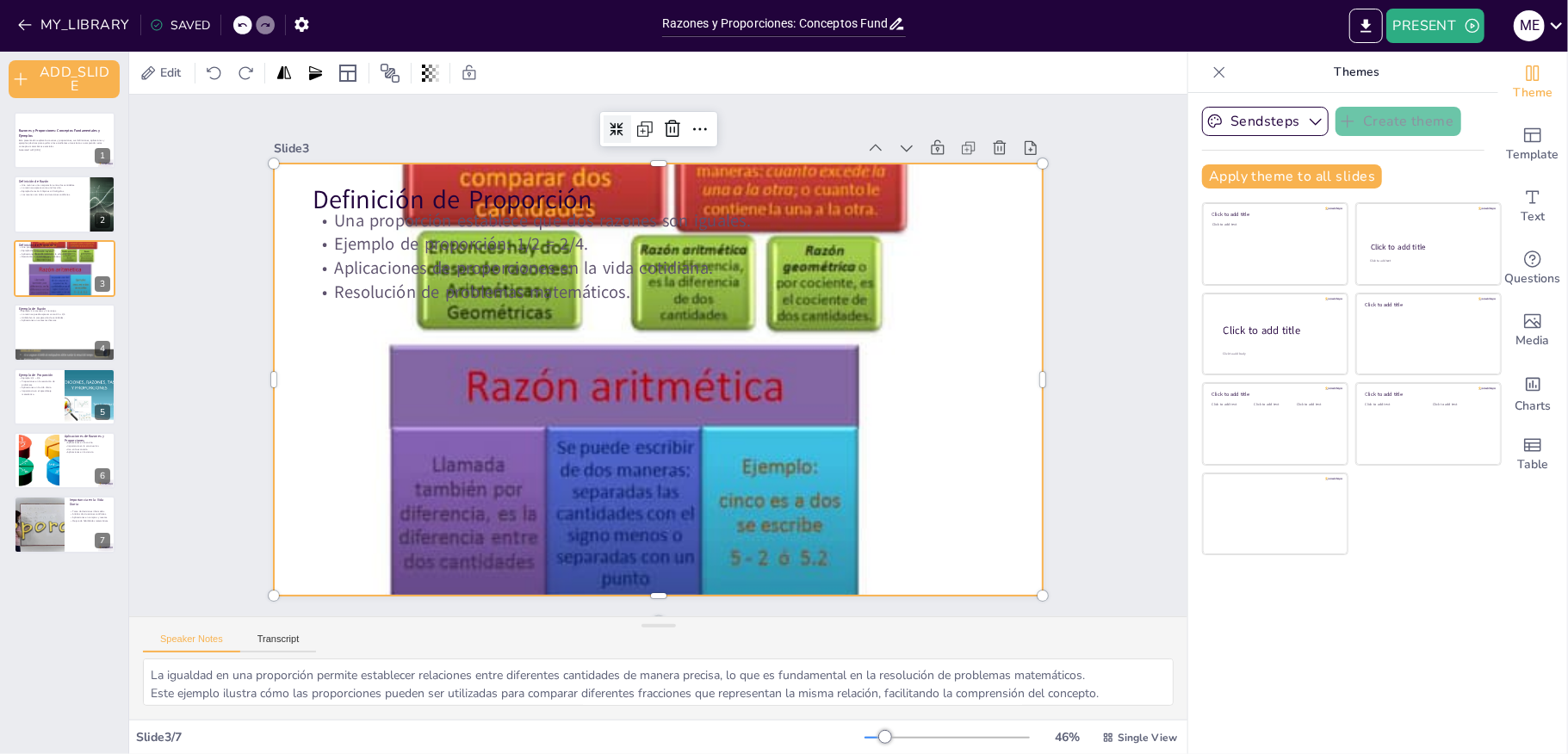
click at [610, 123] on icon at bounding box center [617, 130] width 15 height 15
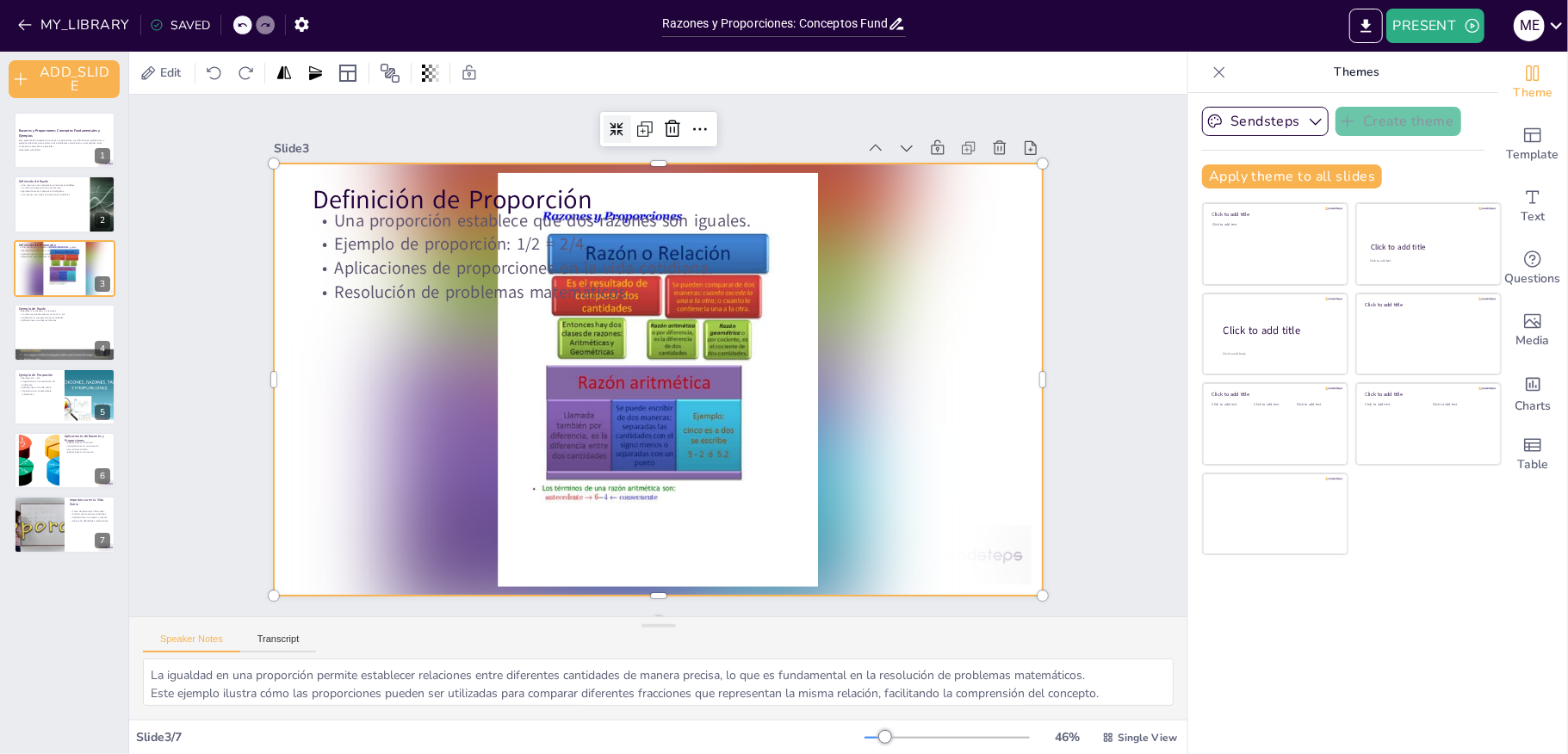
click at [610, 123] on icon at bounding box center [617, 130] width 15 height 15
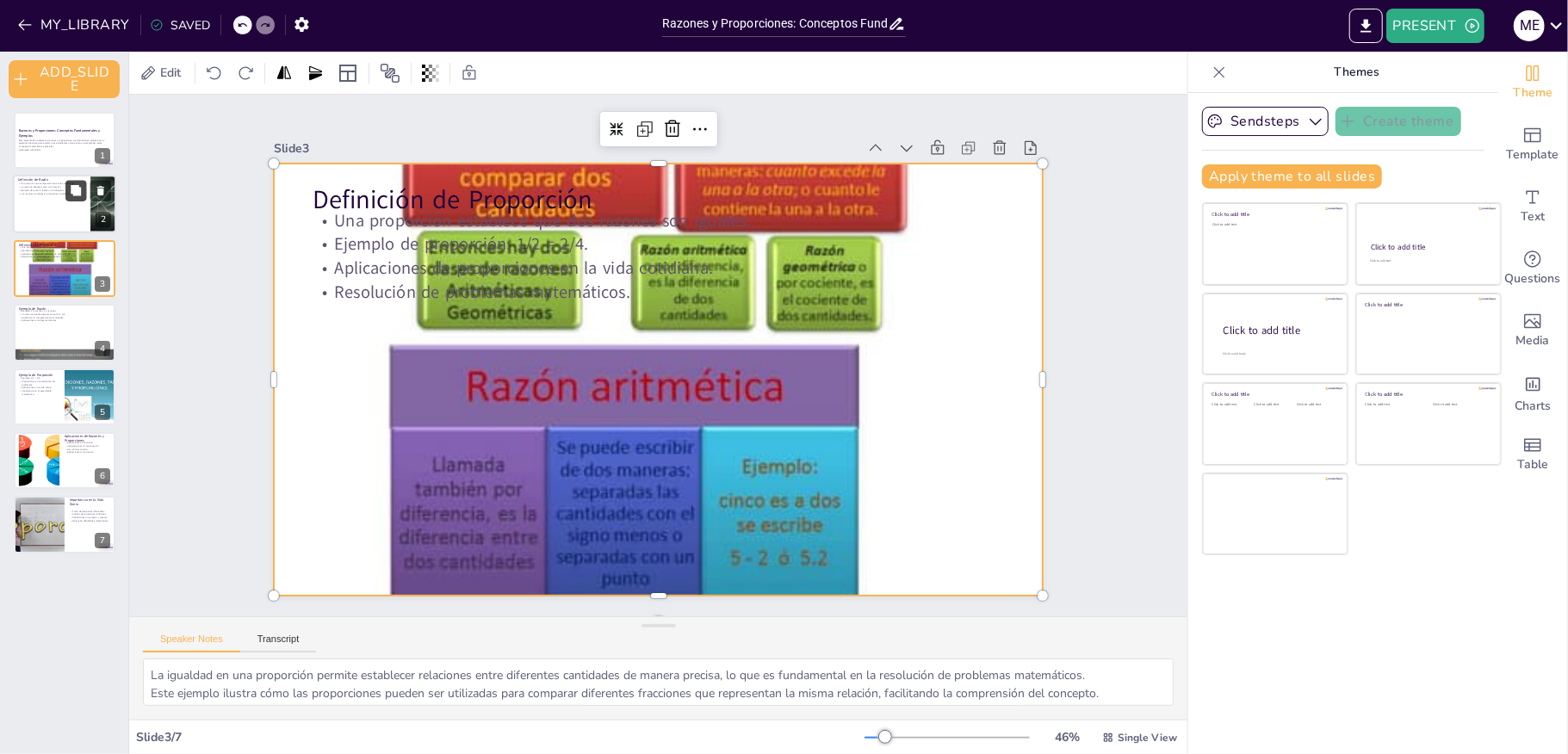
click at [71, 190] on button at bounding box center [75, 191] width 21 height 21
type textarea "Las razones permiten comparar dos cantidades de manera clara y concisa, facilit…"
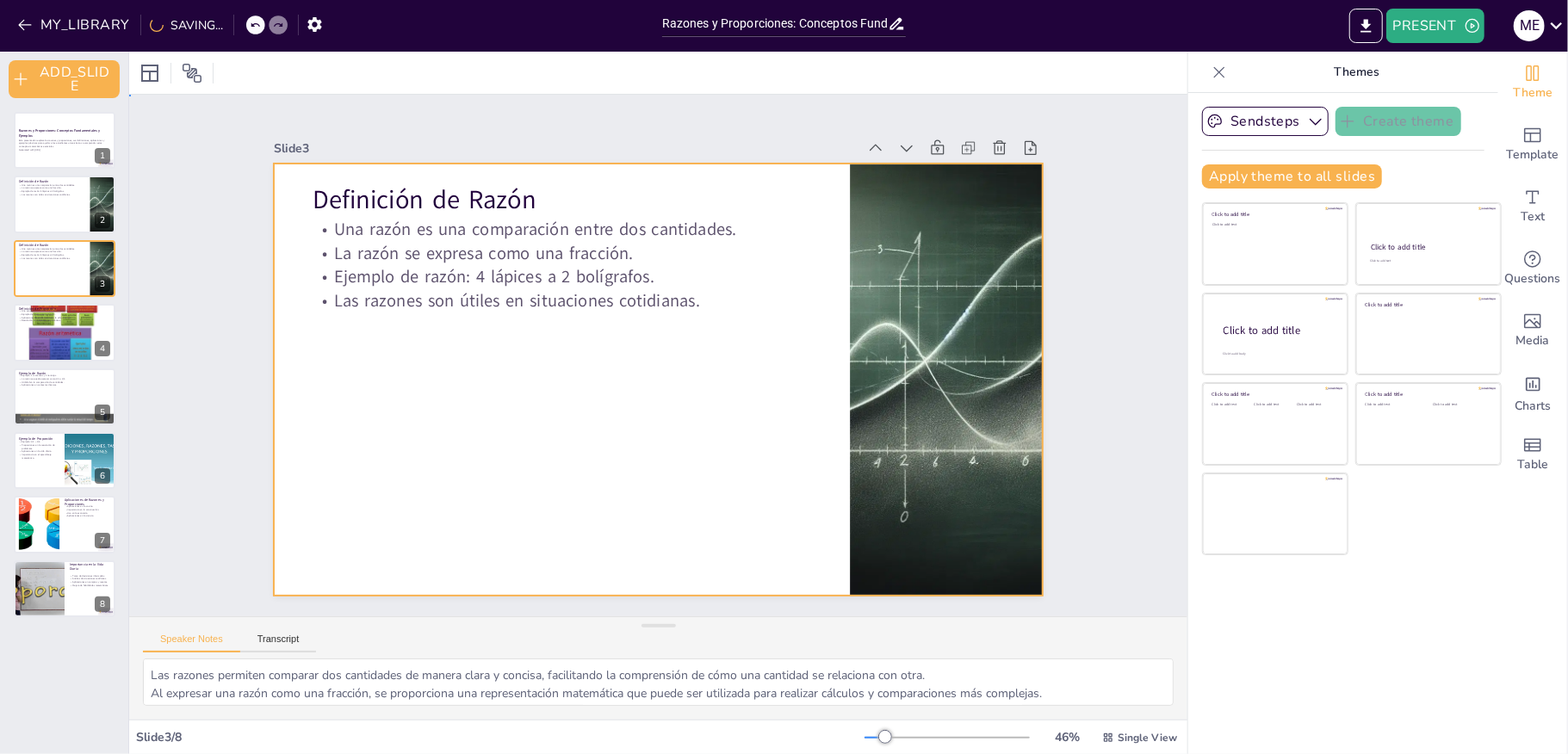
click at [489, 341] on div at bounding box center [657, 380] width 768 height 432
click at [1474, 23] on icon "button" at bounding box center [1472, 25] width 17 height 17
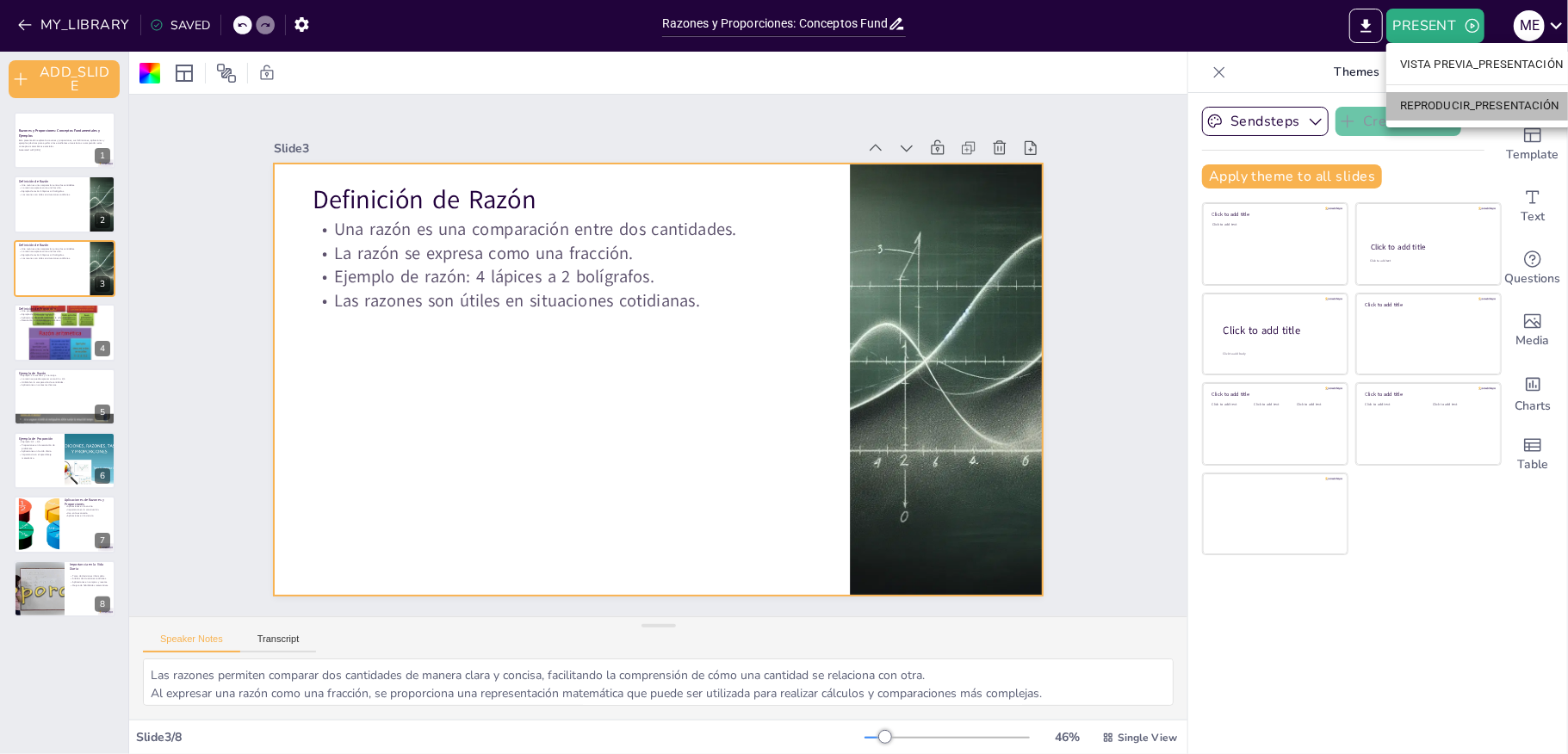
click at [1434, 107] on font "REPRODUCIR_PRESENTACIÓN" at bounding box center [1479, 106] width 159 height 13
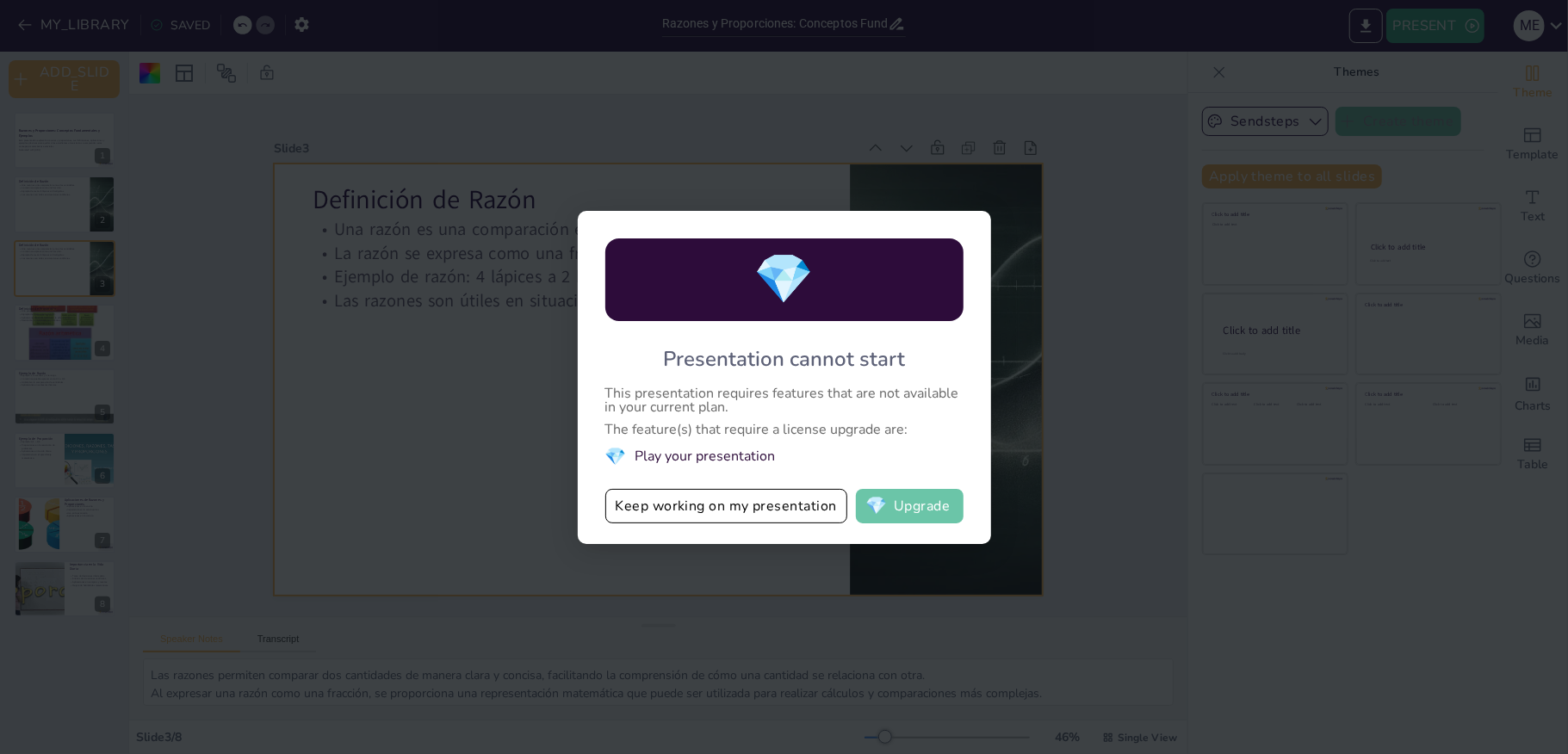
click at [909, 506] on button "💎 Upgrade" at bounding box center [910, 506] width 107 height 35
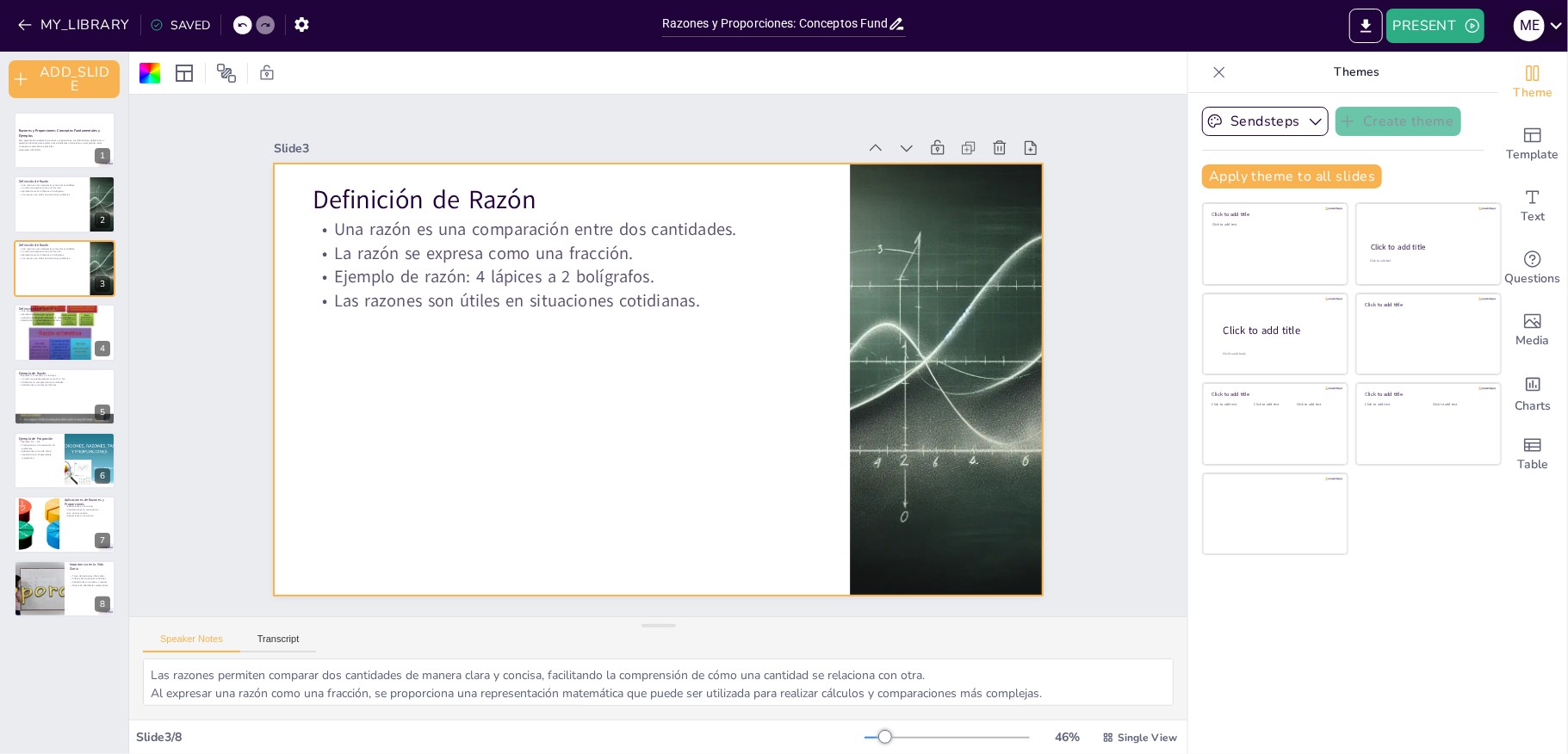
click at [1554, 28] on icon at bounding box center [1556, 25] width 24 height 24
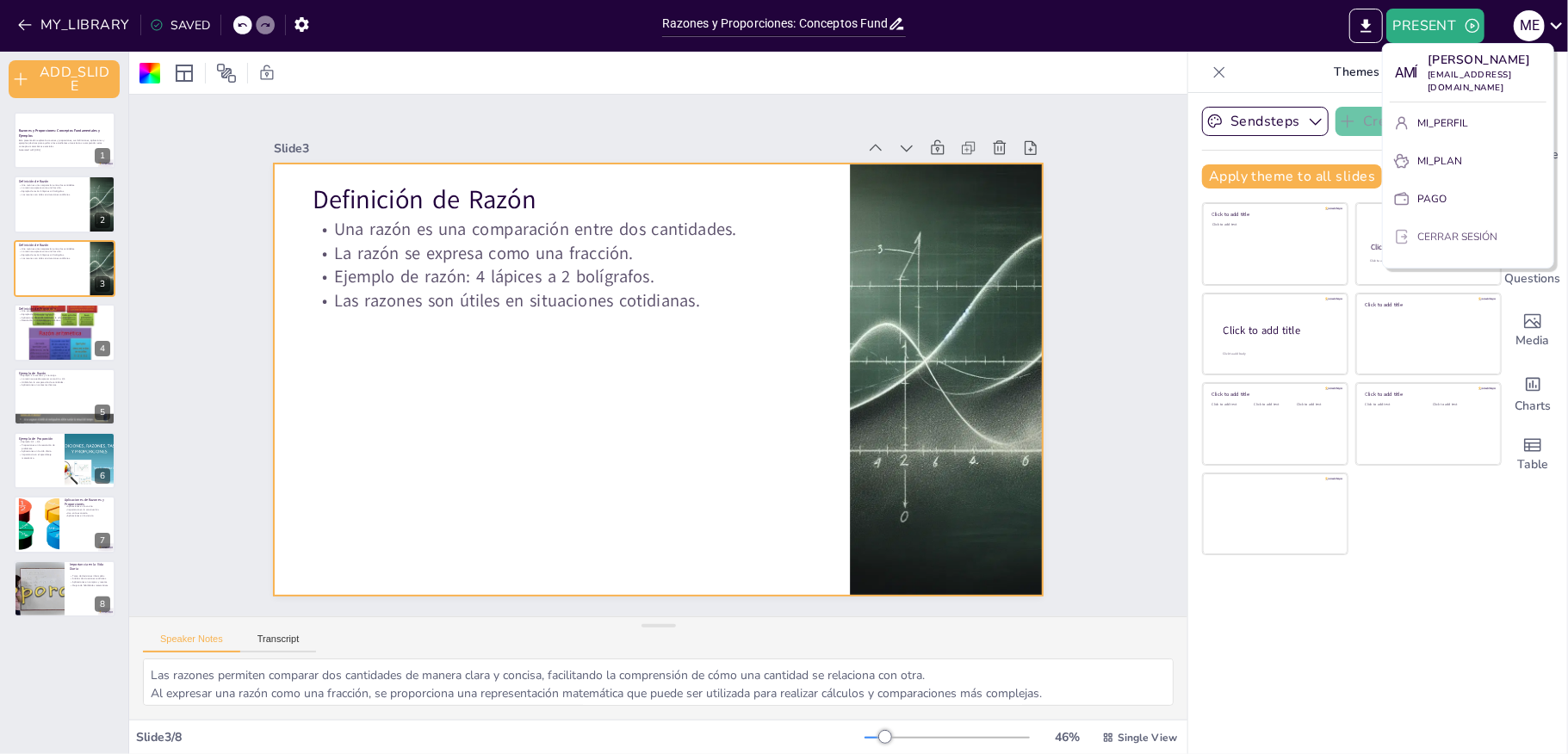
click at [1450, 243] on font "CERRAR SESIÓN" at bounding box center [1457, 236] width 80 height 14
